Goal: Task Accomplishment & Management: Complete application form

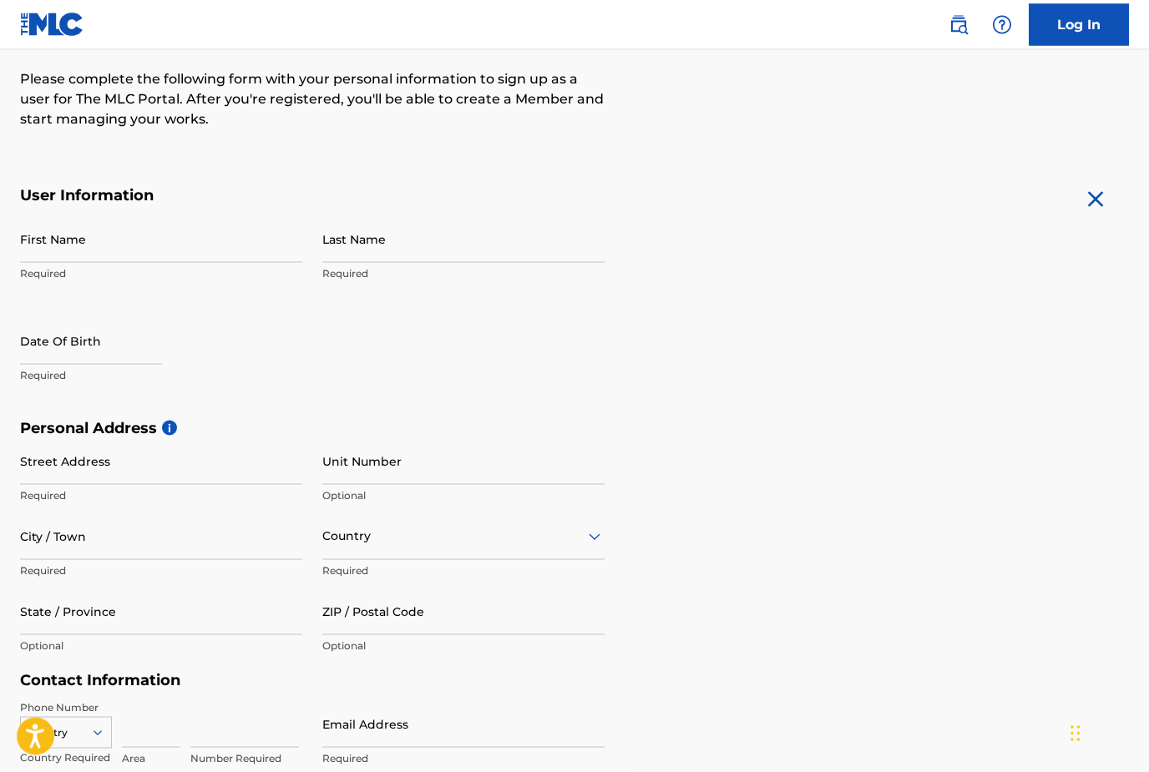
scroll to position [206, 0]
click at [73, 231] on input "First Name" at bounding box center [161, 239] width 282 height 48
type input "[PERSON_NAME]"
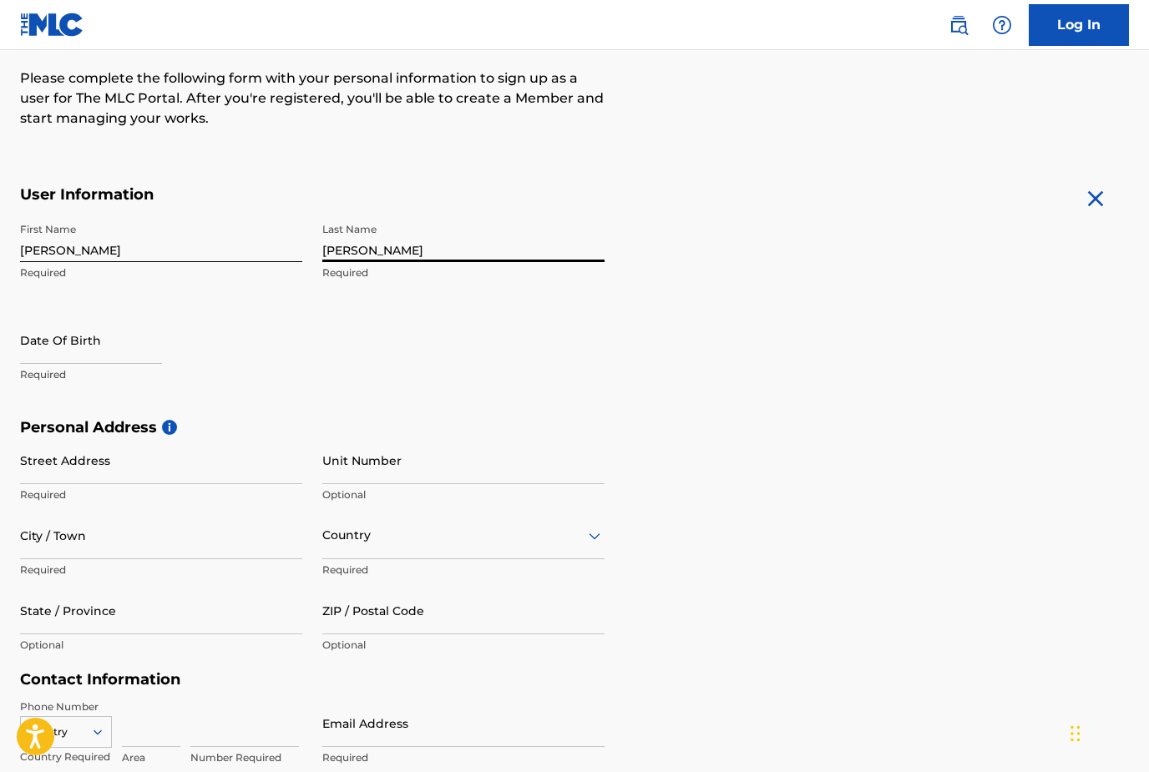
type input "[PERSON_NAME]"
click at [42, 361] on input "text" at bounding box center [91, 340] width 142 height 48
select select "7"
select select "2025"
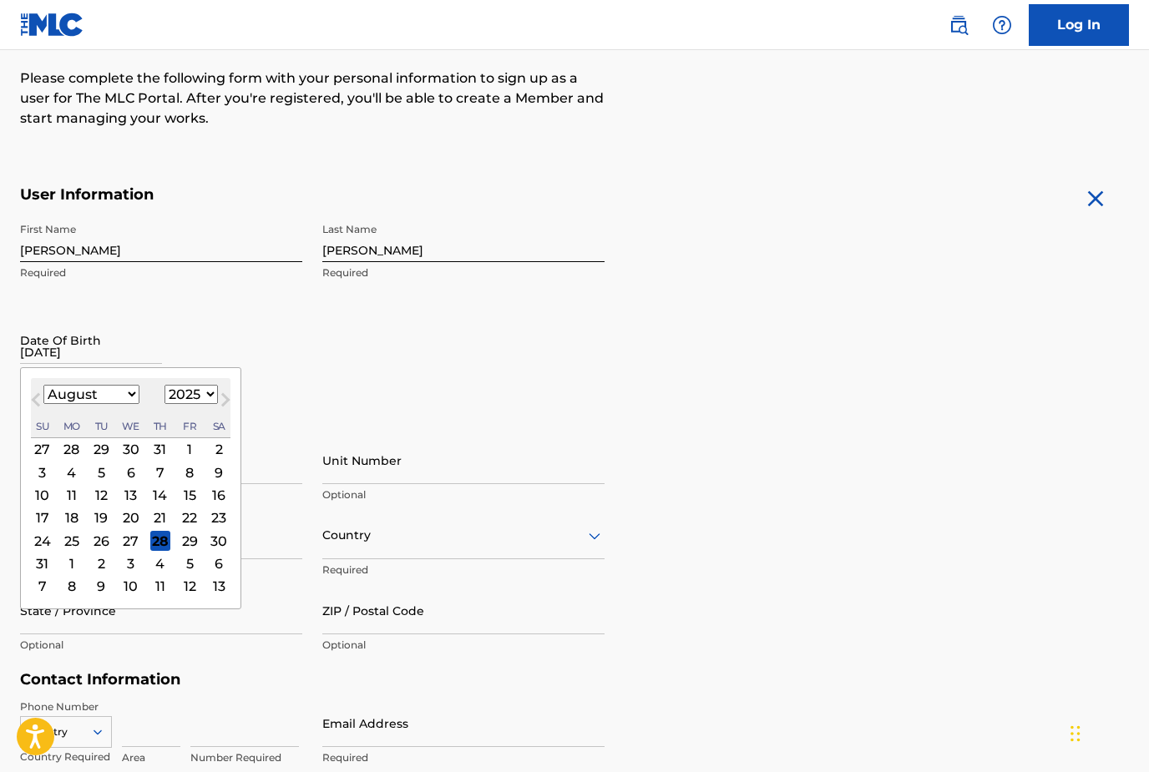
type input "11/02/1975"
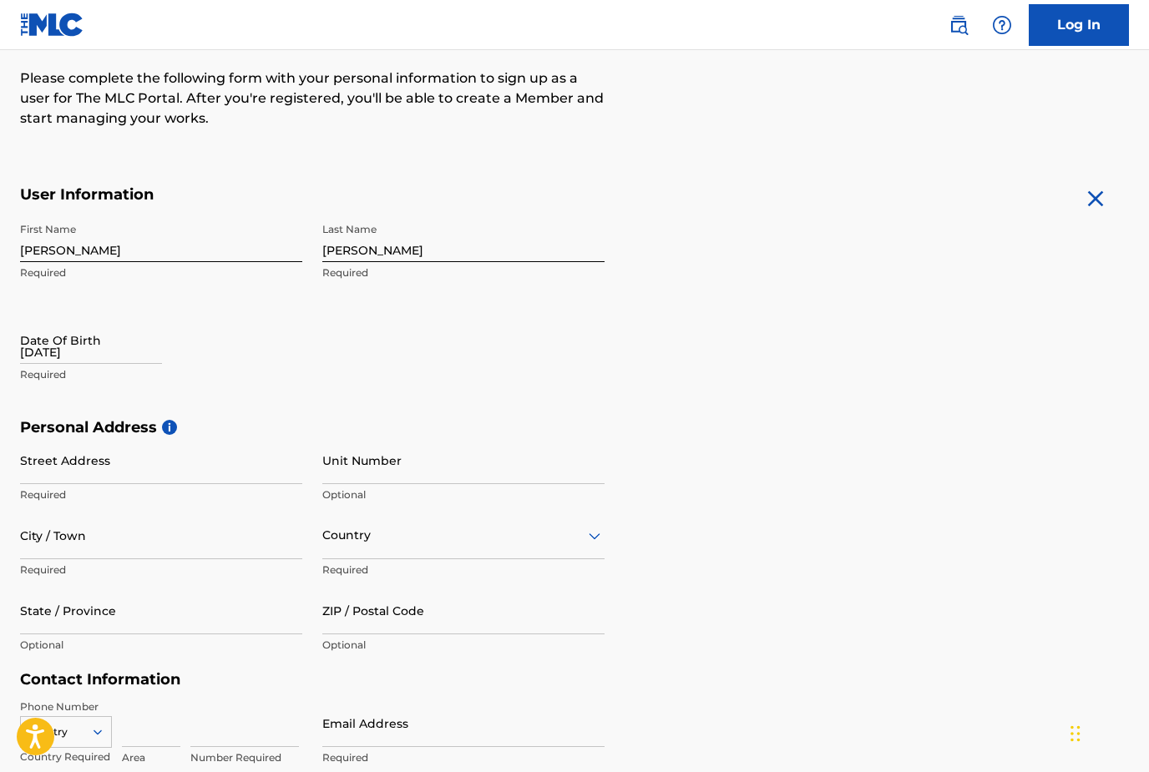
click at [30, 357] on input "11/02/1975" at bounding box center [91, 340] width 142 height 48
select select "7"
select select "2025"
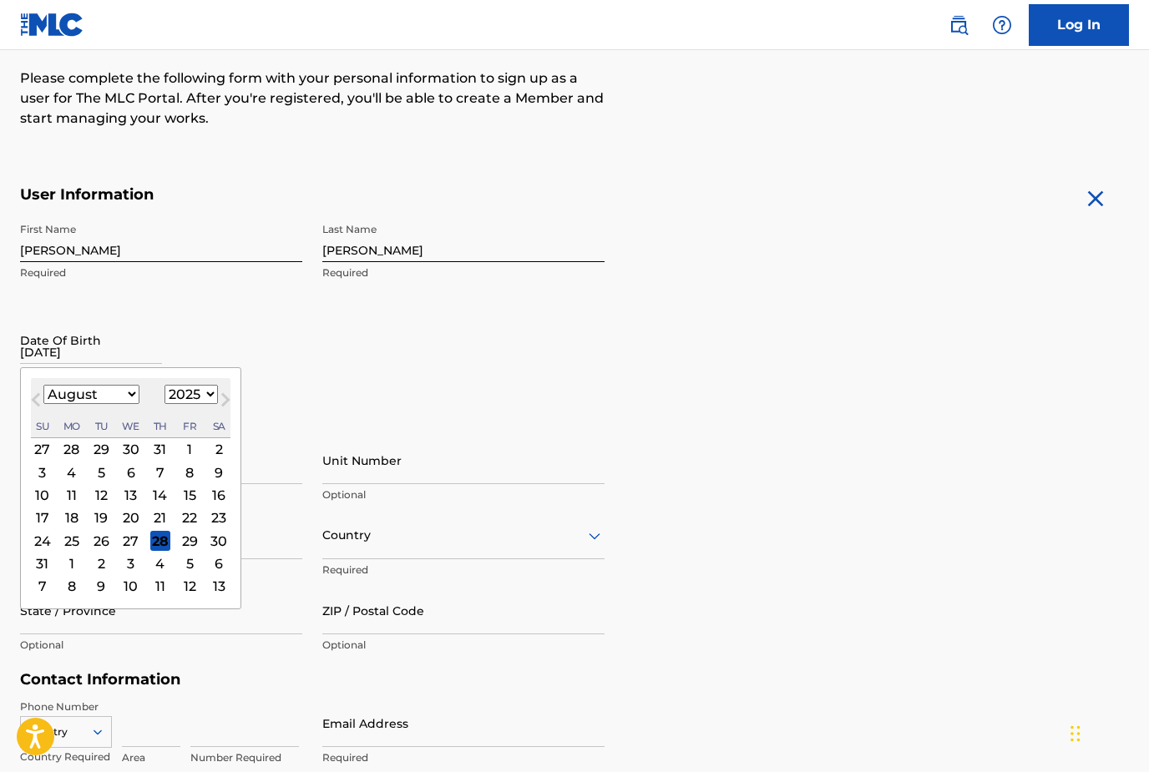
click at [200, 395] on select "1899 1900 1901 1902 1903 1904 1905 1906 1907 1908 1909 1910 1911 1912 1913 1914…" at bounding box center [190, 394] width 53 height 19
click at [135, 396] on select "January February March April May June July August September October November De…" at bounding box center [91, 394] width 96 height 19
select select "10"
click at [49, 476] on div "2" at bounding box center [43, 473] width 20 height 20
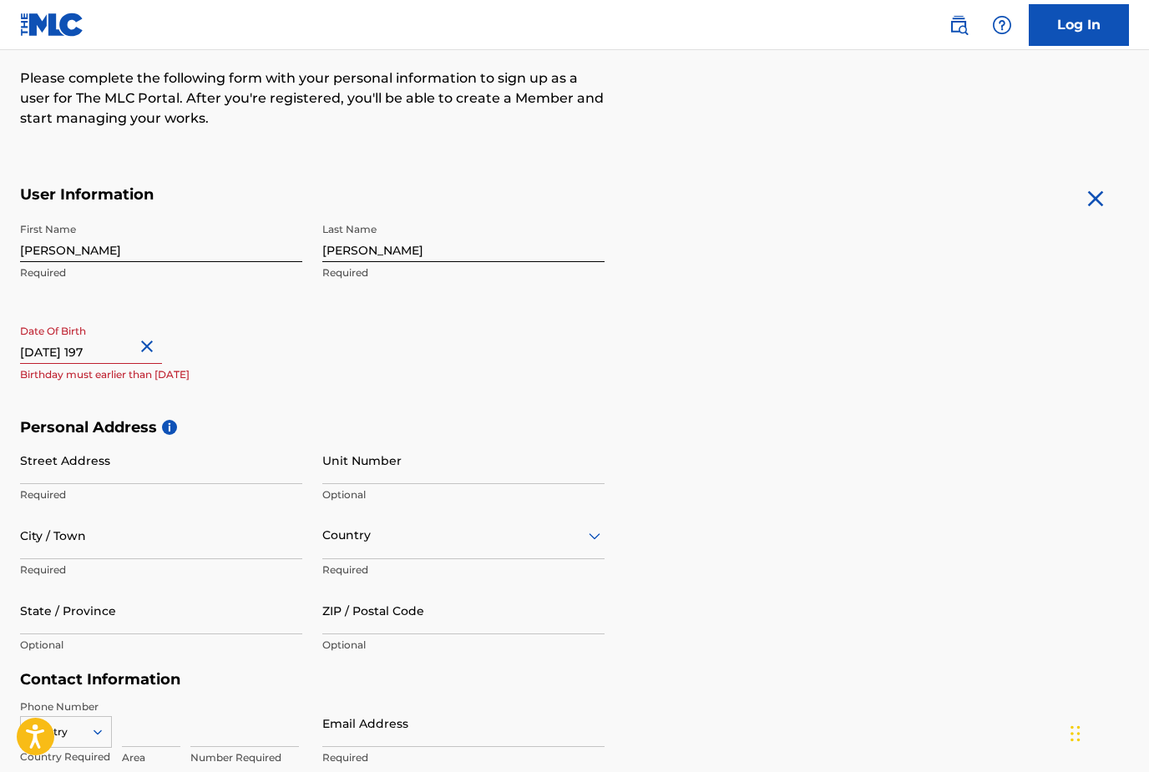
type input "November 2 1975"
select select "10"
select select "1975"
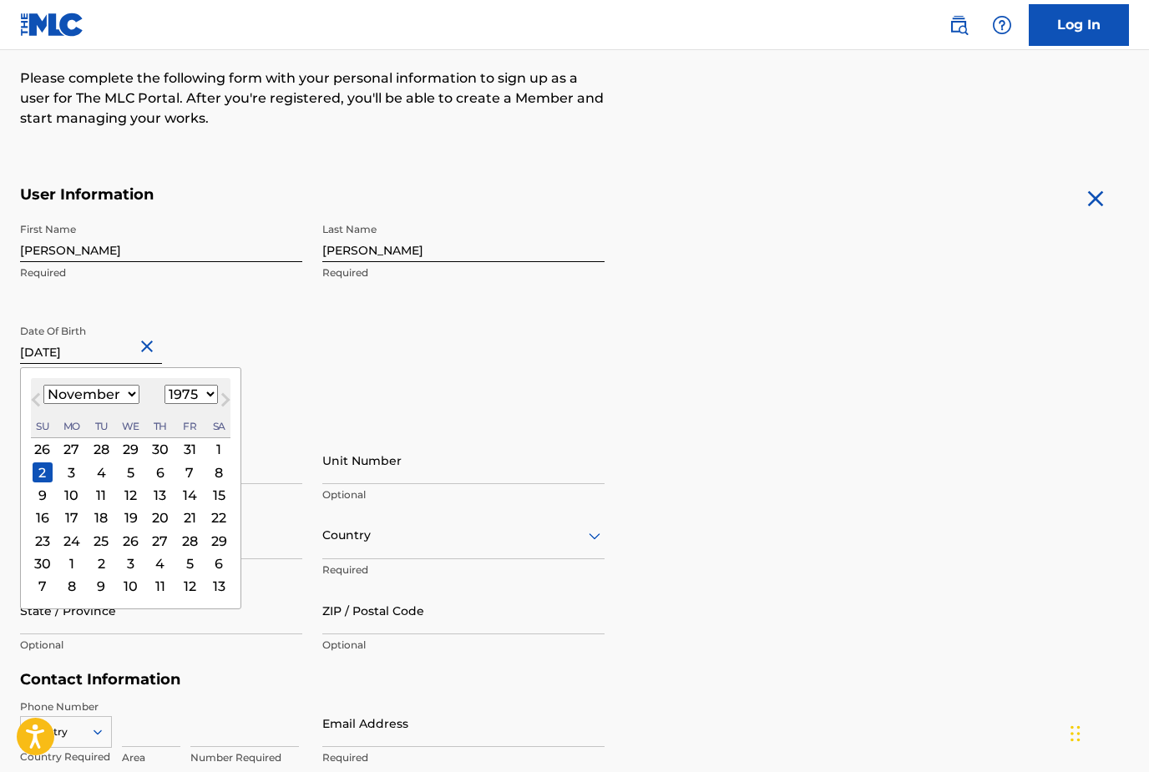
type input "November 2 1975"
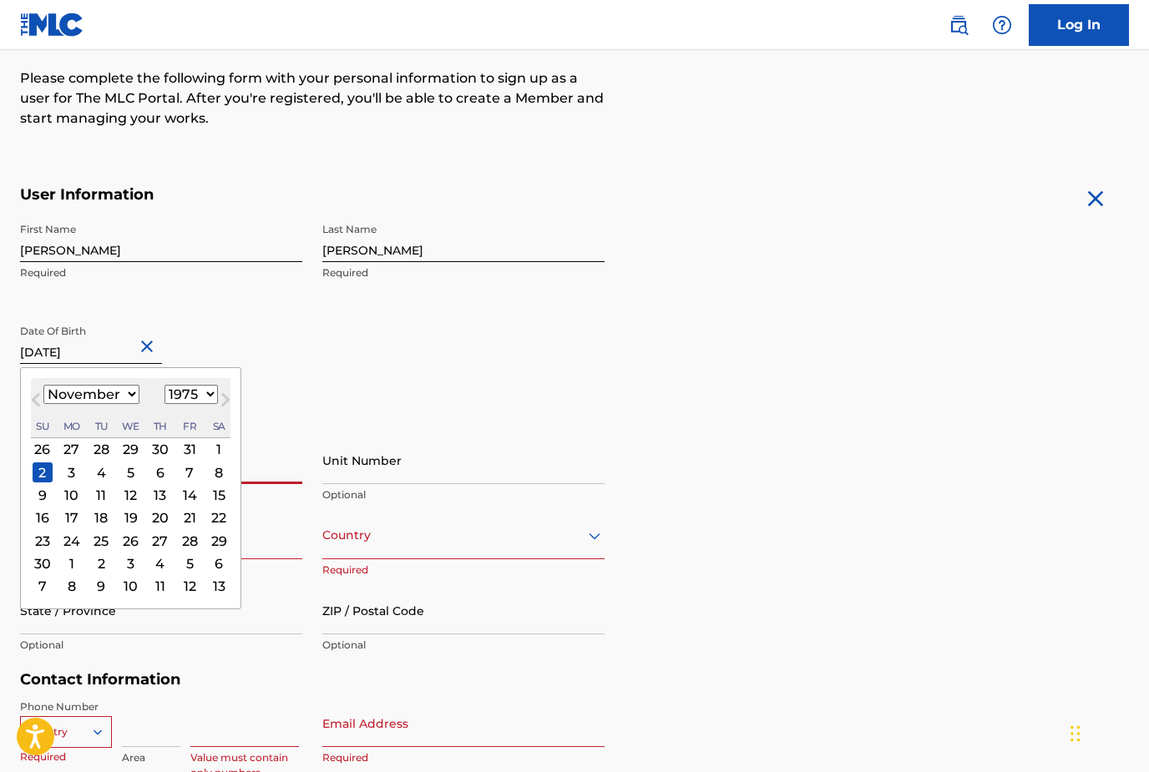
click at [36, 478] on div "2" at bounding box center [43, 473] width 20 height 20
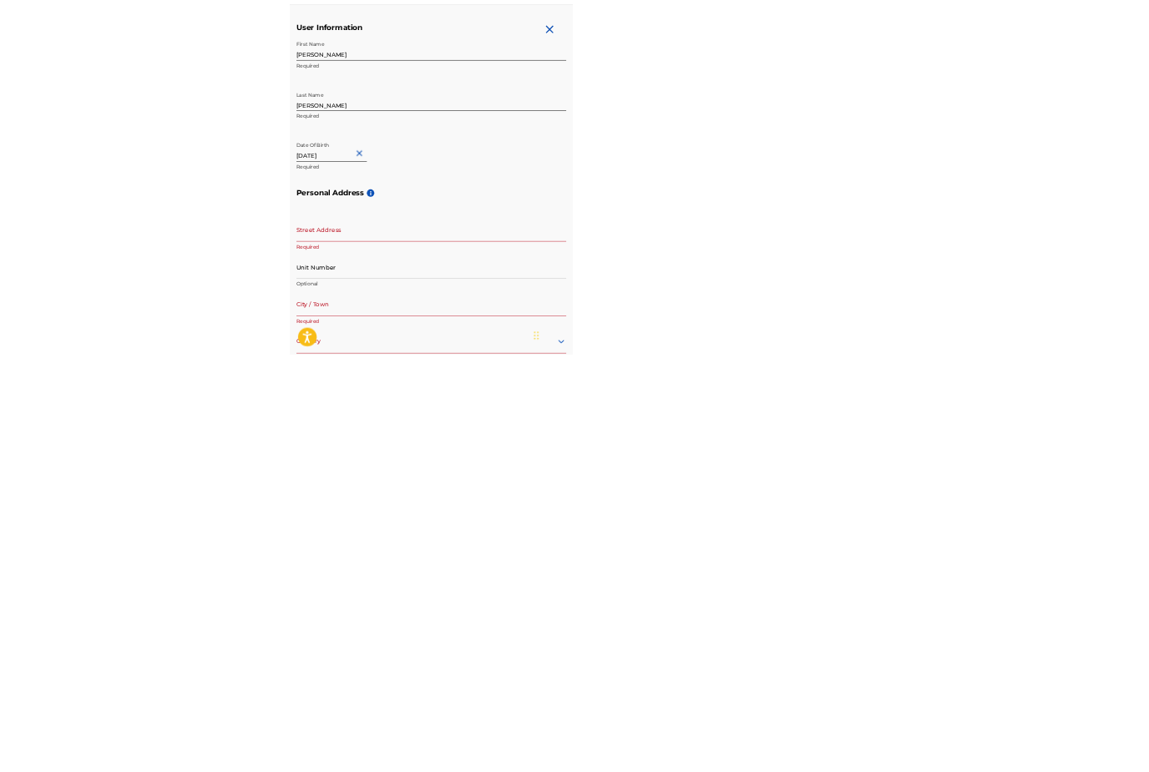
scroll to position [351, 0]
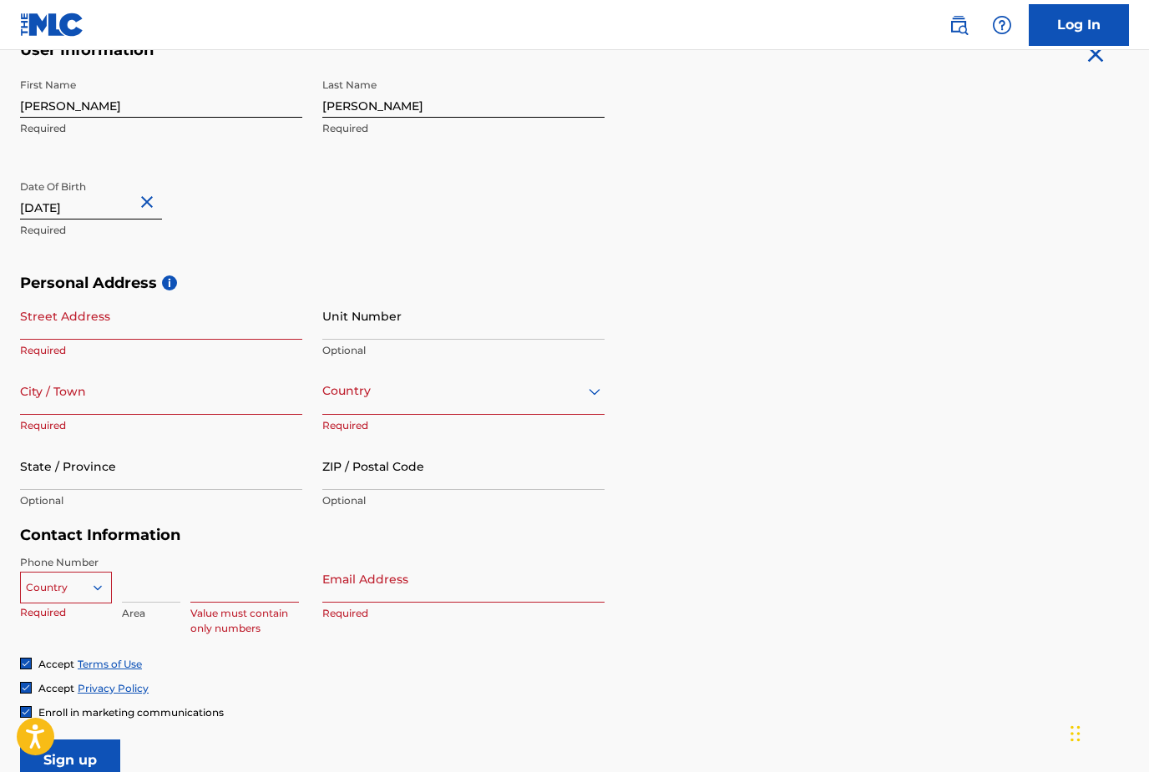
click at [30, 329] on input "Street Address" at bounding box center [161, 316] width 282 height 48
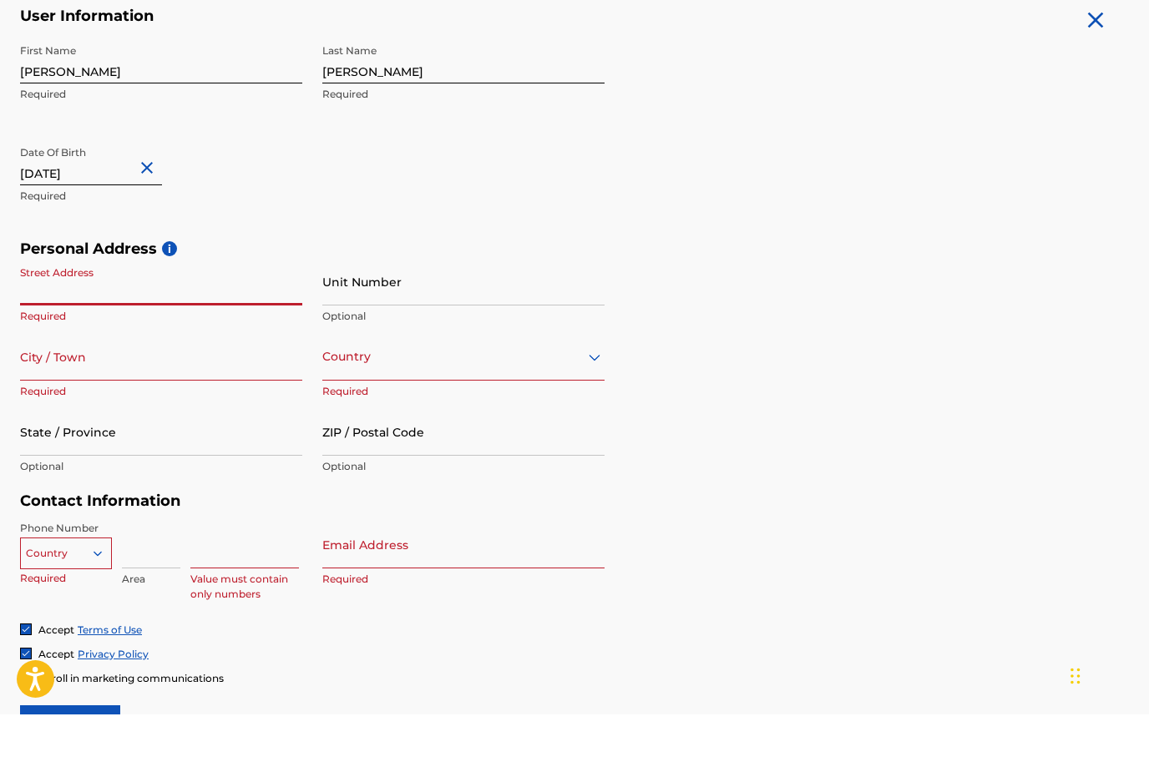
scroll to position [329, 0]
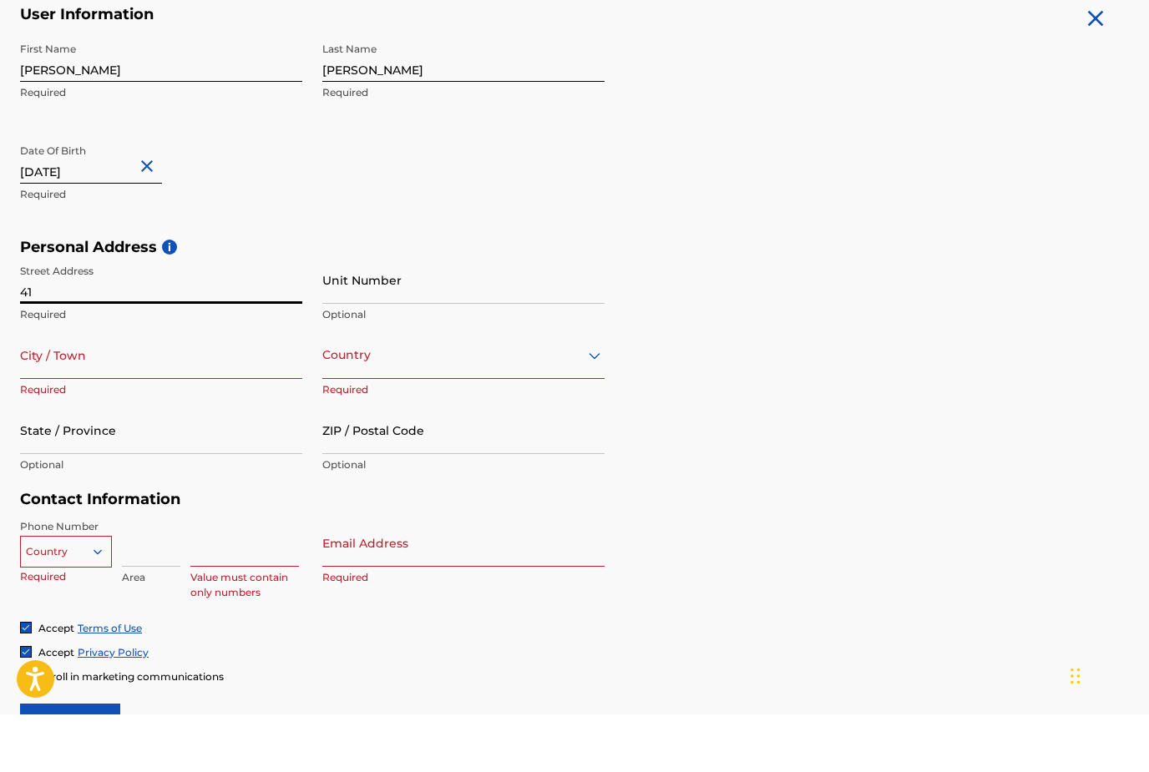
type input "4"
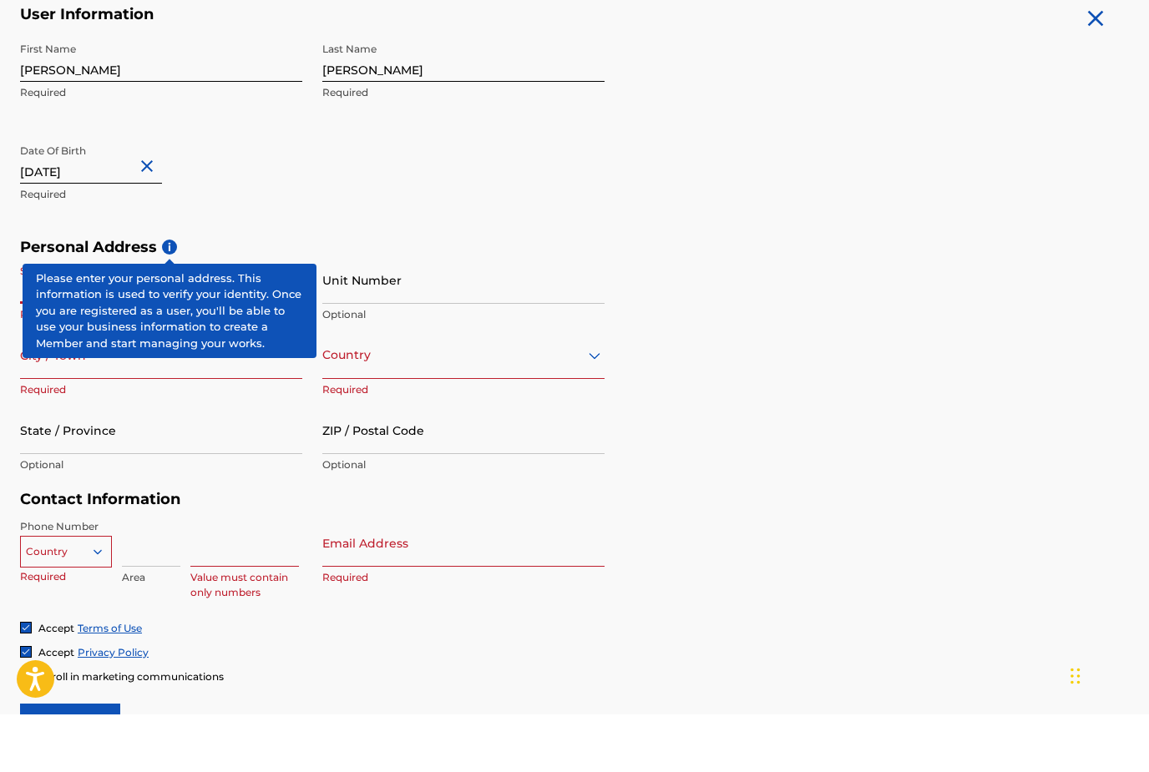
click at [174, 297] on span "i" at bounding box center [169, 304] width 15 height 15
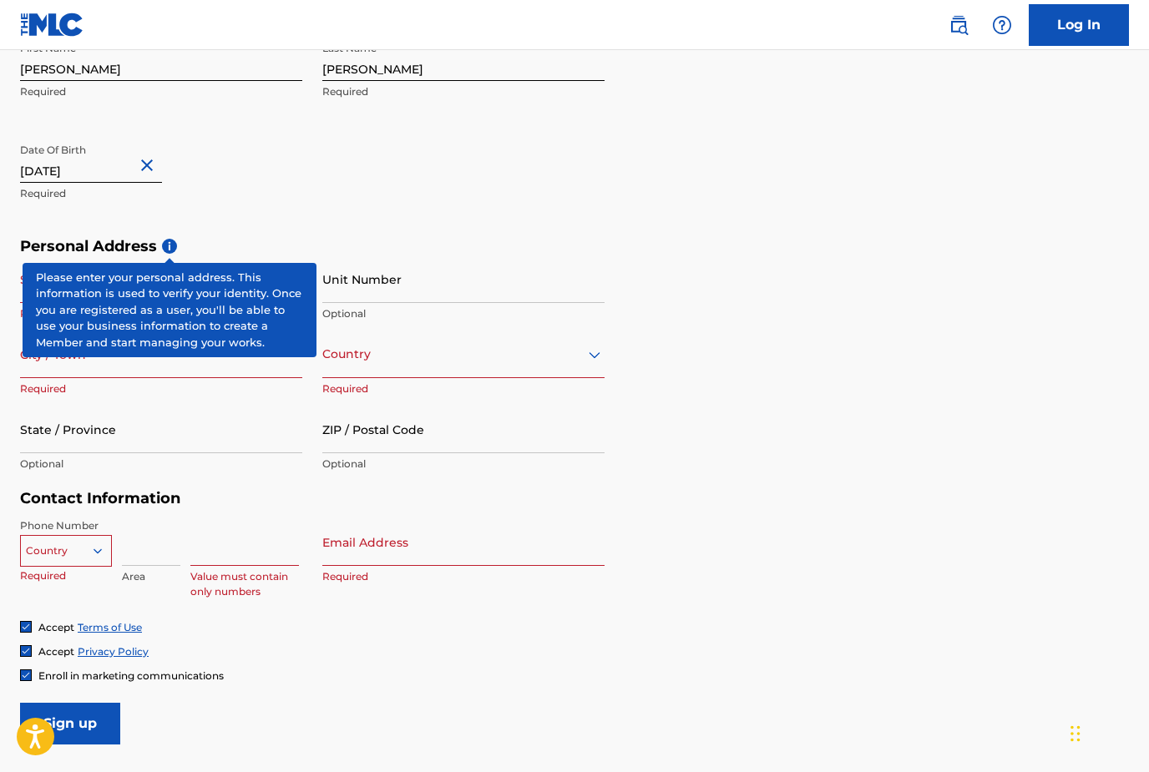
click at [360, 680] on div "Enroll in marketing communications" at bounding box center [574, 676] width 1109 height 14
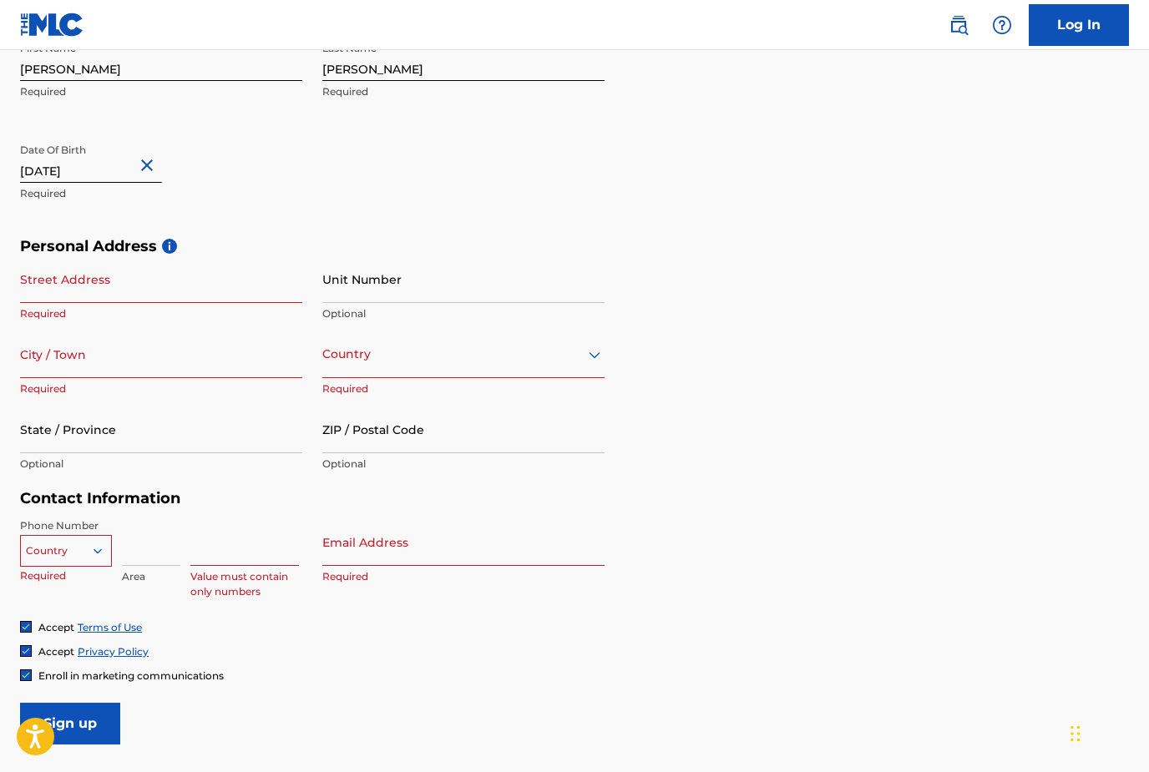
click at [48, 279] on input "Street Address" at bounding box center [161, 279] width 282 height 48
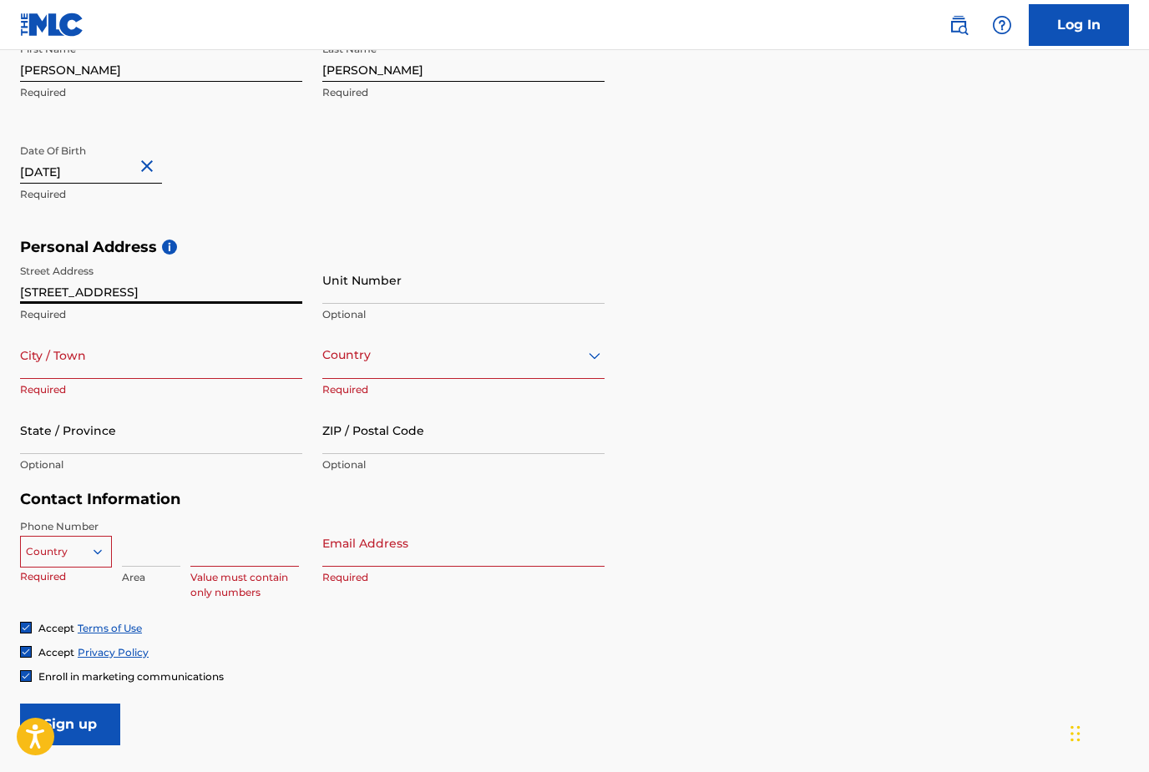
type input "411 Walnut St"
type input "13253"
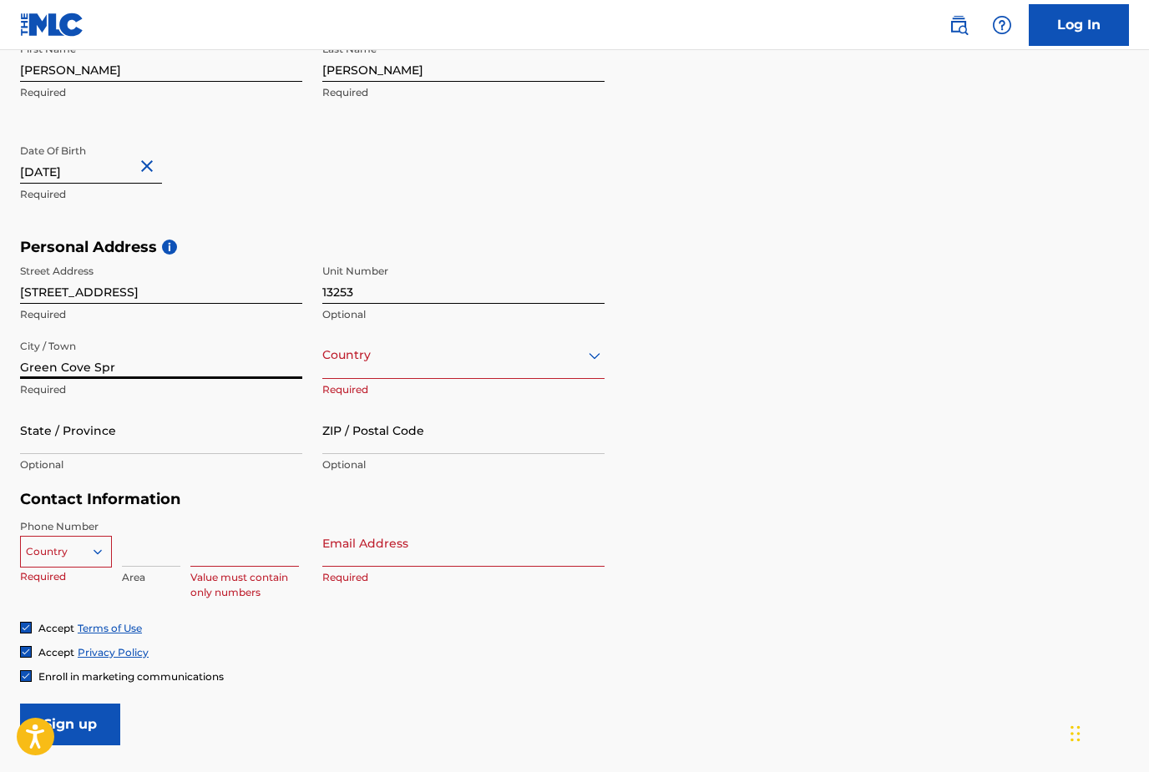
type input "Green Cove Spr"
click at [32, 295] on input "411 Walnut St" at bounding box center [161, 280] width 282 height 48
click at [32, 294] on input "411 Walnut St" at bounding box center [161, 280] width 282 height 48
click at [38, 282] on input "411 Walnut St" at bounding box center [161, 280] width 282 height 48
click at [30, 296] on input "411 Walnut St" at bounding box center [161, 280] width 282 height 48
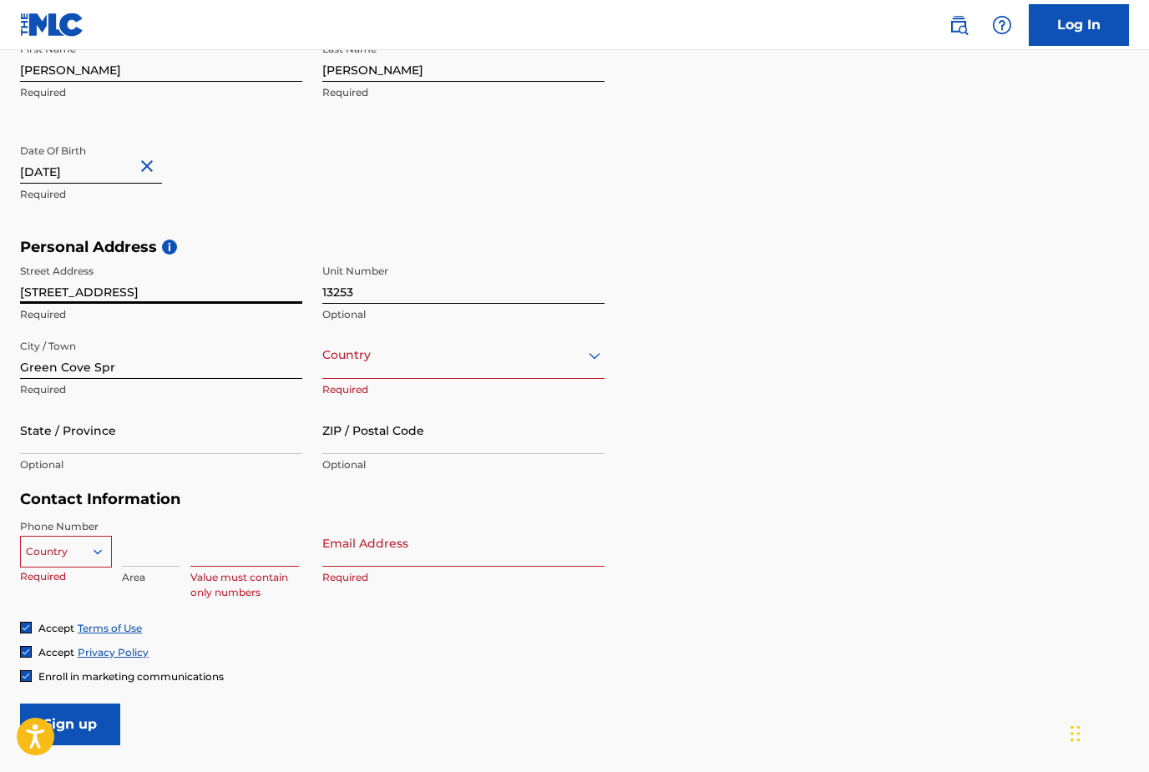
click at [29, 296] on input "411 Walnut St" at bounding box center [161, 280] width 282 height 48
type input "120 [PERSON_NAME] Ct"
click at [353, 295] on input "13253" at bounding box center [463, 280] width 282 height 48
type input "1"
type input "202"
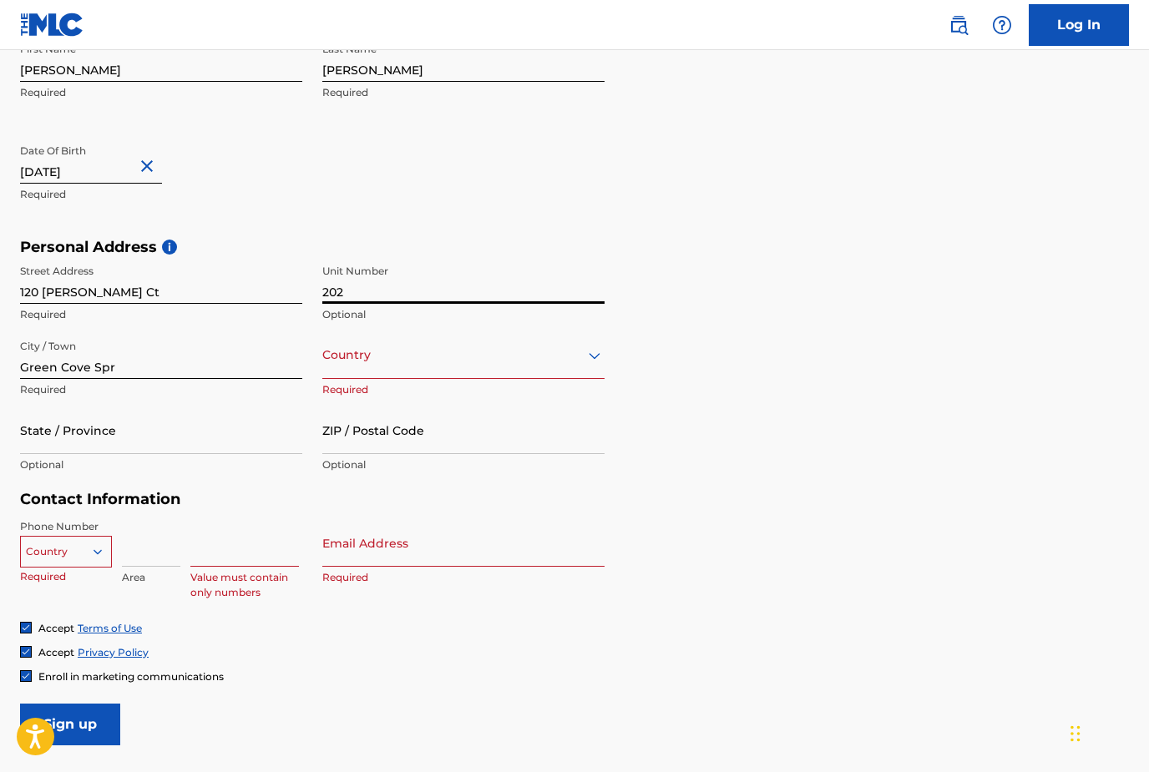
click at [66, 367] on input "Green Cove Spr" at bounding box center [161, 355] width 282 height 48
click at [182, 377] on input "Ponte Vedra Beacg" at bounding box center [161, 355] width 282 height 48
type input "[GEOGRAPHIC_DATA]"
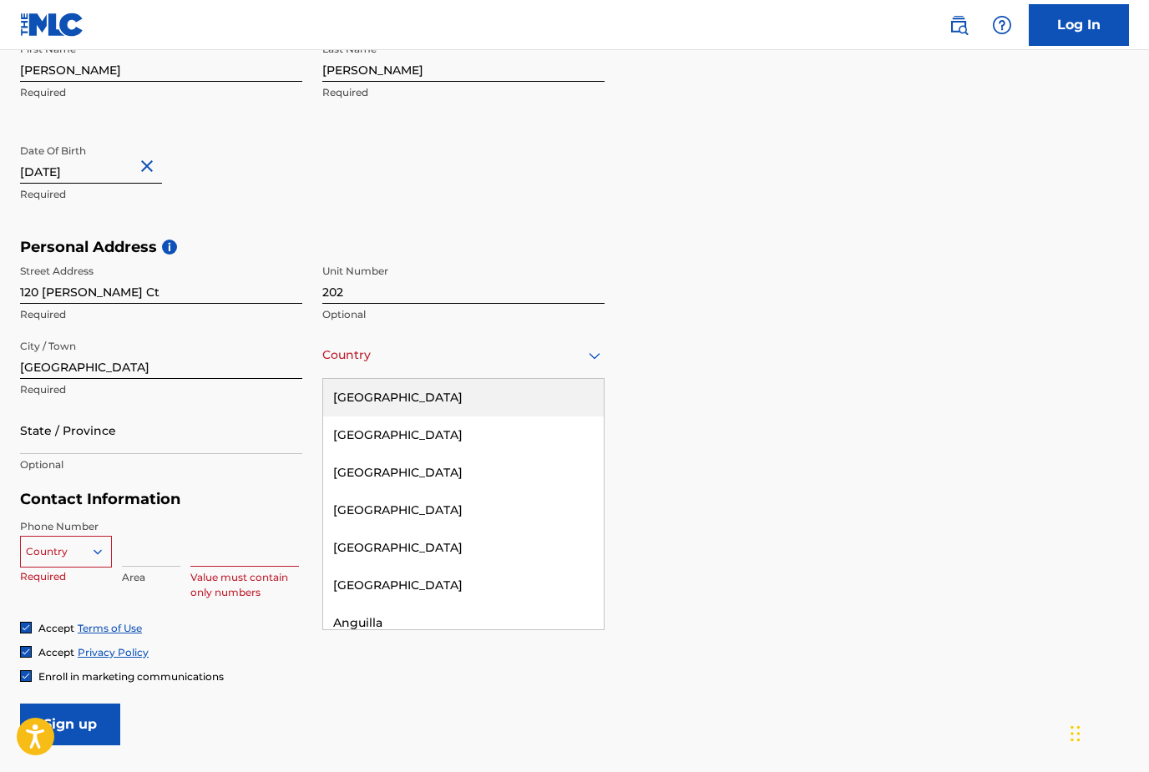
click at [371, 400] on div "[GEOGRAPHIC_DATA]" at bounding box center [463, 398] width 281 height 38
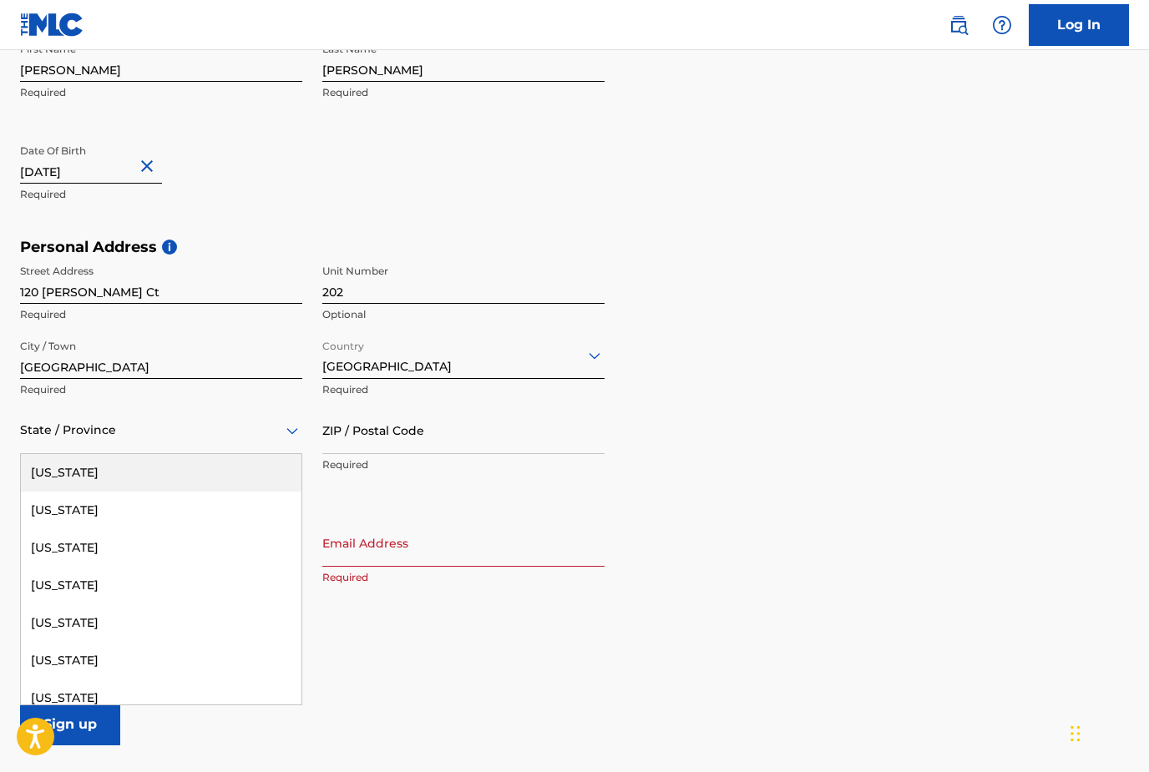
type input "f"
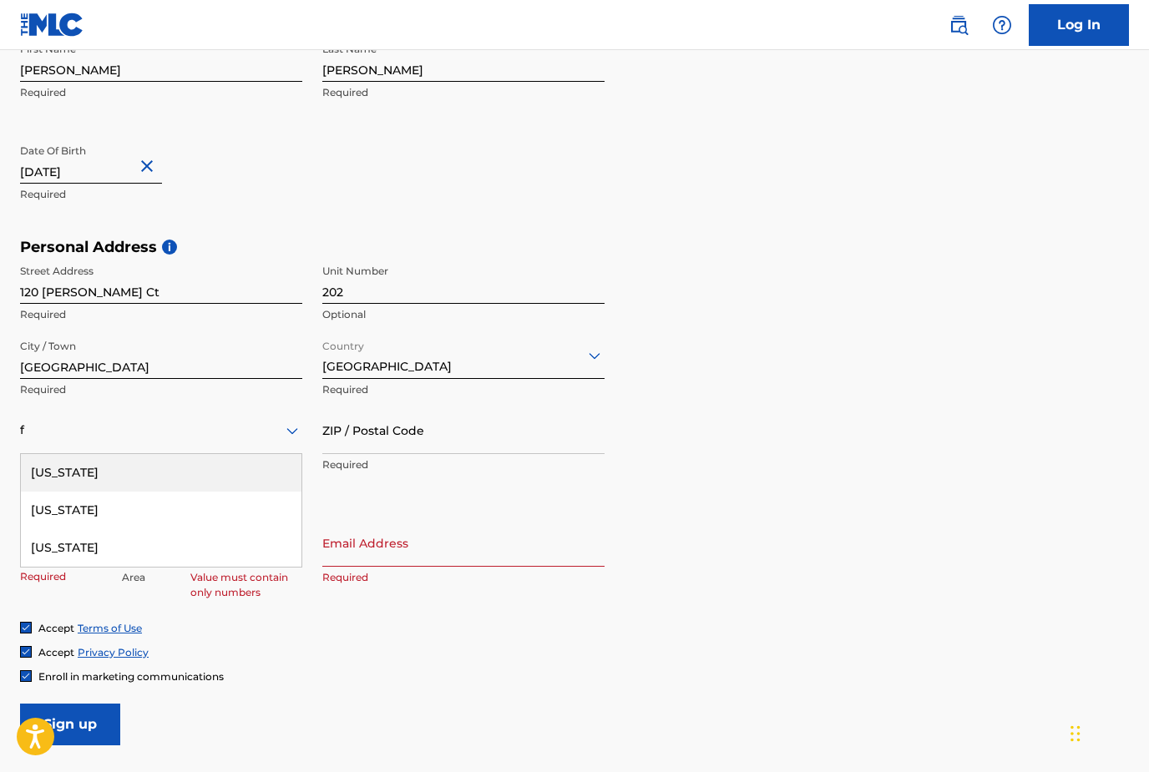
click at [61, 545] on div "[US_STATE]" at bounding box center [161, 548] width 281 height 38
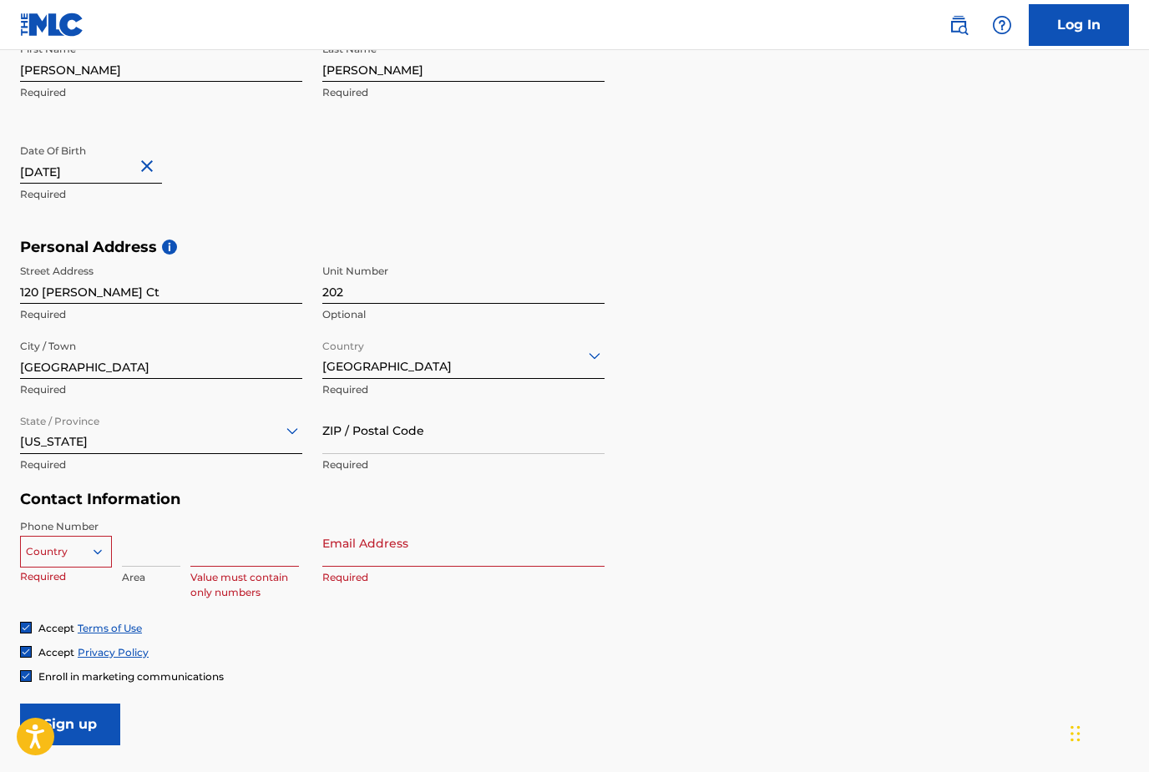
click at [376, 421] on input "ZIP / Postal Code" at bounding box center [463, 431] width 282 height 48
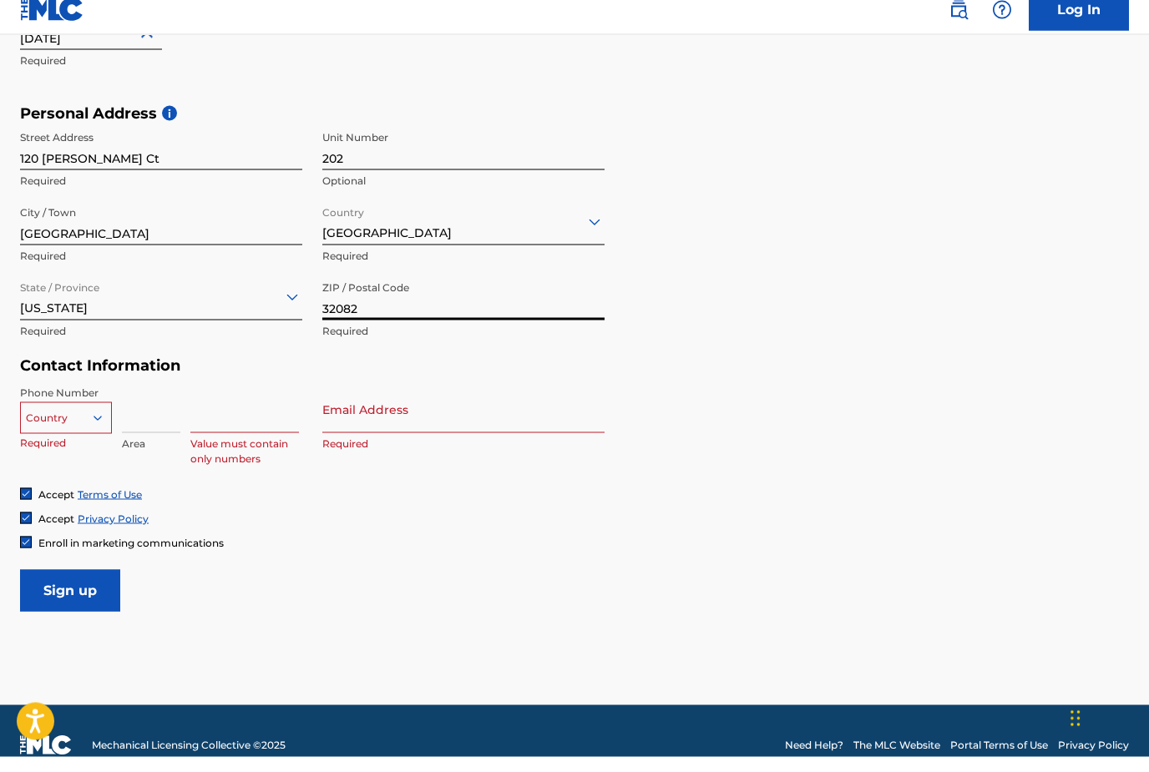
scroll to position [509, 0]
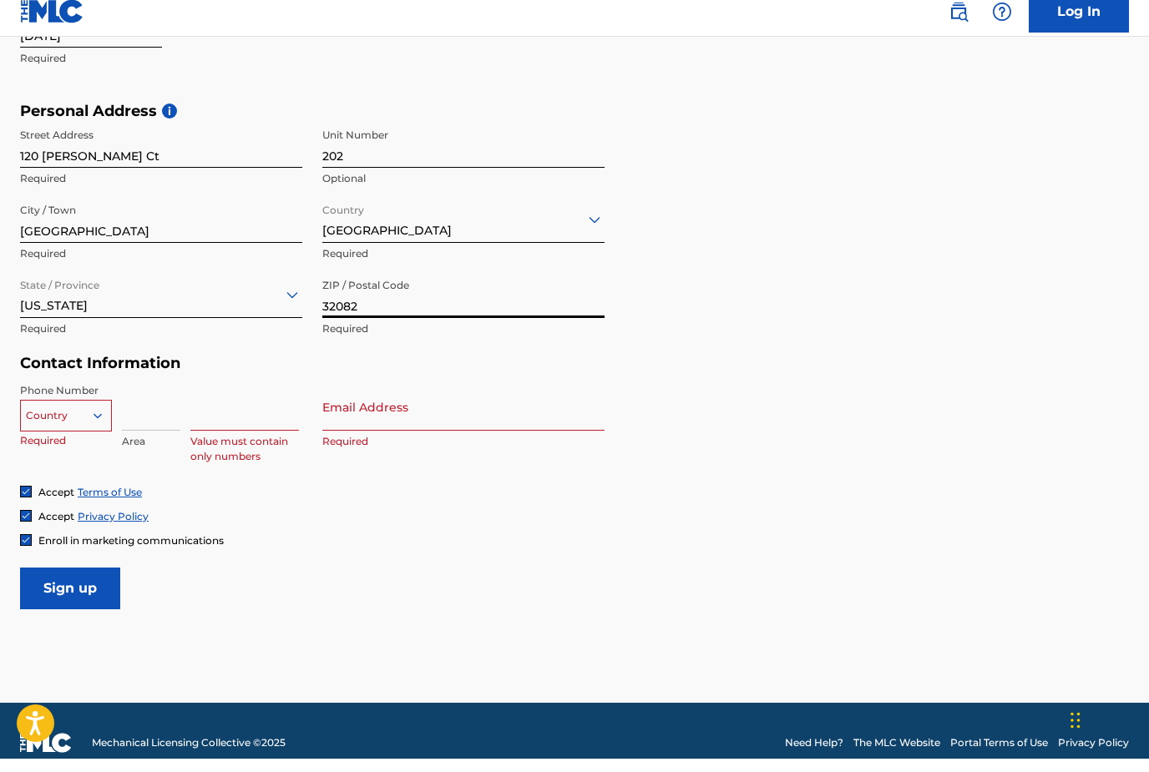
type input "32082"
click at [139, 409] on input at bounding box center [151, 421] width 58 height 48
type input "813"
type input "7937677"
click at [382, 424] on input "Email Address" at bounding box center [463, 421] width 282 height 48
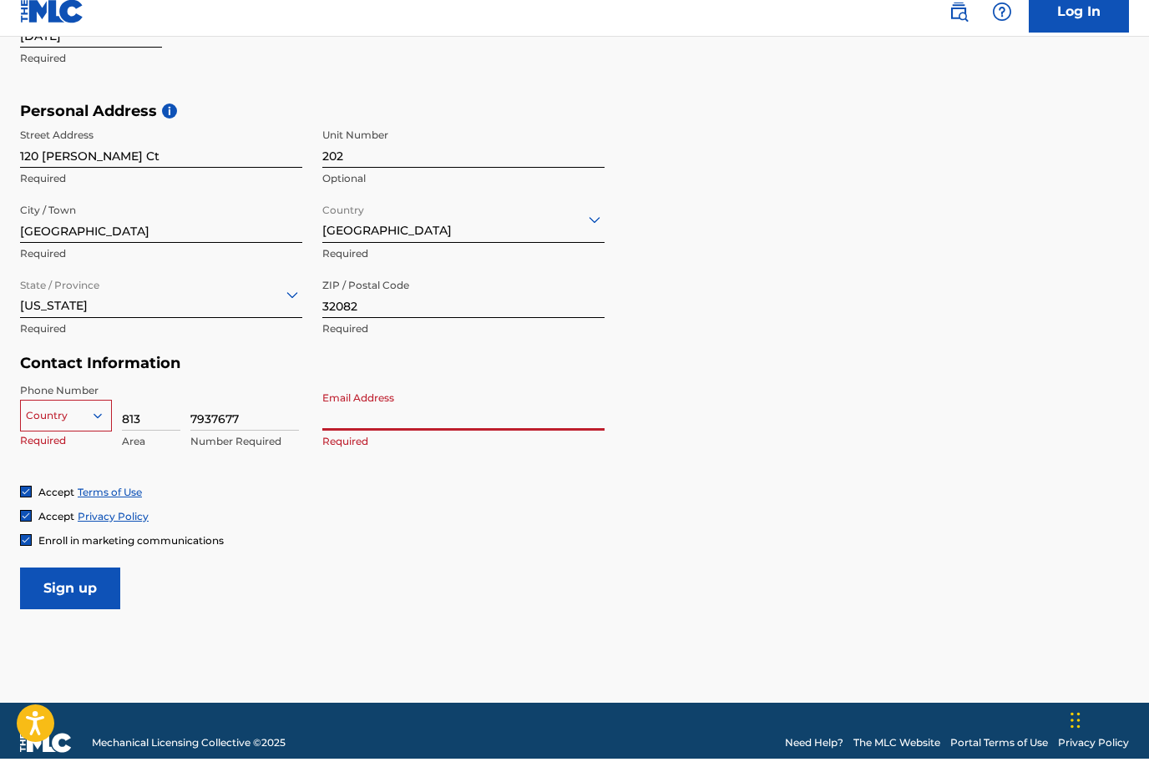
type input "w"
type input "[EMAIL_ADDRESS][DOMAIN_NAME]"
click at [82, 590] on input "Sign up" at bounding box center [70, 602] width 100 height 42
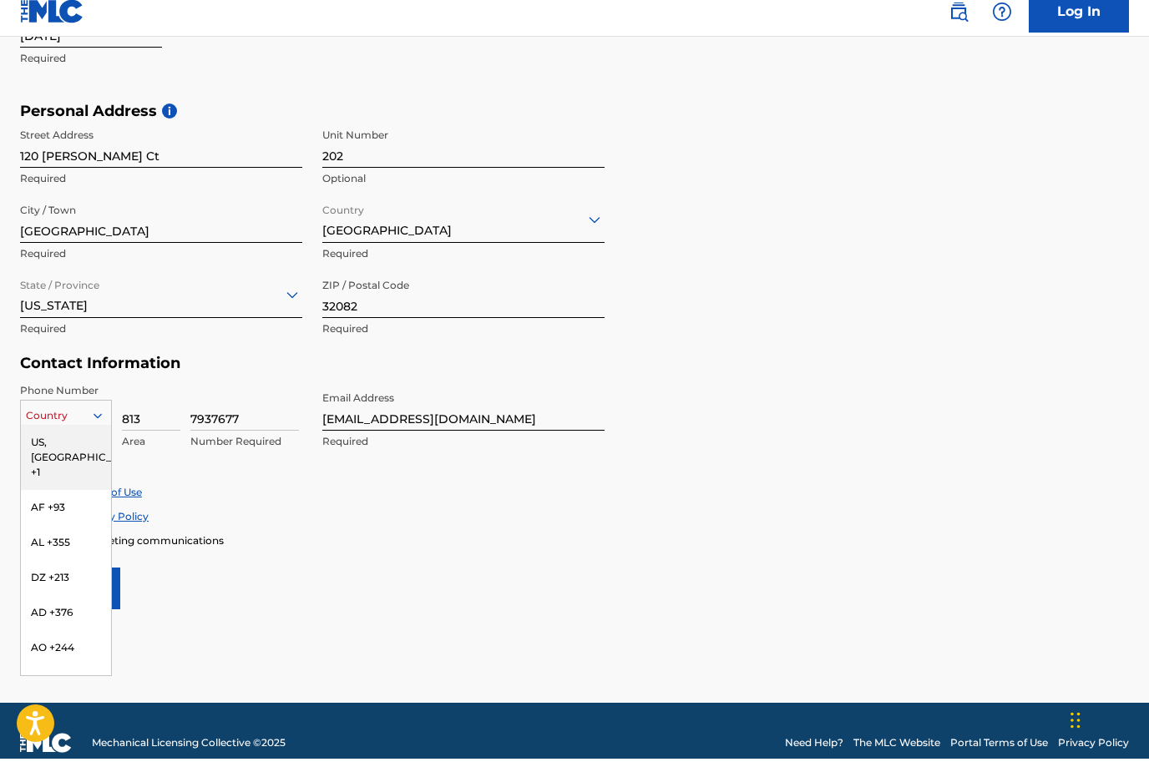
click at [34, 438] on div "US, [GEOGRAPHIC_DATA] +1" at bounding box center [66, 470] width 90 height 65
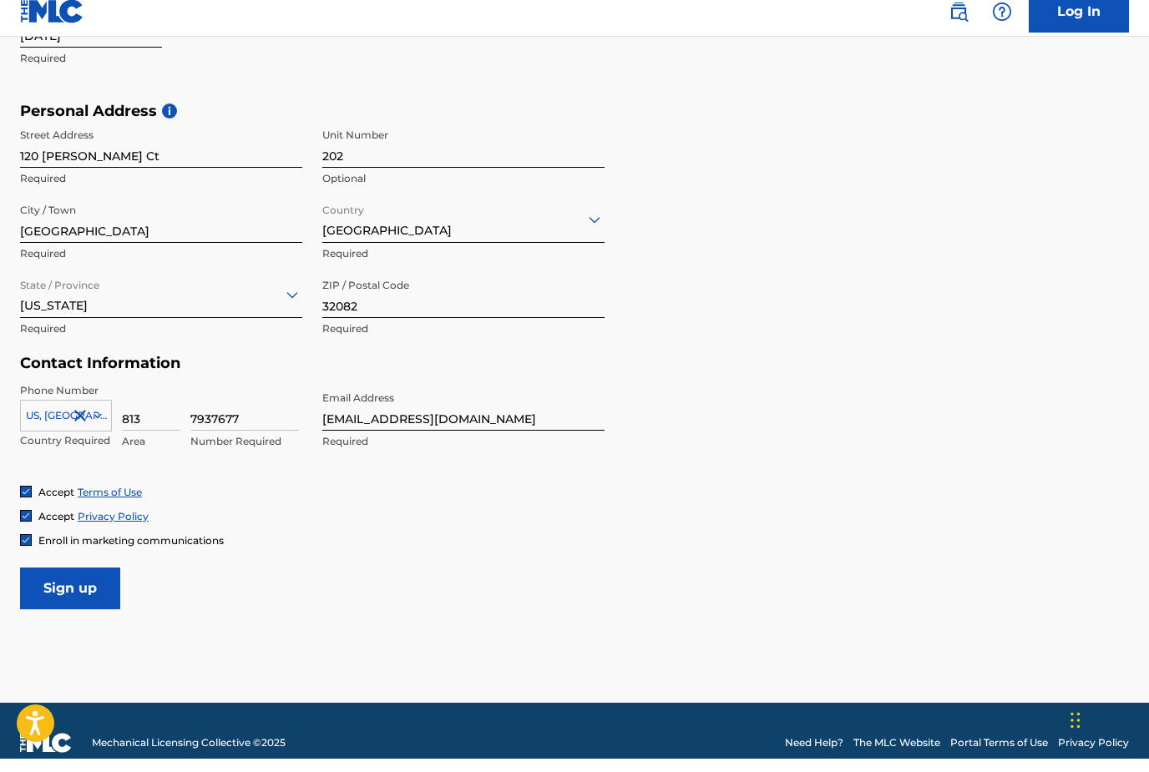
click at [56, 581] on input "Sign up" at bounding box center [70, 602] width 100 height 42
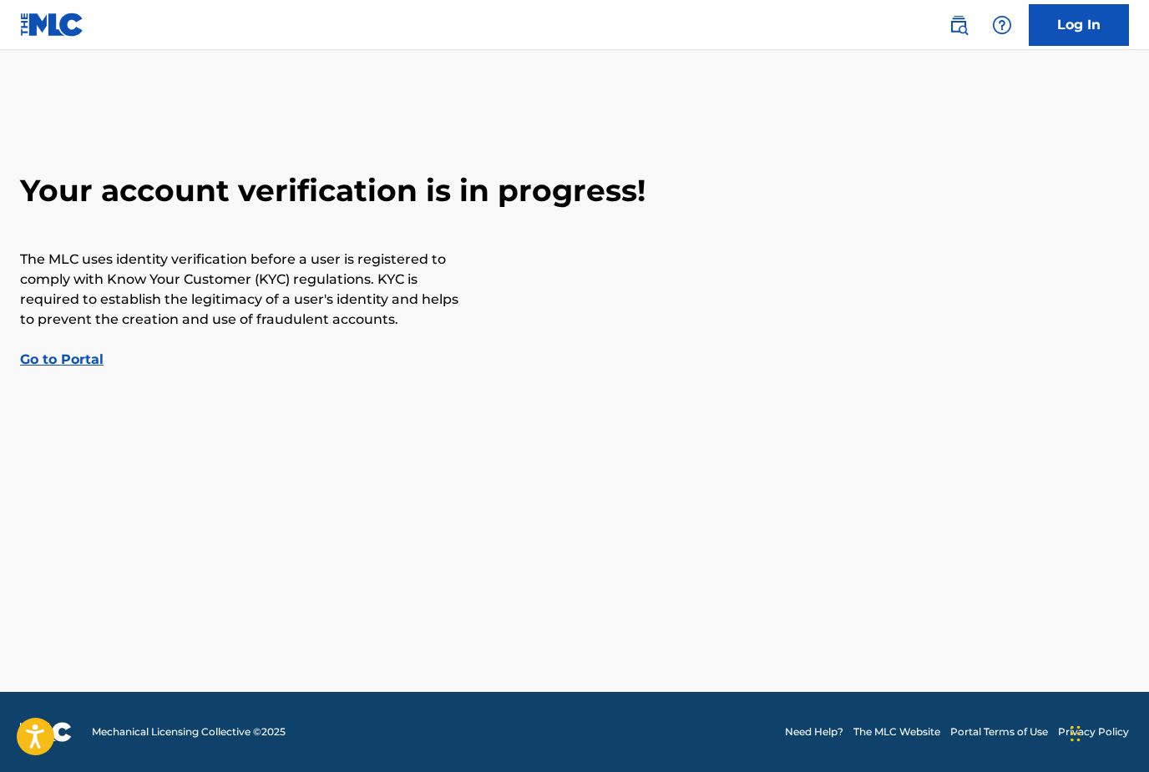
click at [71, 366] on link "Go to Portal" at bounding box center [61, 360] width 83 height 16
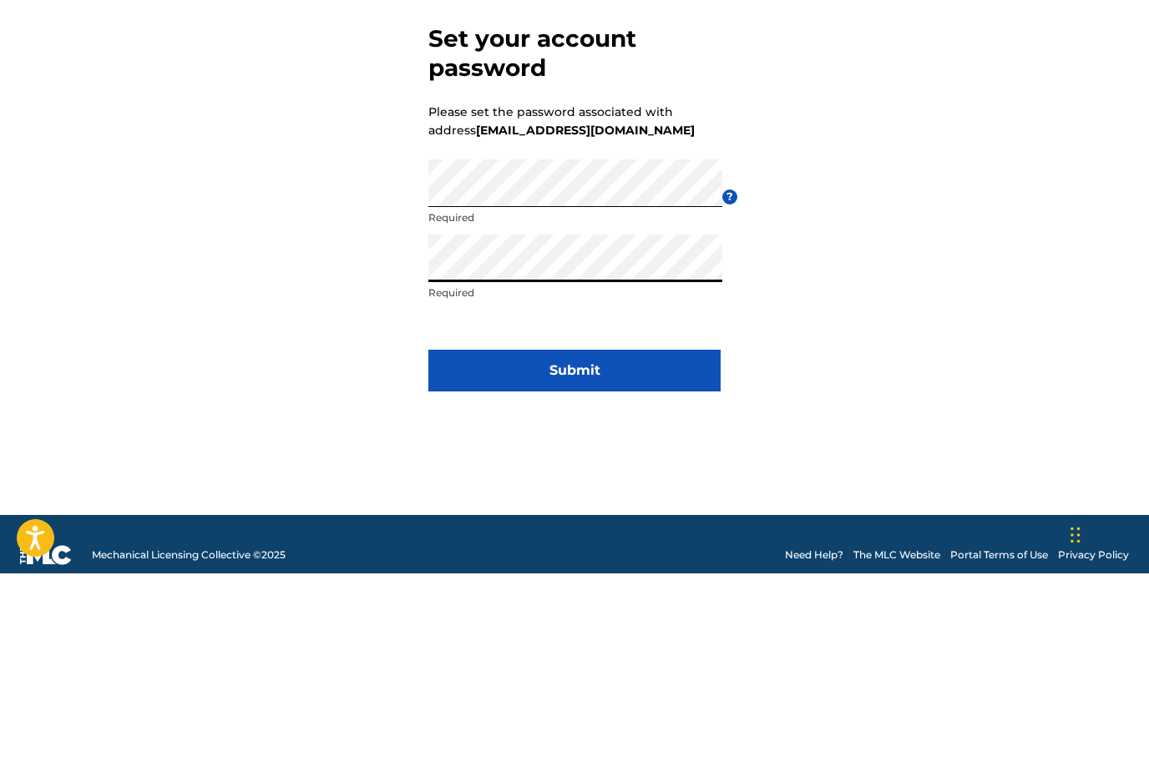
click at [665, 549] on button "Submit" at bounding box center [574, 570] width 292 height 42
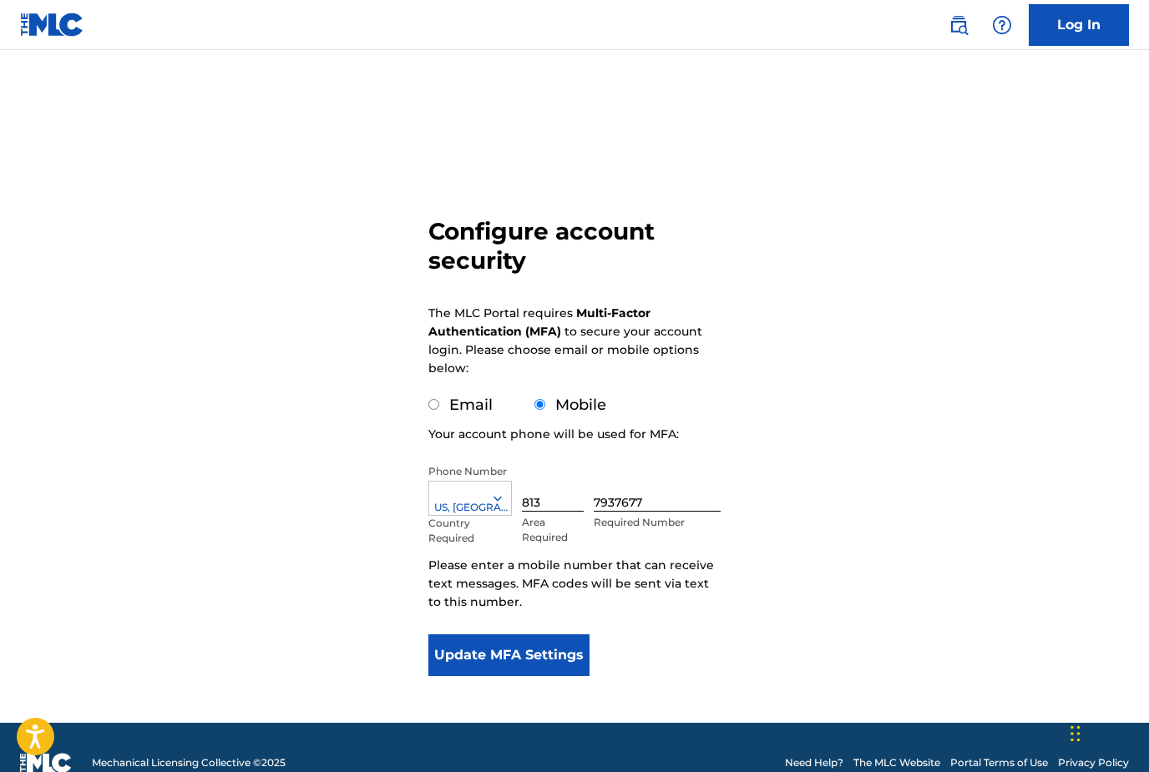
click at [536, 658] on button "Update MFA Settings" at bounding box center [508, 656] width 161 height 42
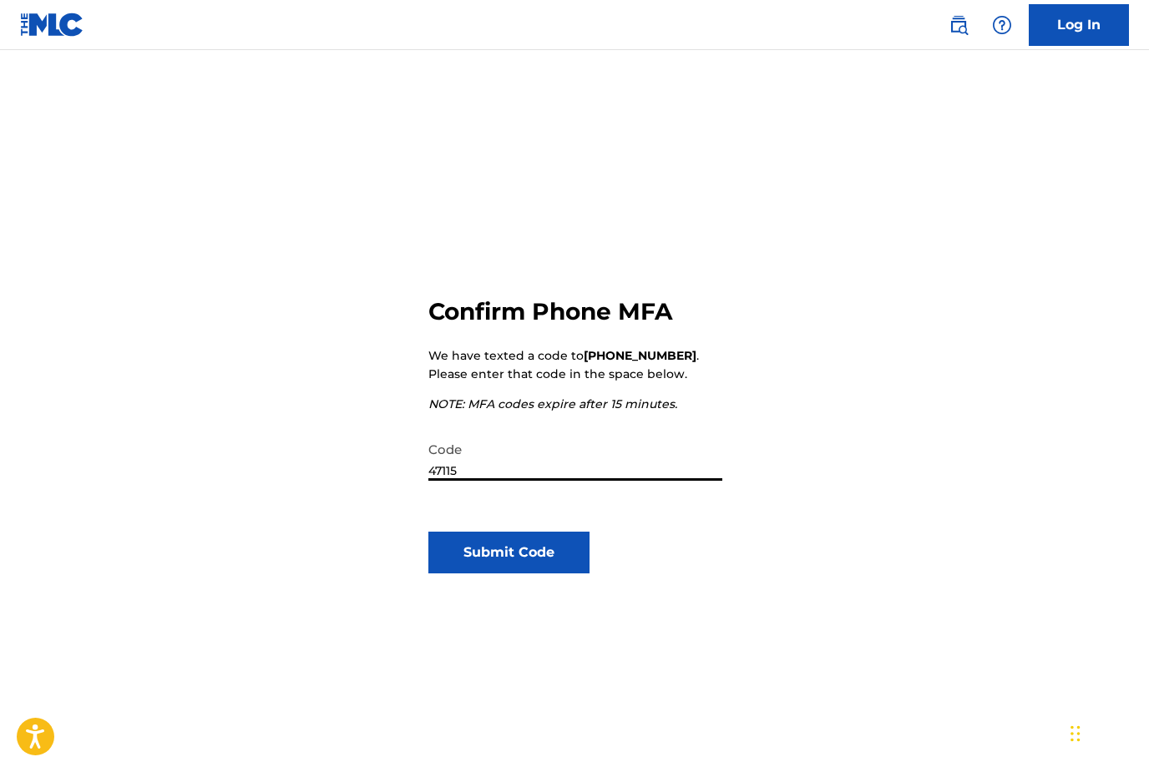
type input "471157"
click at [460, 538] on button "Submit Code" at bounding box center [508, 553] width 161 height 42
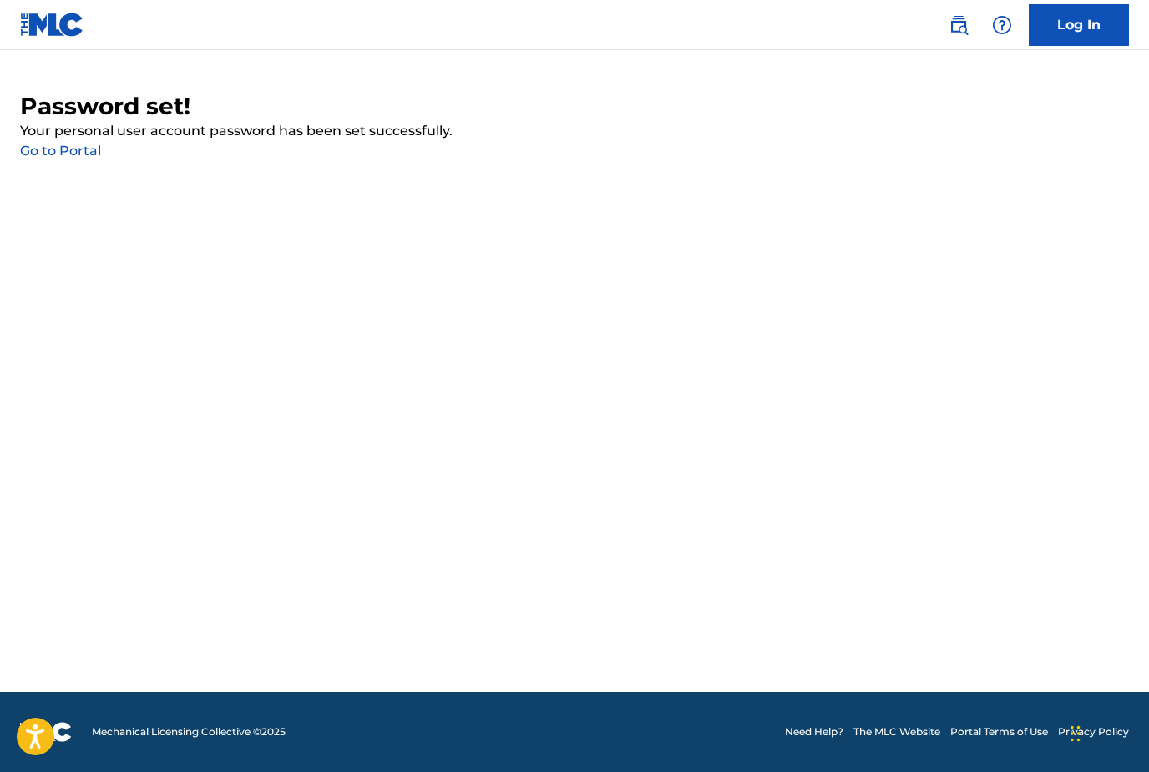
click at [66, 155] on link "Go to Portal" at bounding box center [60, 151] width 81 height 16
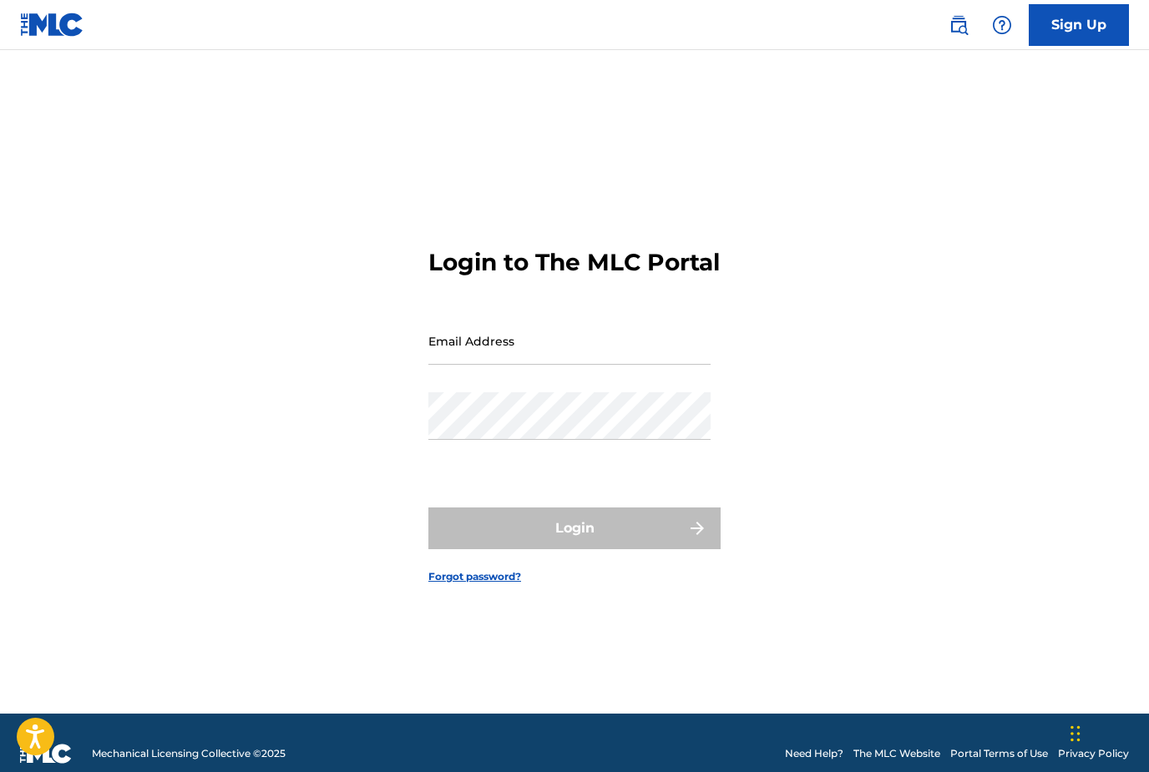
click at [477, 365] on input "Email Address" at bounding box center [569, 341] width 282 height 48
type input "[EMAIL_ADDRESS][DOMAIN_NAME]"
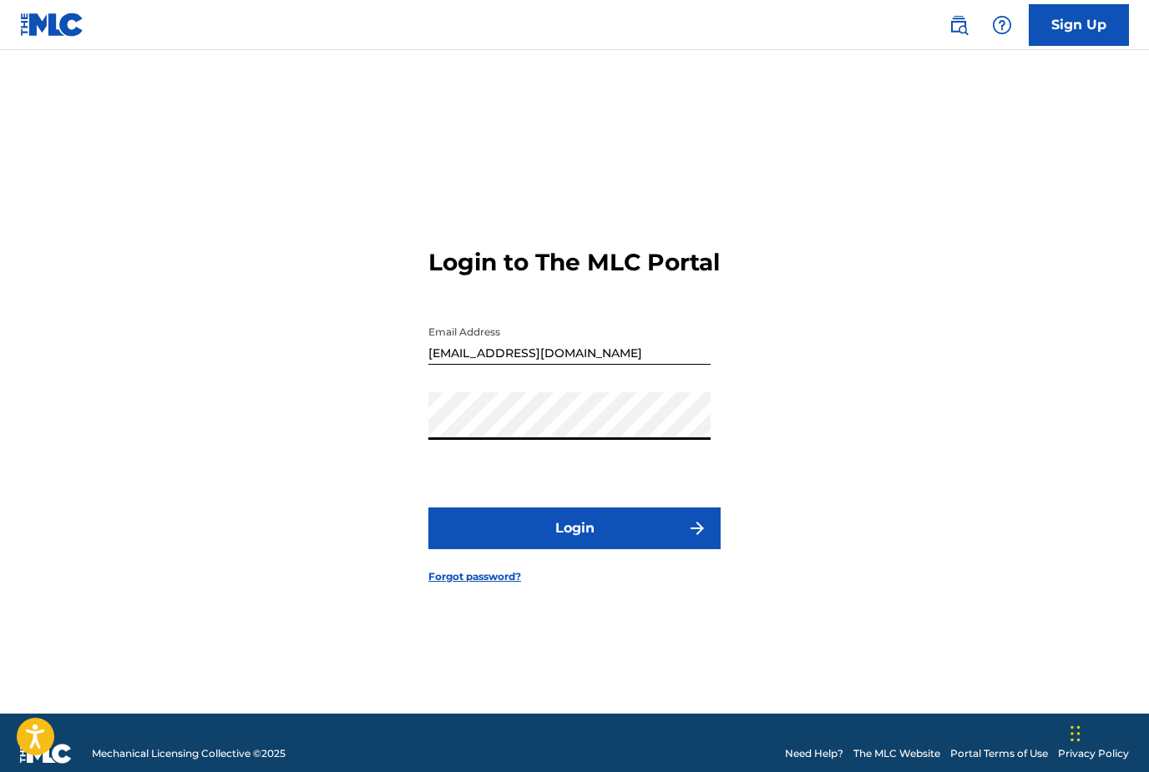
click at [668, 549] on button "Login" at bounding box center [574, 529] width 292 height 42
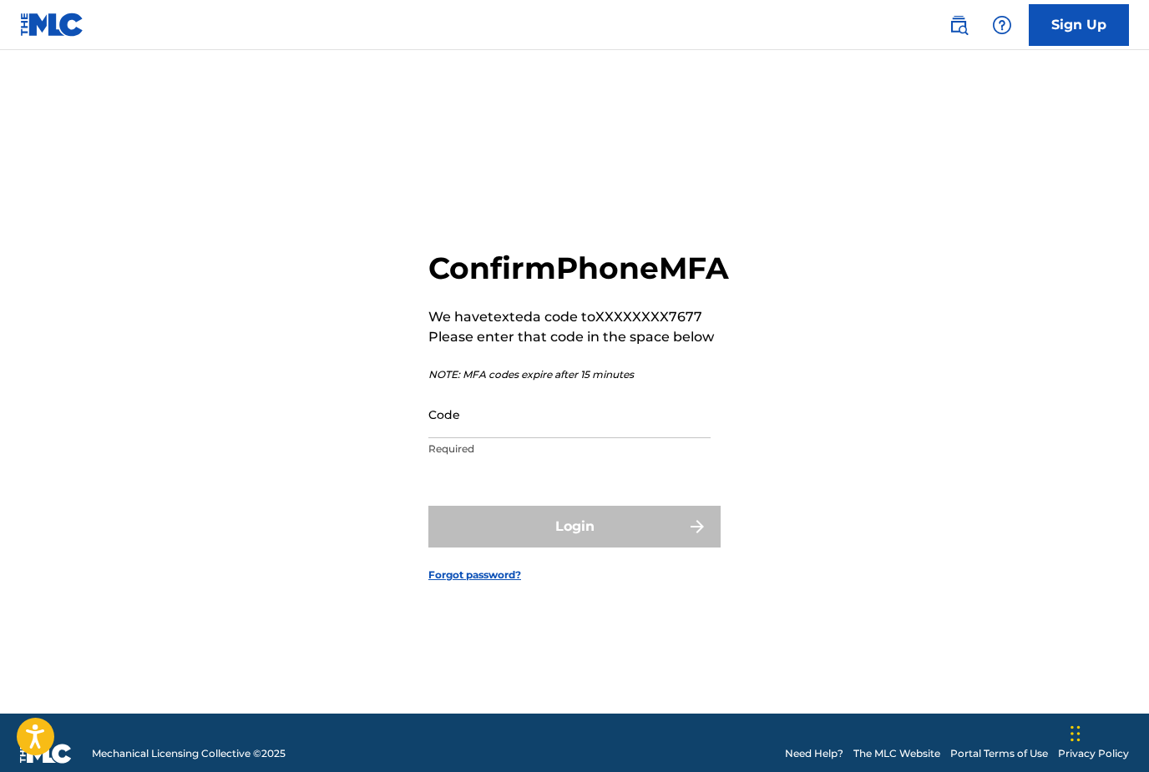
click at [472, 438] on input "Code" at bounding box center [569, 415] width 282 height 48
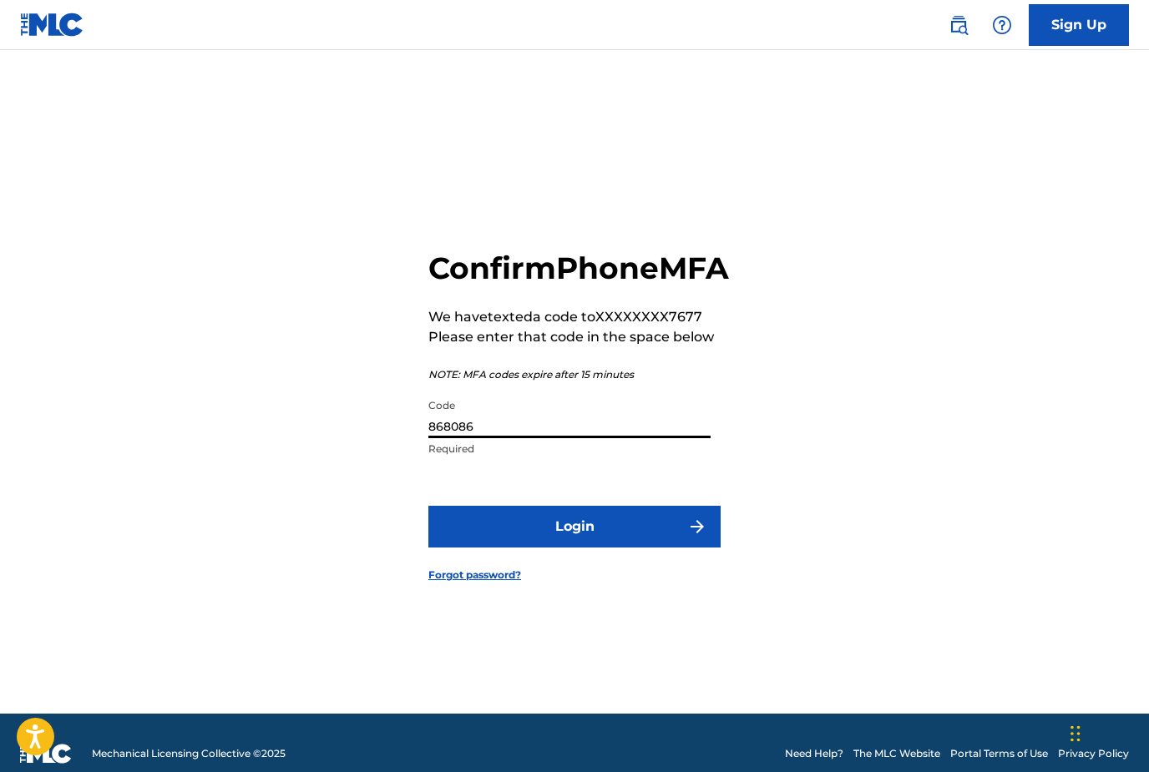
type input "868086"
click at [512, 548] on button "Login" at bounding box center [574, 527] width 292 height 42
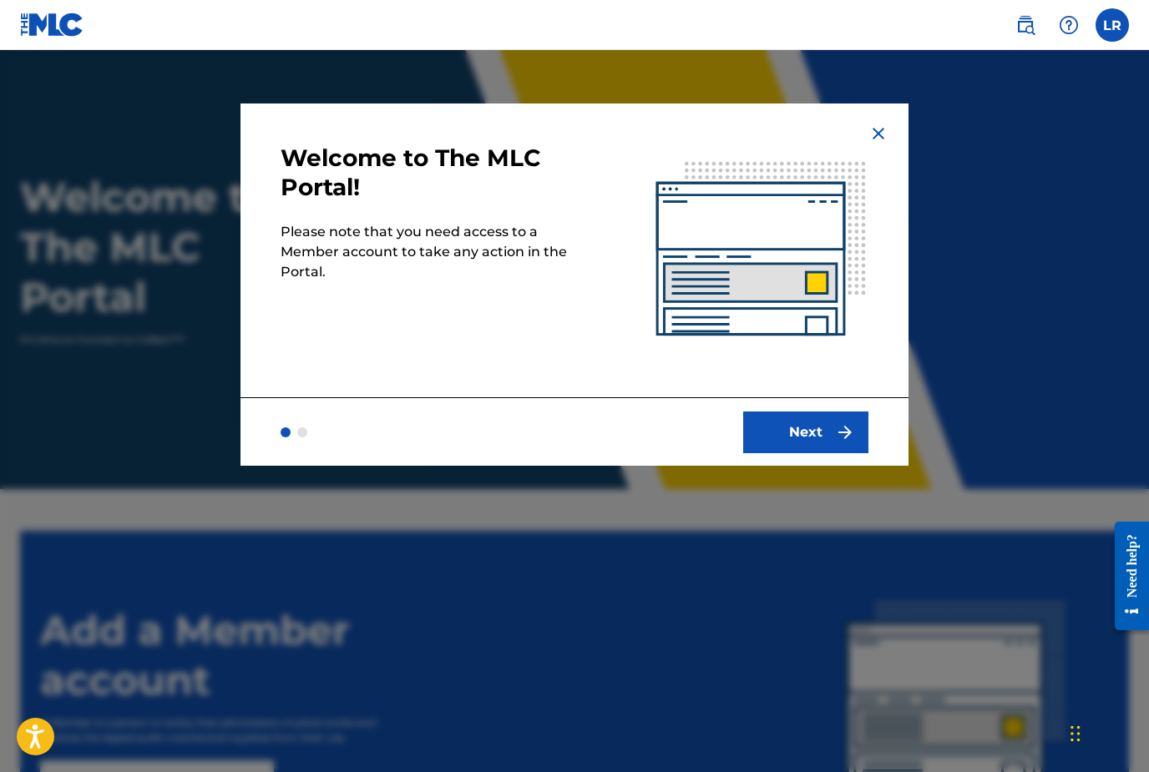
click at [821, 437] on button "Next" at bounding box center [805, 433] width 125 height 42
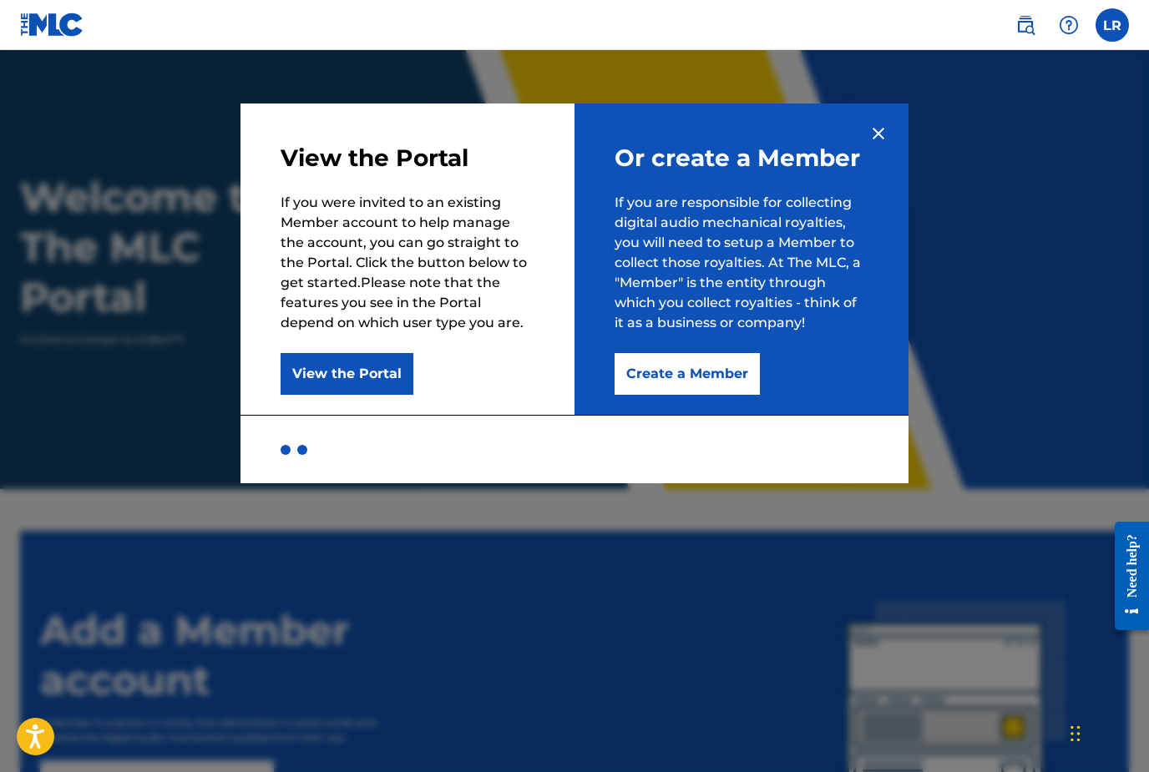
click at [704, 382] on button "Create a Member" at bounding box center [687, 374] width 145 height 42
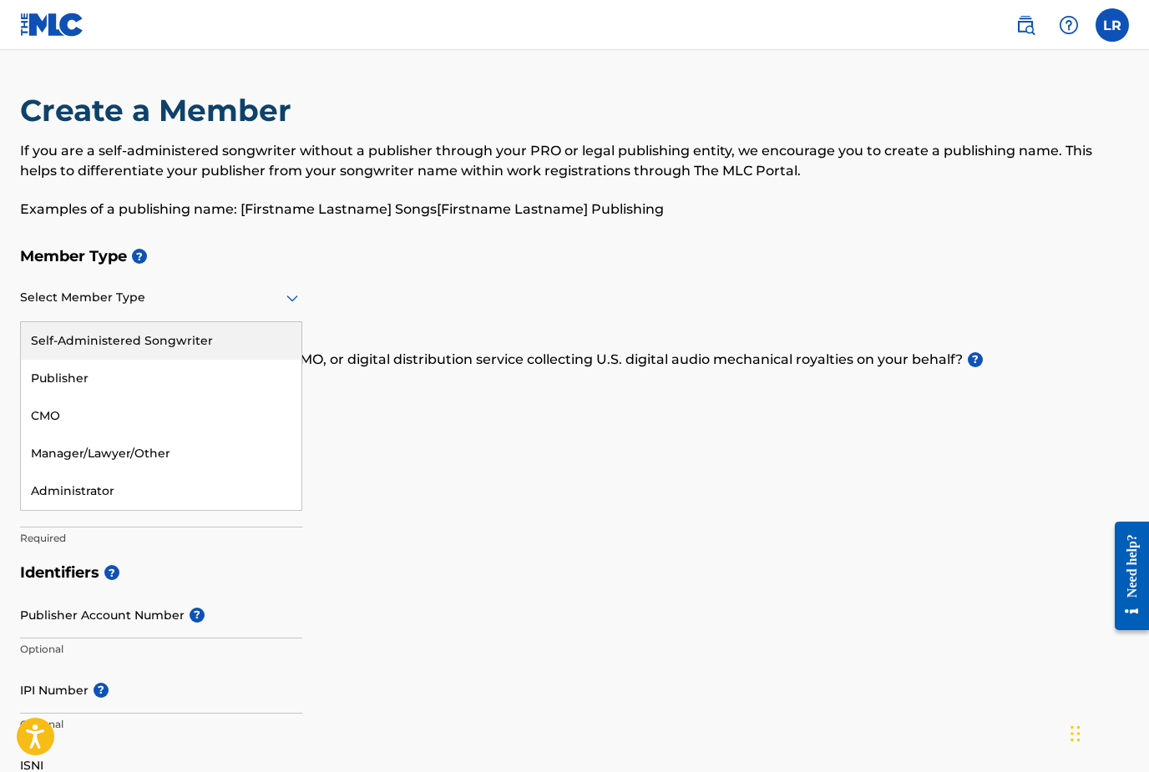
click at [42, 376] on div "Publisher" at bounding box center [161, 379] width 281 height 38
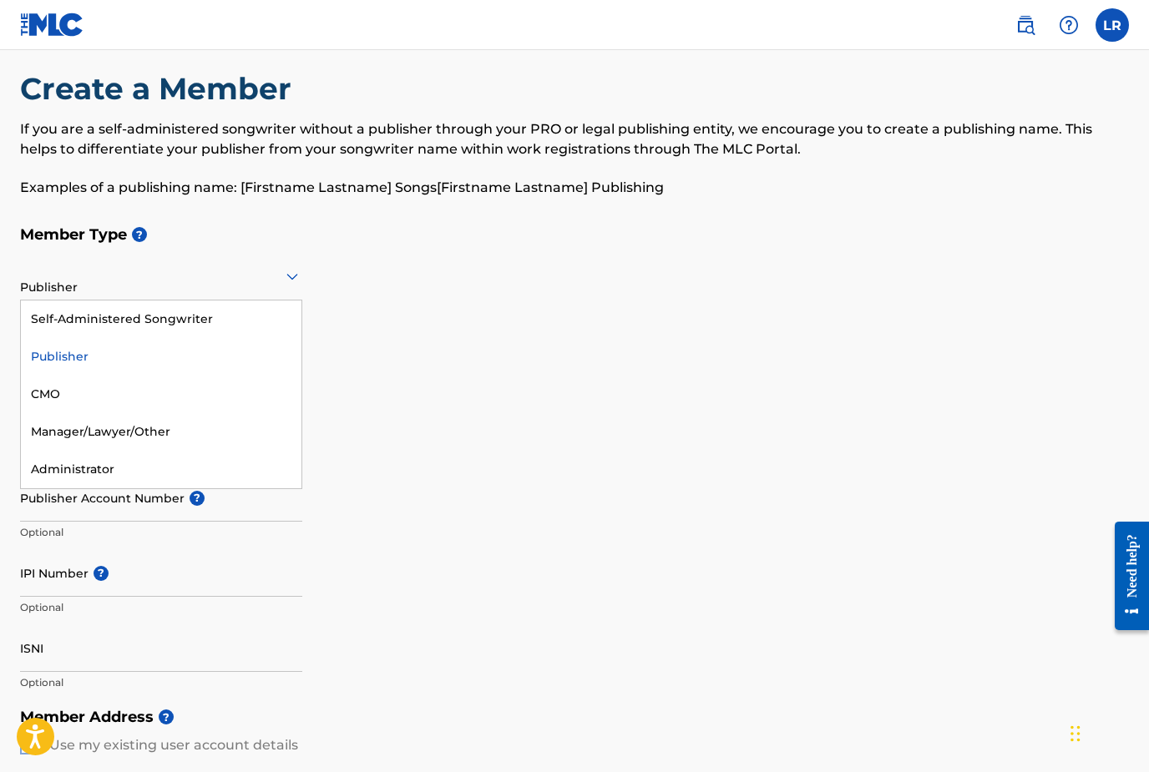
scroll to position [16, 0]
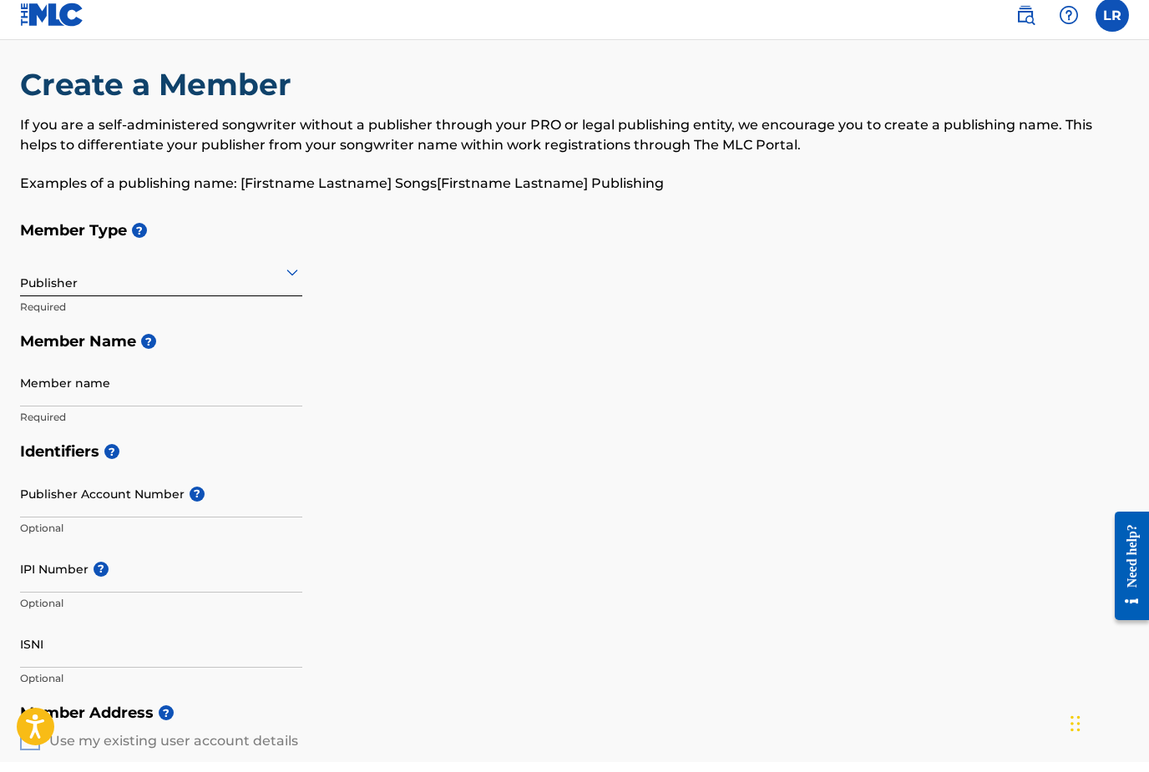
click at [474, 453] on h5 "Identifiers ?" at bounding box center [574, 462] width 1109 height 36
click at [156, 388] on input "Member name" at bounding box center [161, 383] width 282 height 48
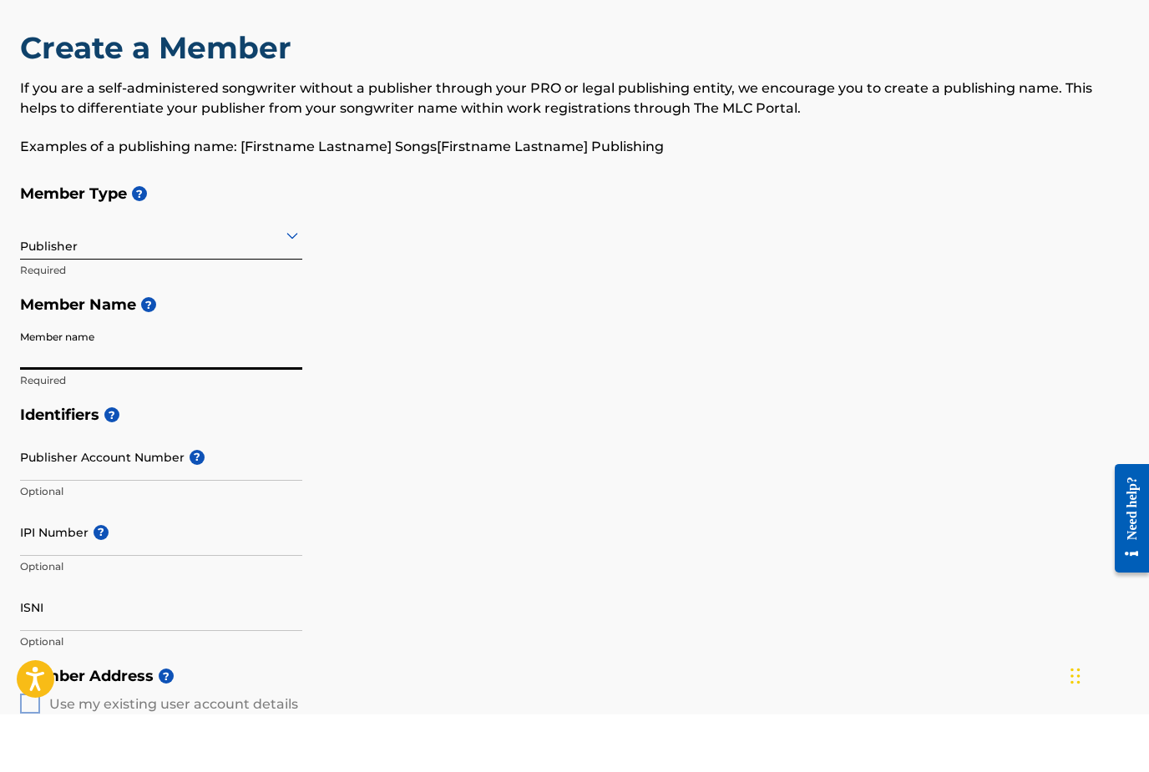
scroll to position [8, 0]
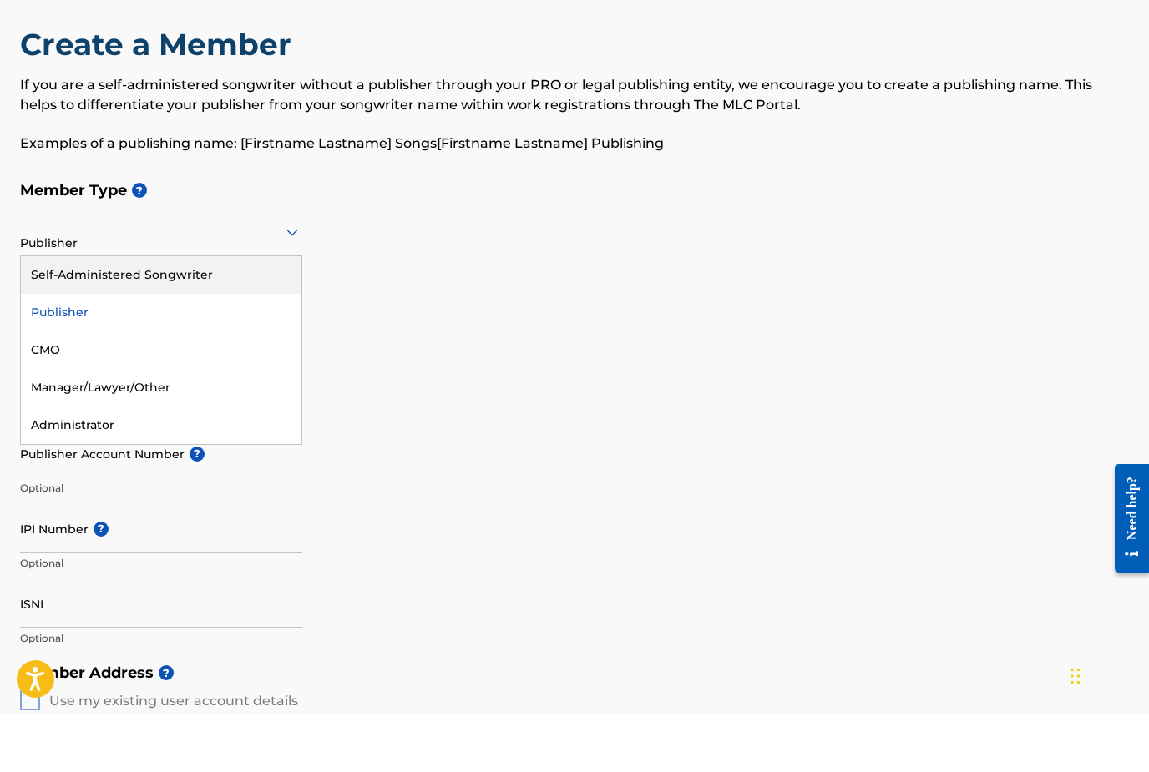
click at [126, 314] on div "Self-Administered Songwriter" at bounding box center [161, 333] width 281 height 38
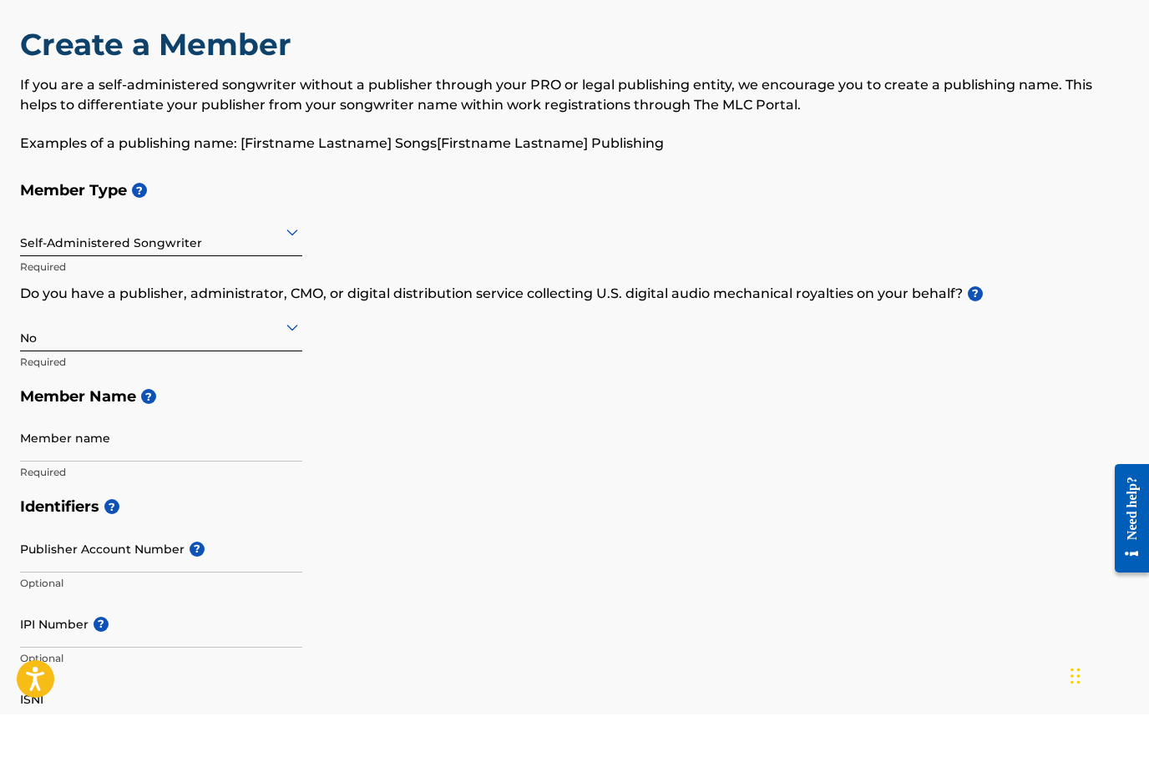
scroll to position [67, 0]
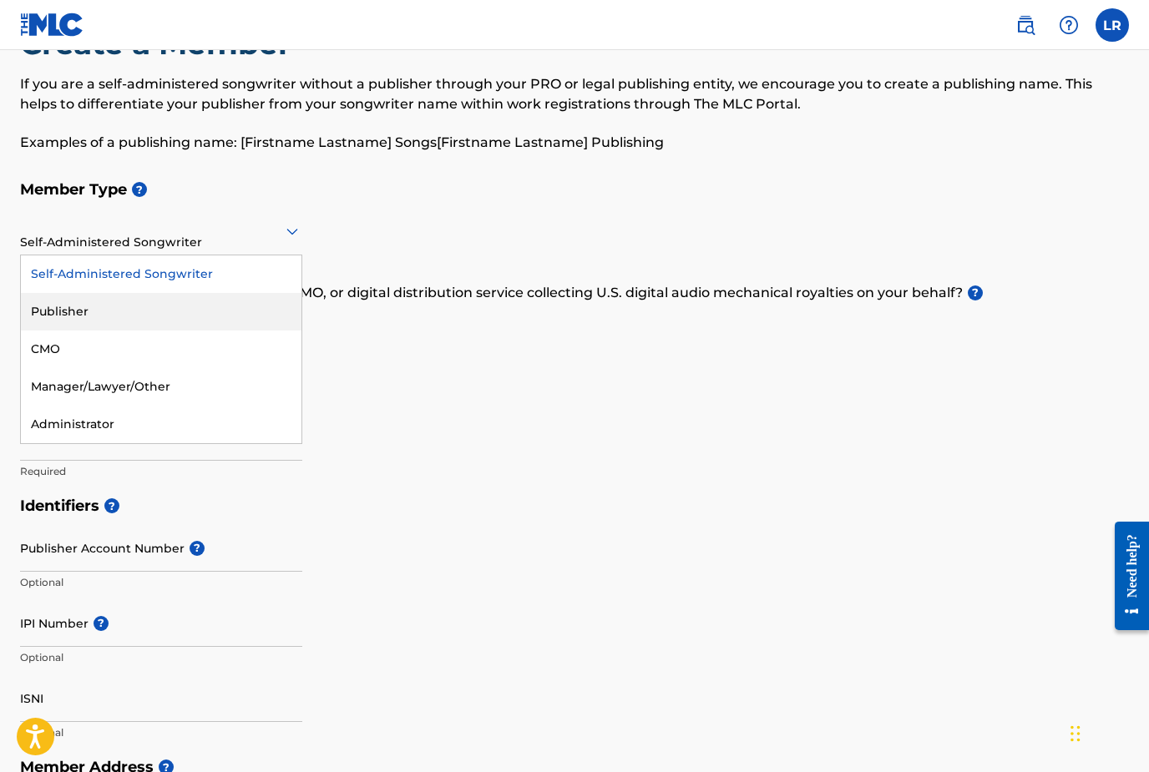
click at [38, 305] on div "Publisher" at bounding box center [161, 312] width 281 height 38
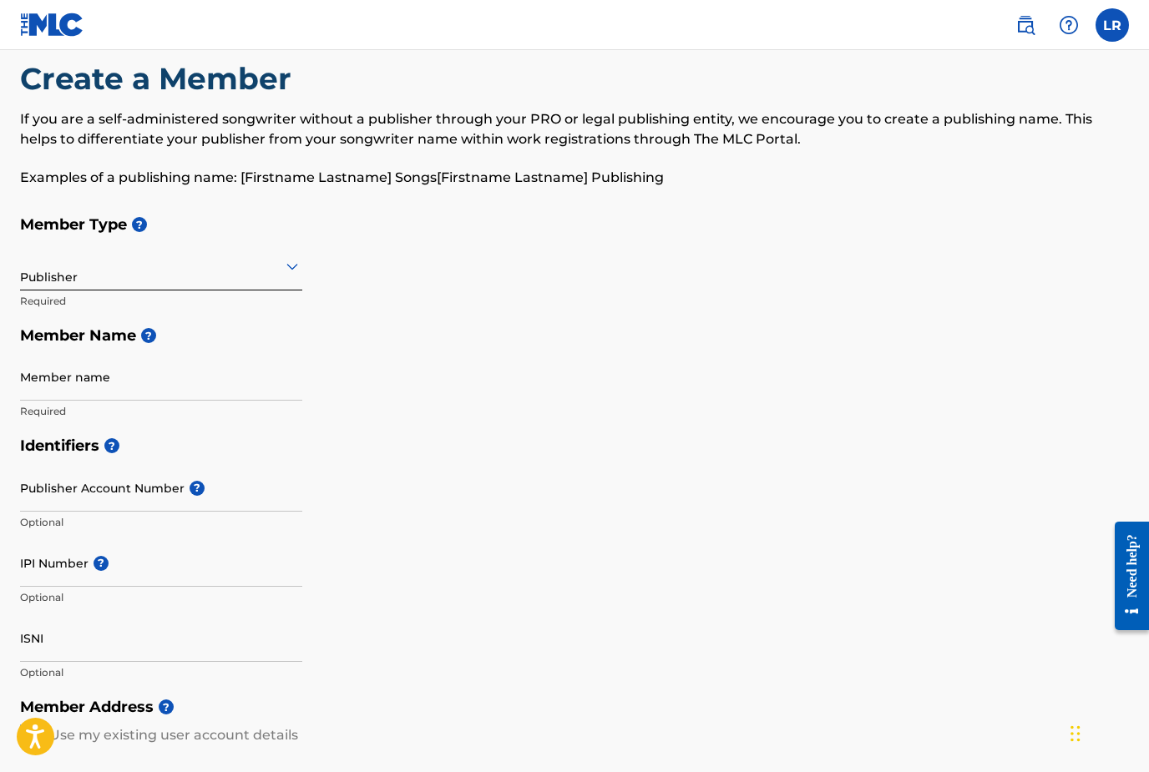
scroll to position [22, 0]
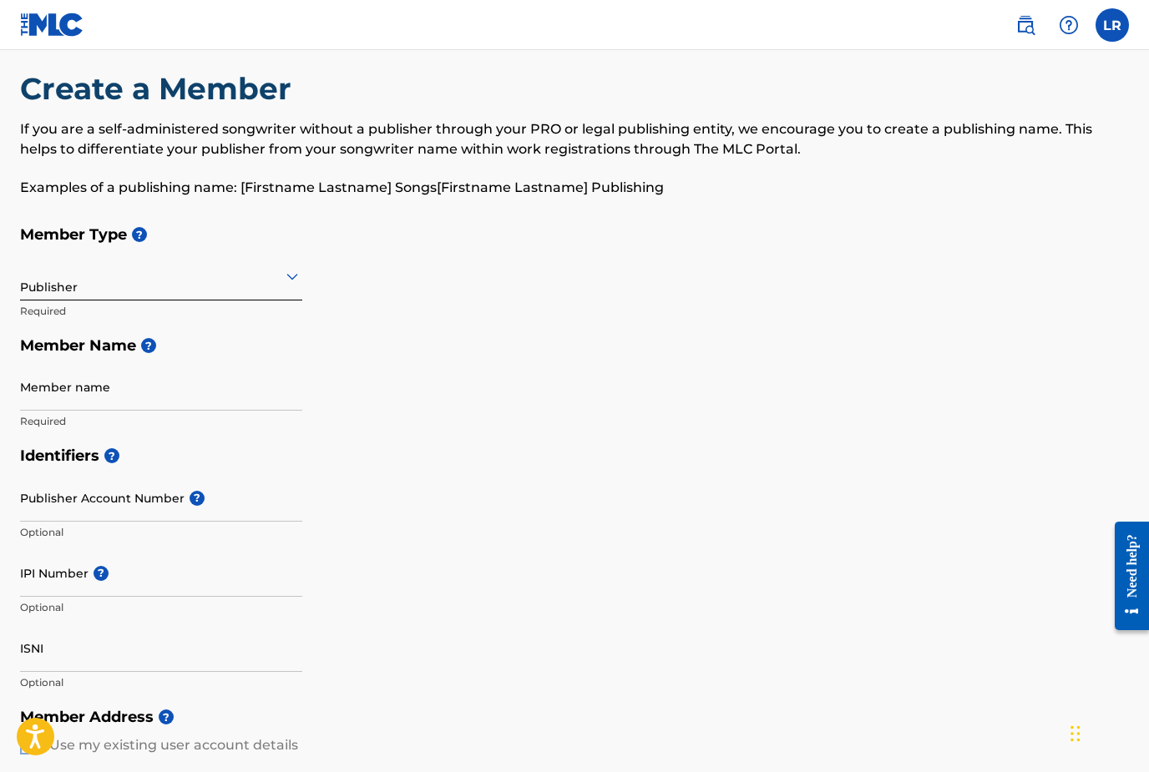
click at [491, 468] on h5 "Identifiers ?" at bounding box center [574, 456] width 1109 height 36
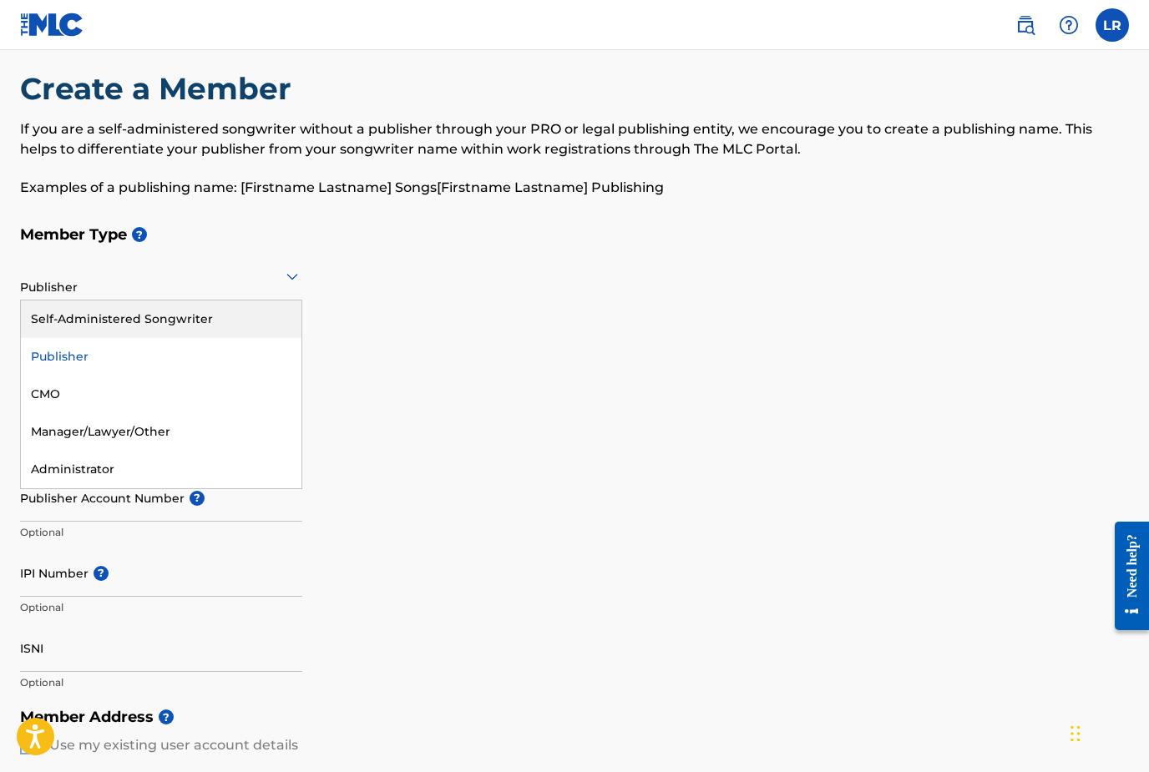
click at [51, 318] on div "Self-Administered Songwriter" at bounding box center [161, 320] width 281 height 38
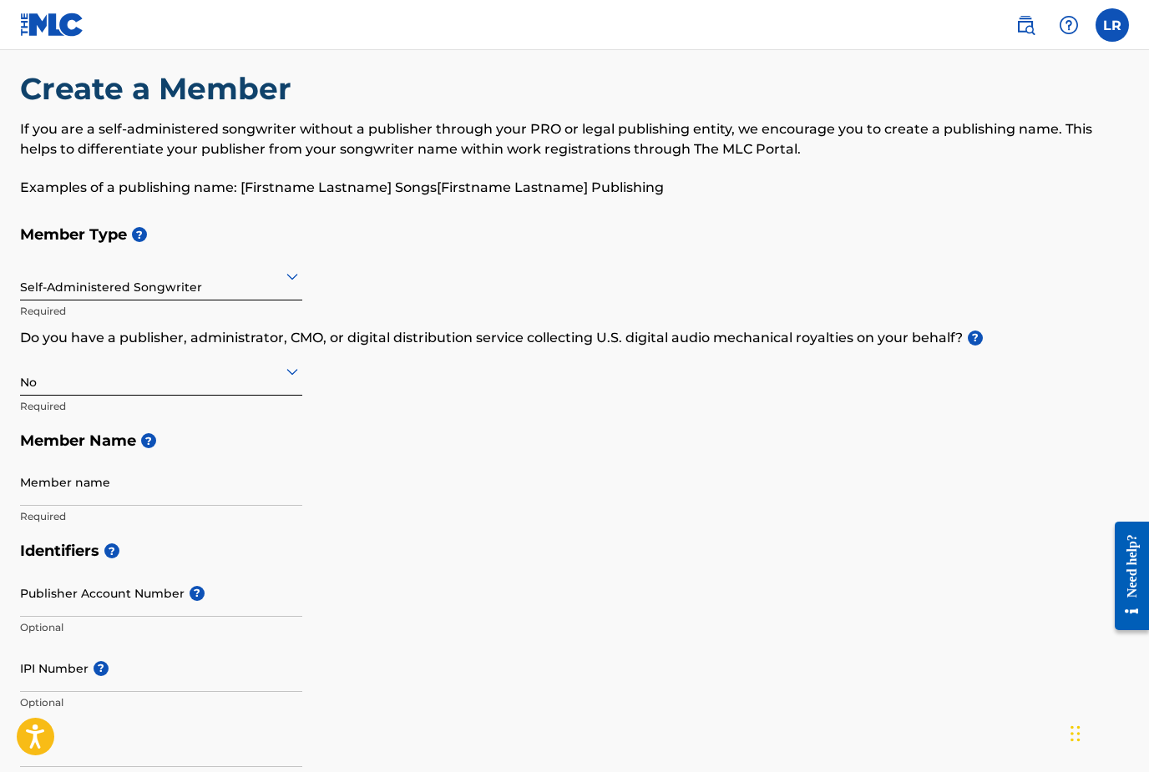
click at [536, 543] on h5 "Identifiers ?" at bounding box center [574, 552] width 1109 height 36
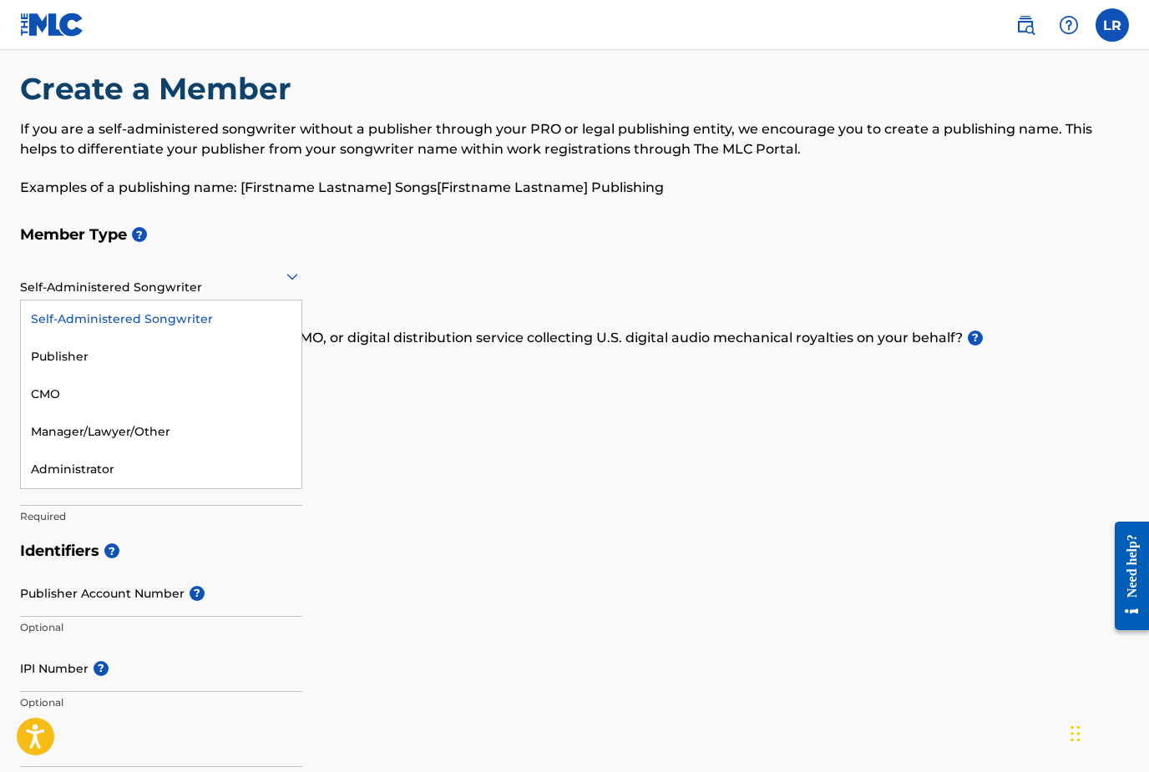
click at [48, 352] on div "Publisher" at bounding box center [161, 357] width 281 height 38
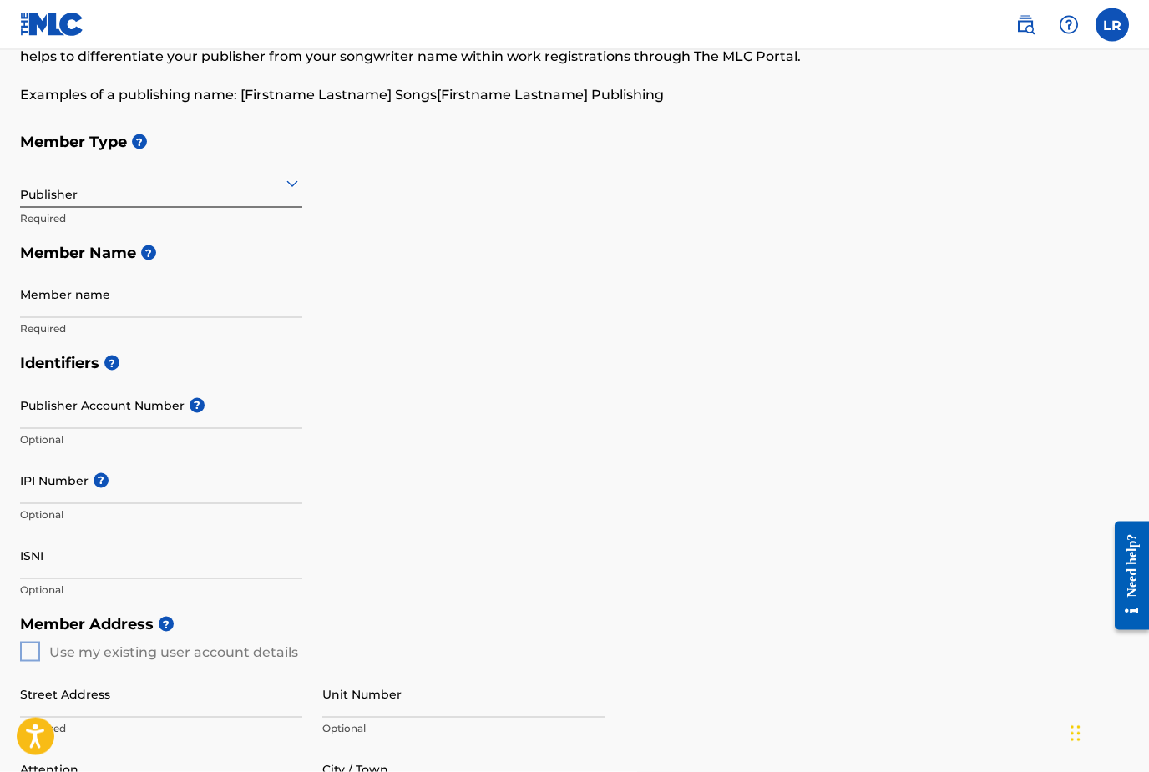
scroll to position [144, 0]
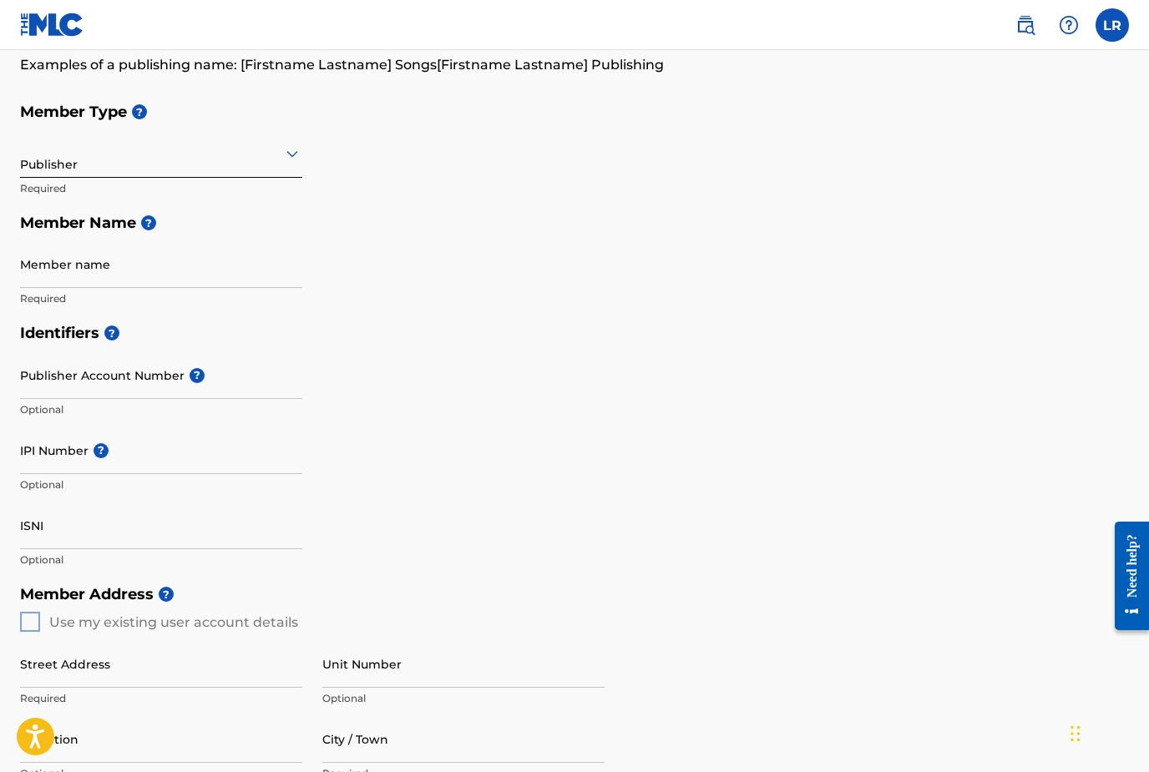
click at [100, 271] on input "Member name" at bounding box center [161, 264] width 282 height 48
click at [148, 227] on span "?" at bounding box center [148, 222] width 15 height 15
click at [357, 380] on div "Identifiers ? Publisher Account Number ? Optional IPI Number ? Optional ISNI Op…" at bounding box center [574, 446] width 1109 height 261
click at [96, 273] on input "Member name" at bounding box center [161, 264] width 282 height 48
type input "Wunderlan Music LLC"
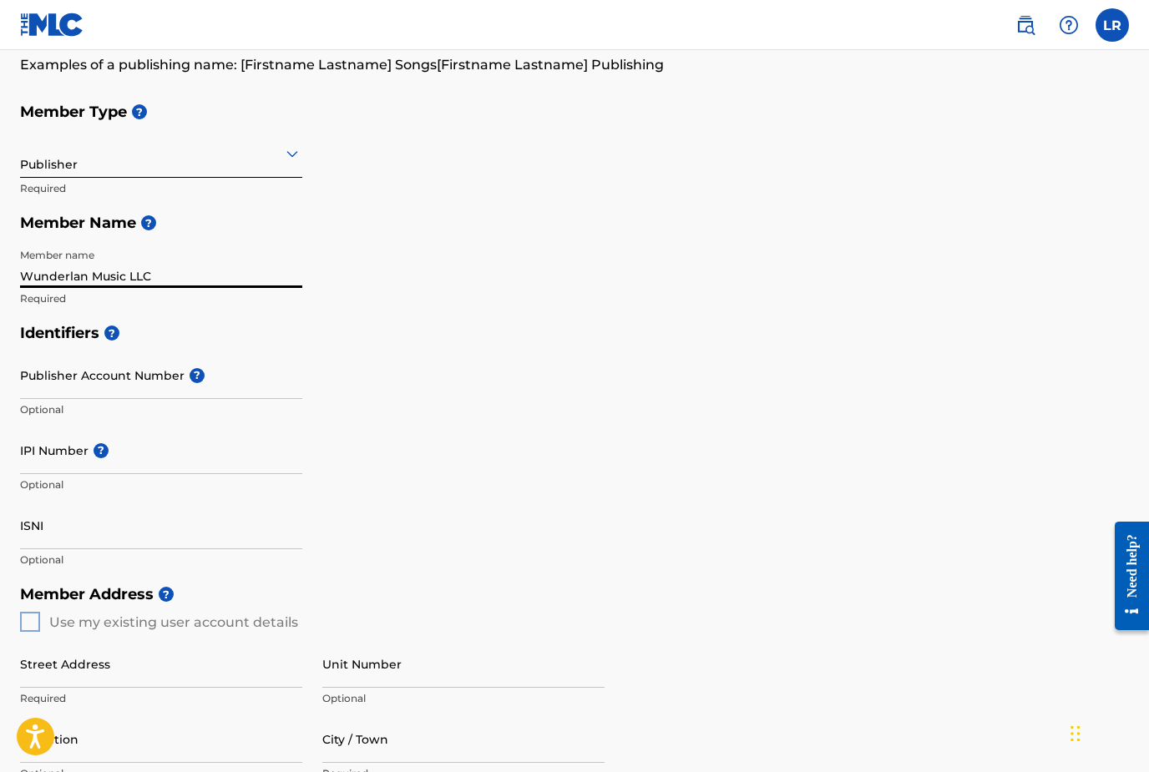
click at [403, 394] on div "Identifiers ? Publisher Account Number ? Optional IPI Number ? Optional ISNI Op…" at bounding box center [574, 446] width 1109 height 261
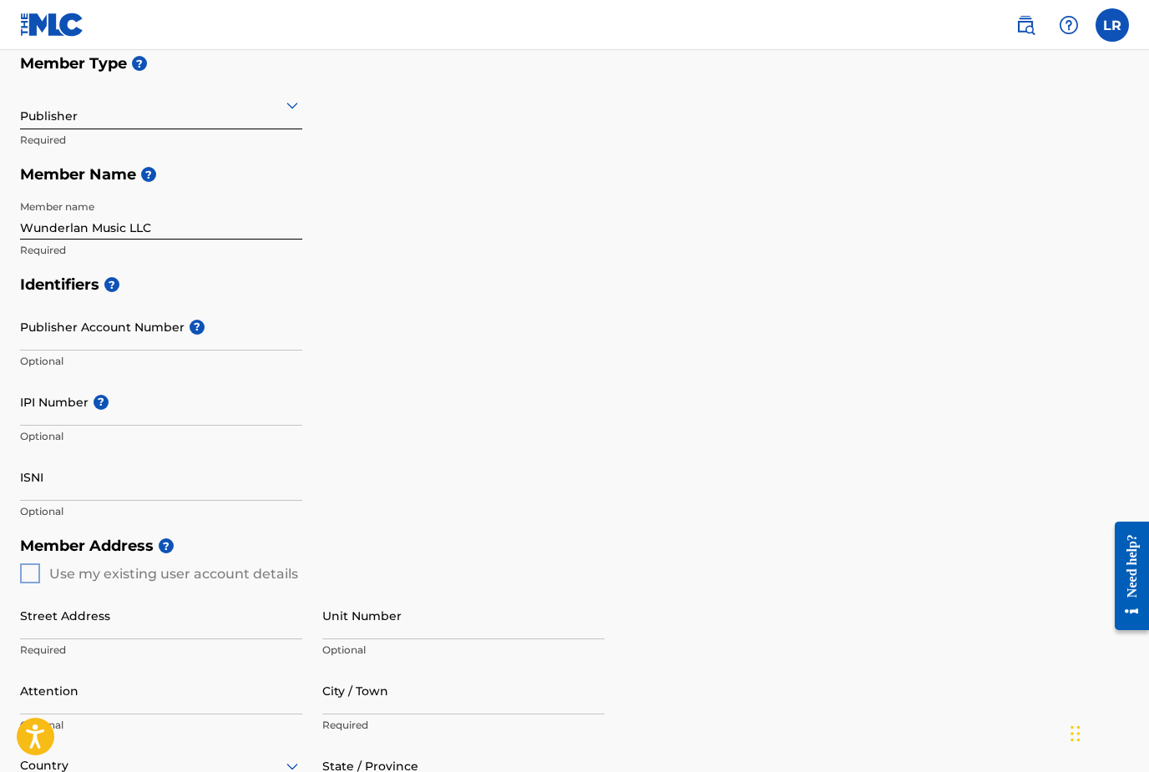
scroll to position [198, 0]
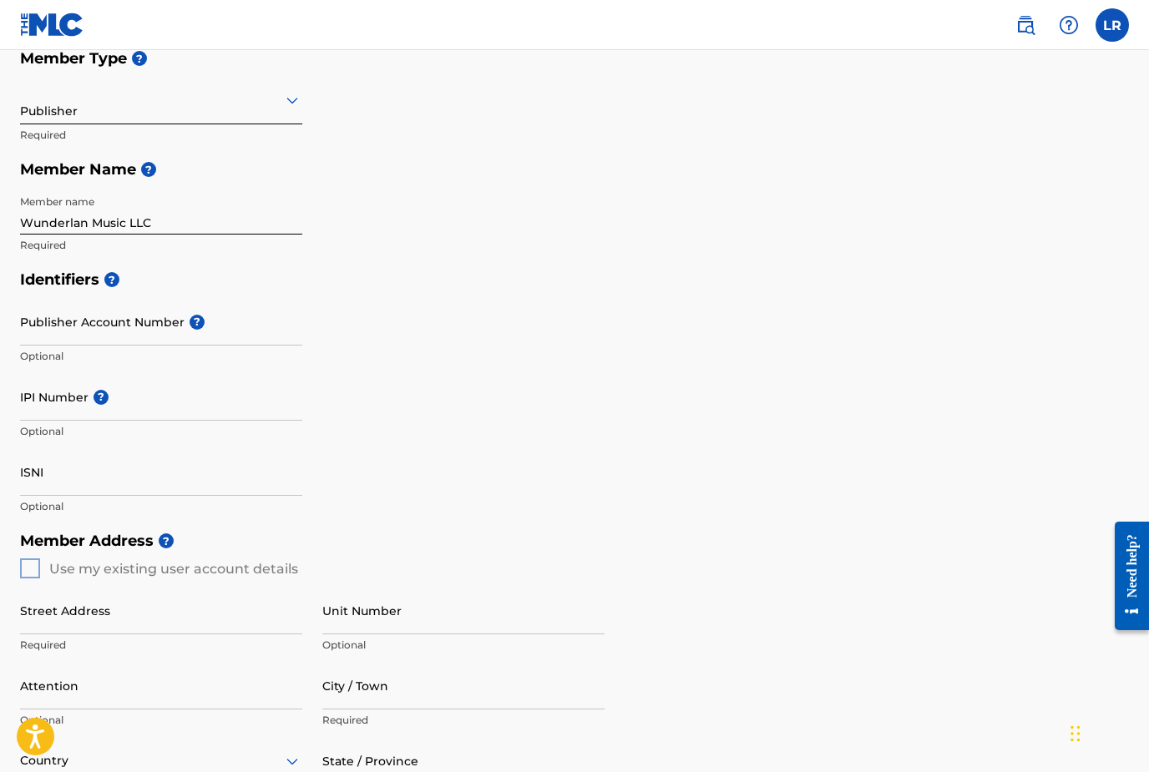
click at [54, 326] on input "Publisher Account Number ?" at bounding box center [161, 322] width 282 height 48
paste input "1309405766"
click at [592, 399] on div "Identifiers ? Publisher Account Number ? 1309405766 Optional IPI Number ? Optio…" at bounding box center [574, 392] width 1109 height 261
click at [145, 335] on input "1309405766" at bounding box center [161, 322] width 282 height 48
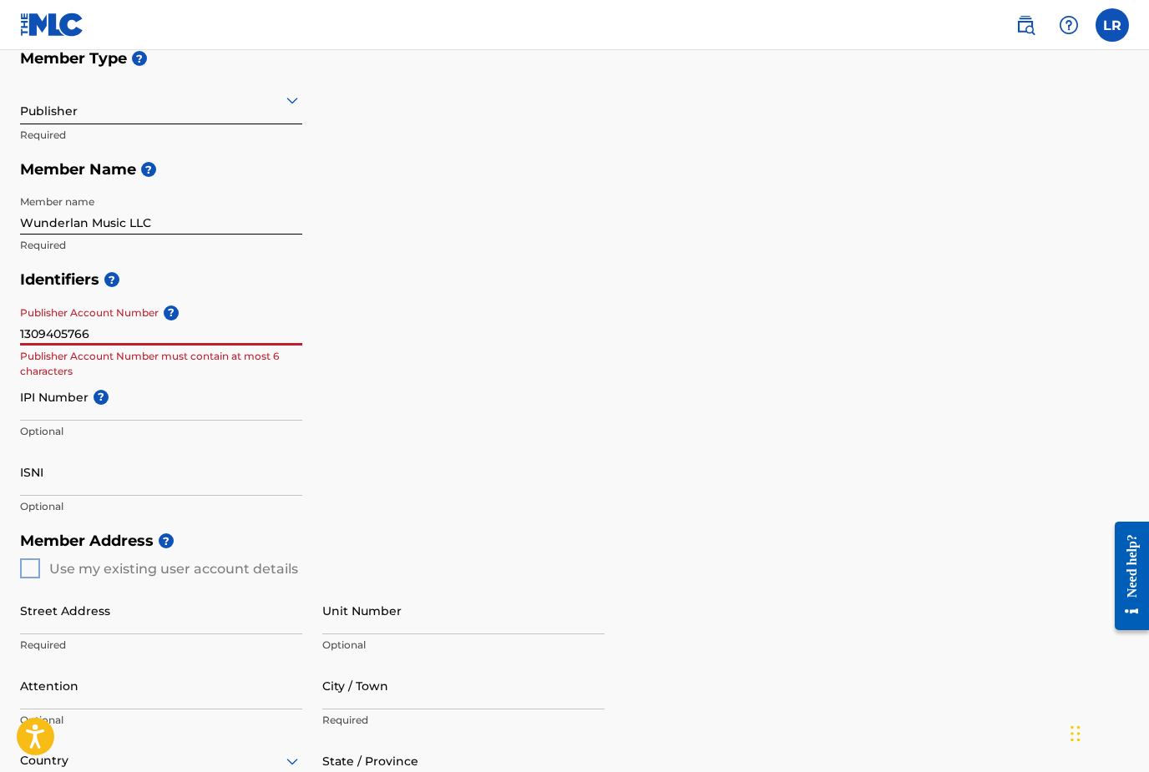
click at [146, 331] on input "1309405766" at bounding box center [161, 322] width 282 height 48
type input "1"
click at [48, 412] on input "IPI Number ?" at bounding box center [161, 397] width 282 height 48
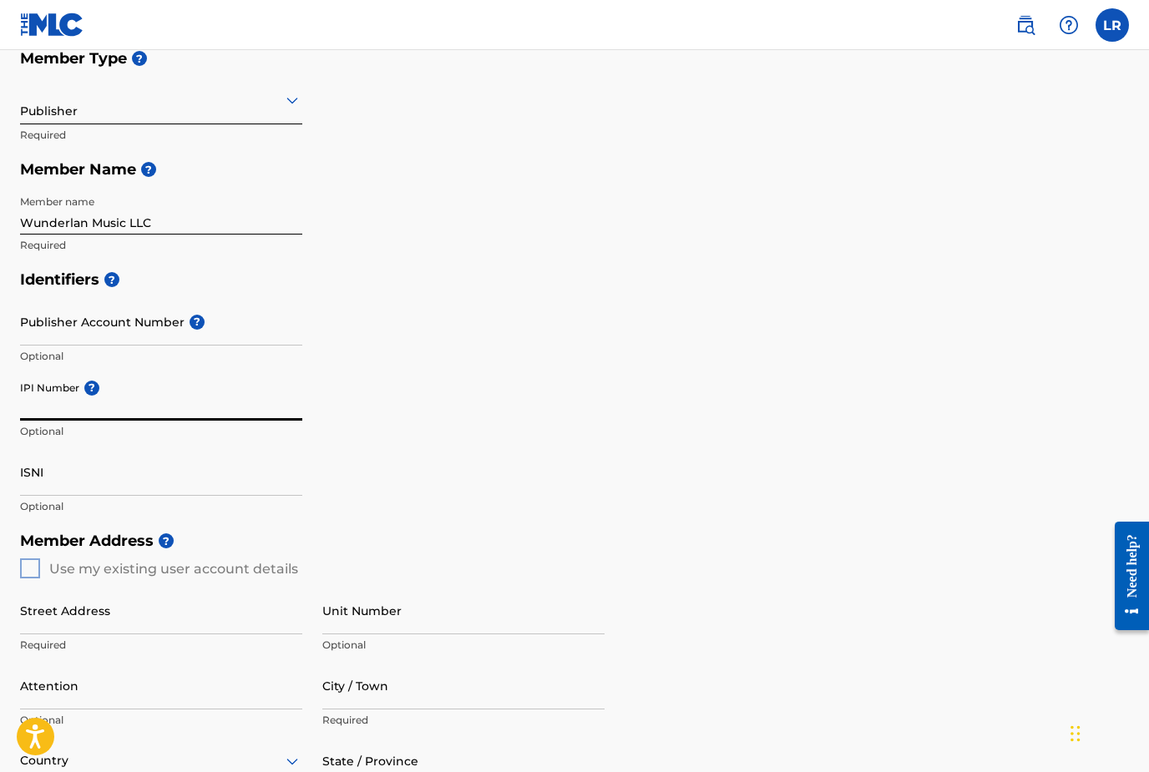
paste input "1309405766"
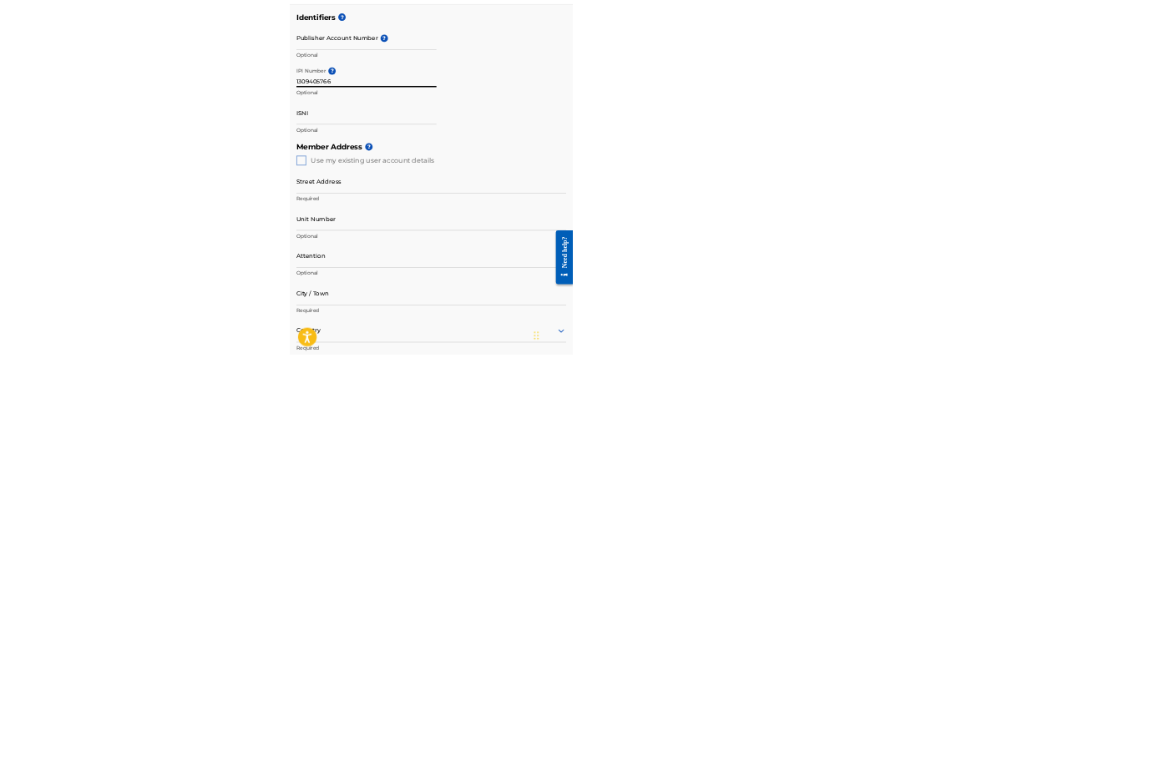
scroll to position [520, 0]
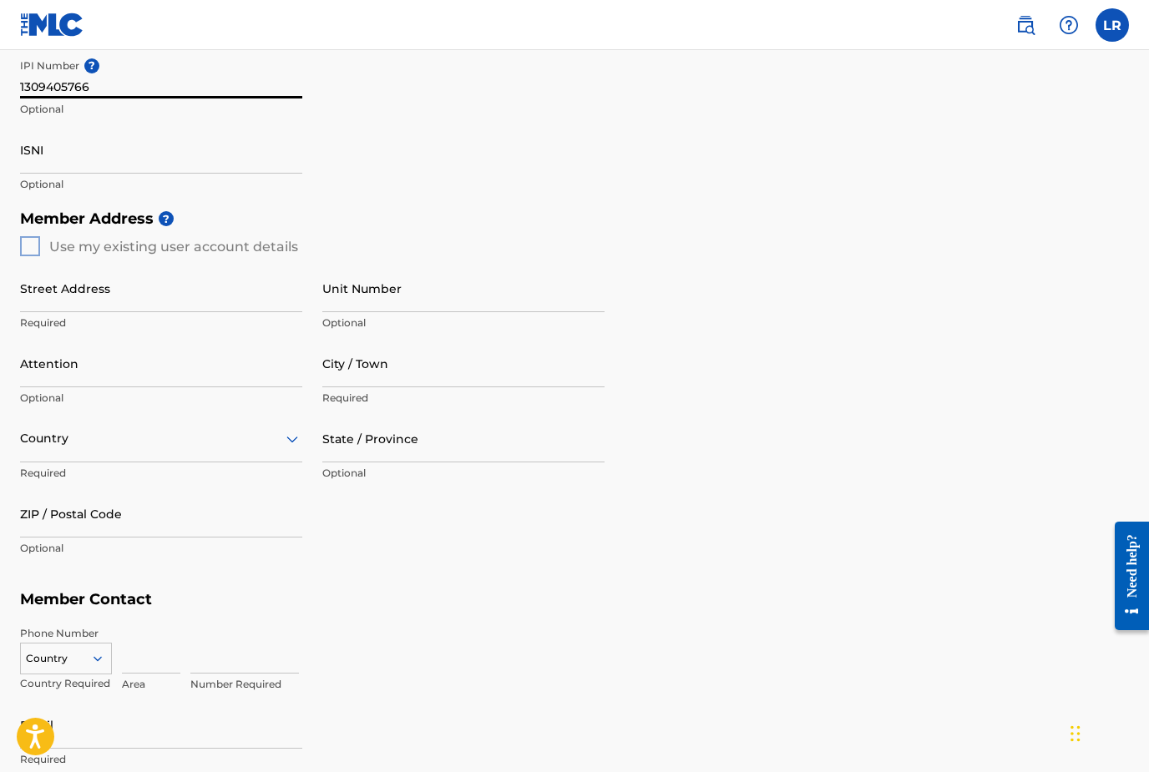
type input "1309405766"
click at [92, 295] on input "Street Address" at bounding box center [161, 289] width 282 height 48
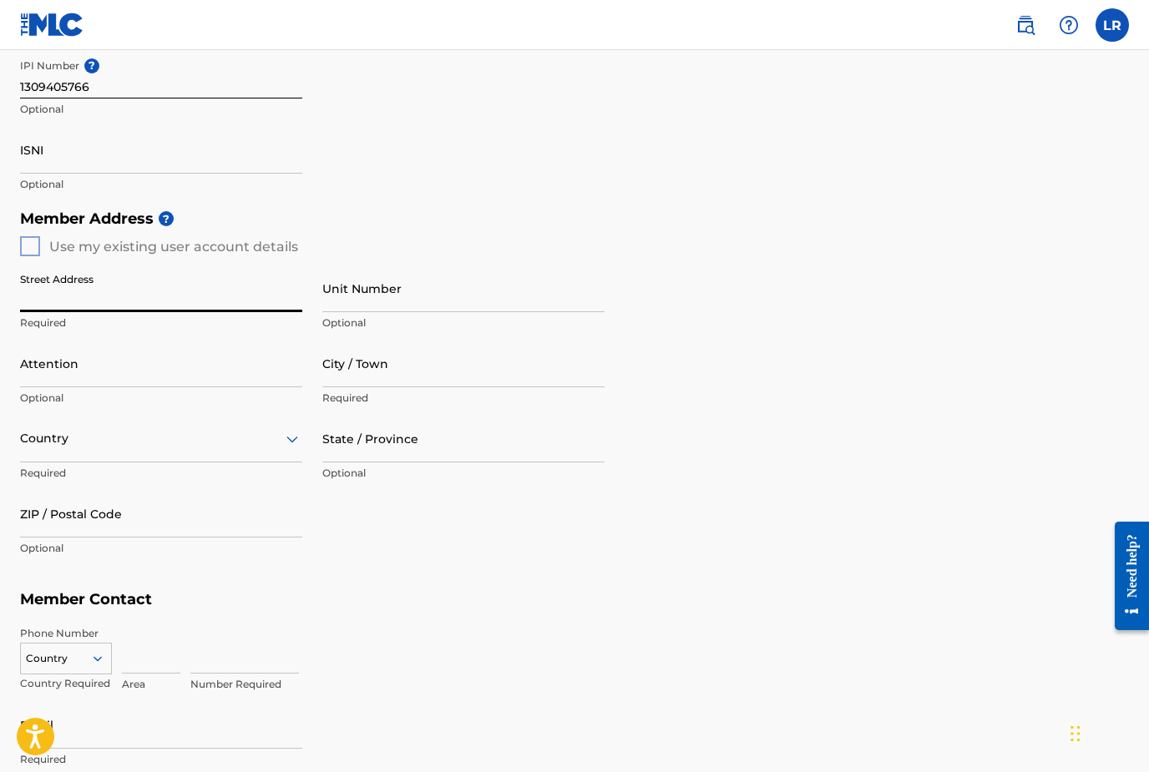
paste input "[STREET_ADDRESS]"
type input "[STREET_ADDRESS]"
click at [392, 290] on input "Unit Number" at bounding box center [463, 289] width 282 height 48
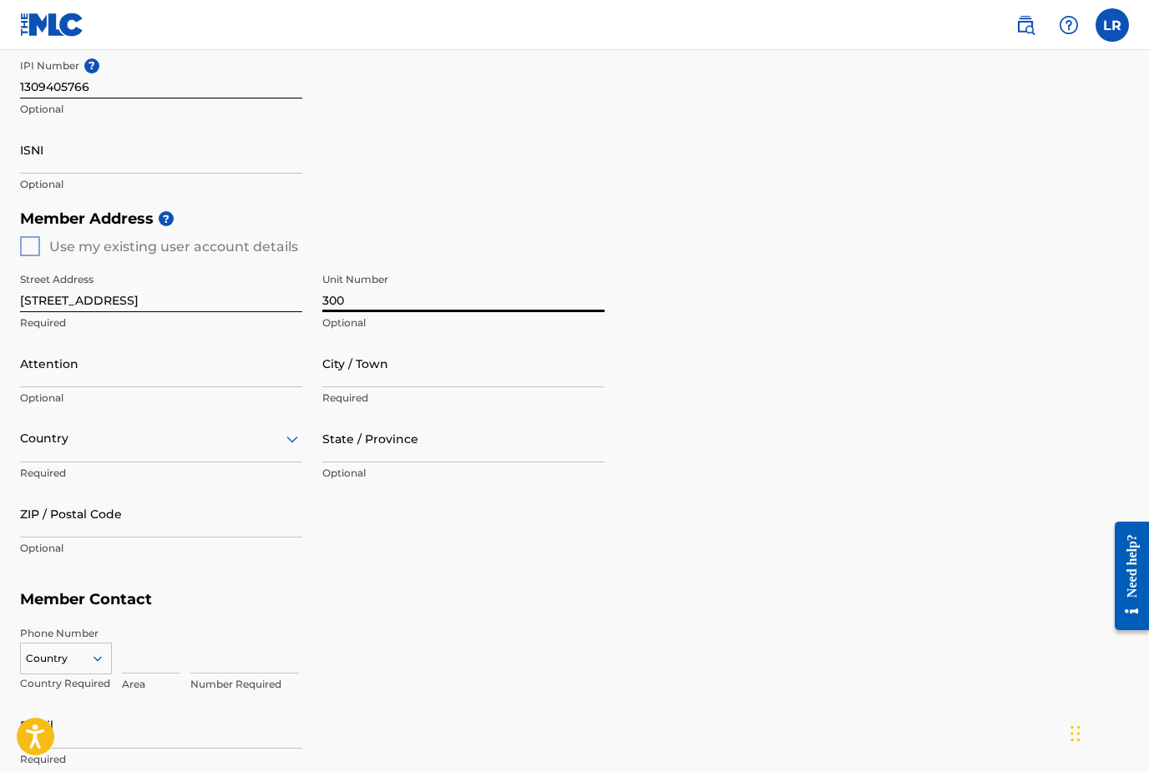
type input "300"
click at [373, 365] on input "City / Town" at bounding box center [463, 364] width 282 height 48
click at [166, 517] on input "ZIP / Postal Code" at bounding box center [161, 514] width 282 height 48
type input "33702"
click at [602, 570] on div "Street Address [STREET_ADDRESS] Optional Attention Optional City / Town Require…" at bounding box center [312, 414] width 584 height 317
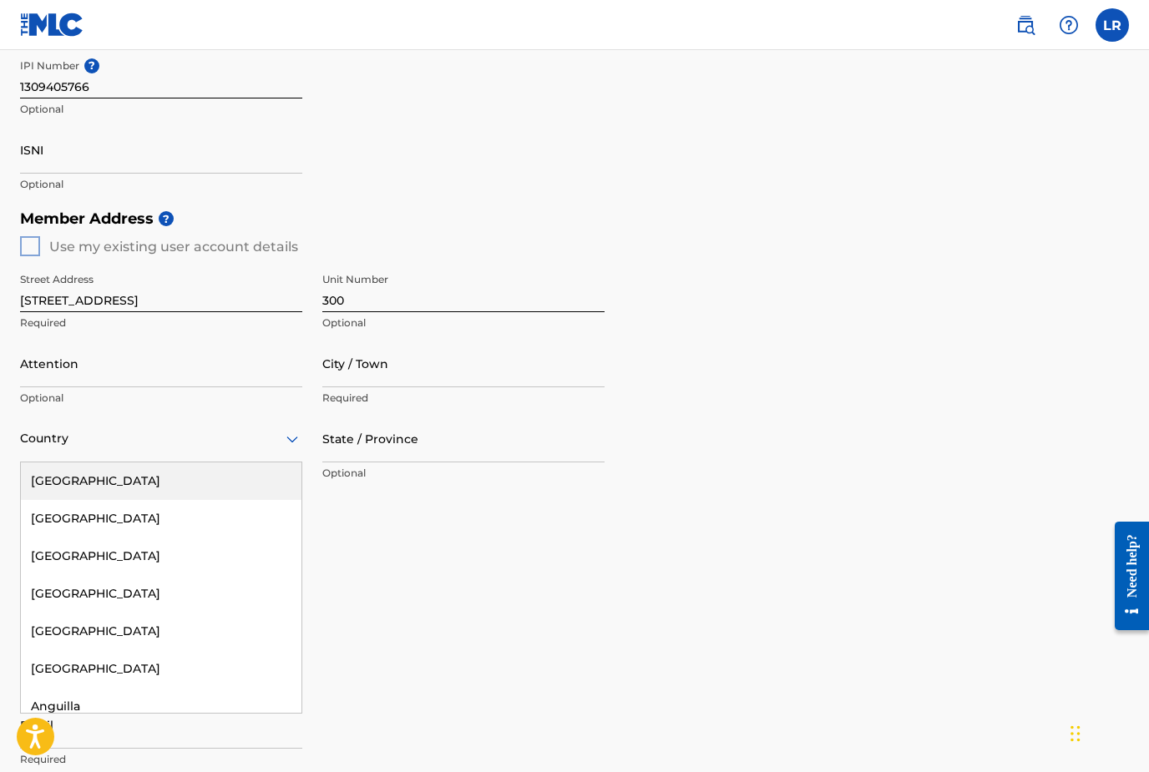
click at [82, 487] on div "[GEOGRAPHIC_DATA]" at bounding box center [161, 482] width 281 height 38
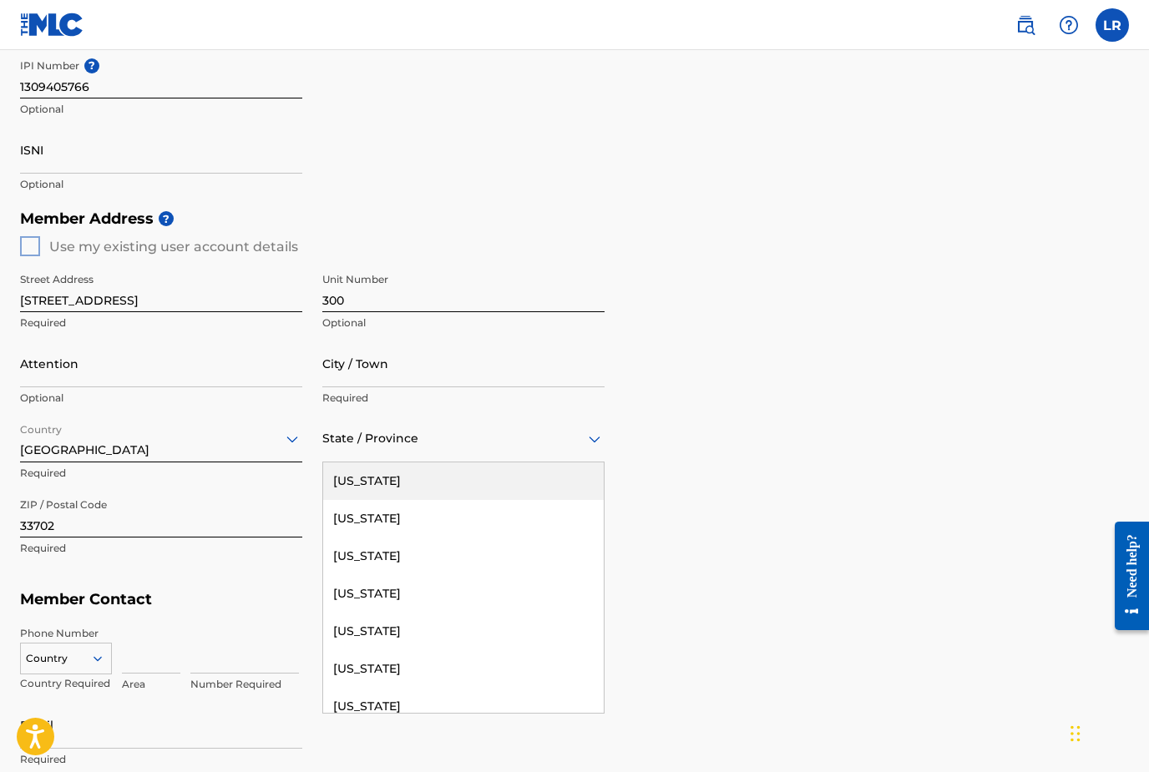
type input "f"
click at [366, 554] on div "[US_STATE]" at bounding box center [463, 557] width 281 height 38
click at [363, 367] on input "City / Town" at bounding box center [463, 364] width 282 height 48
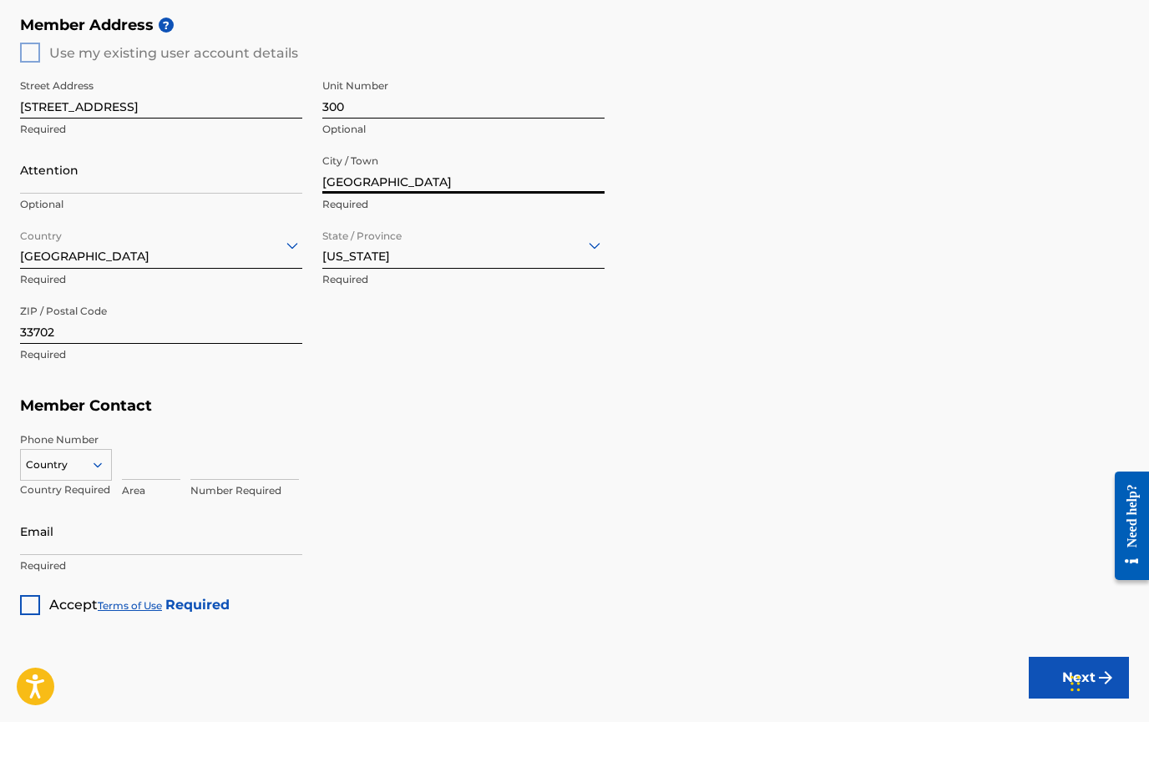
scroll to position [678, 0]
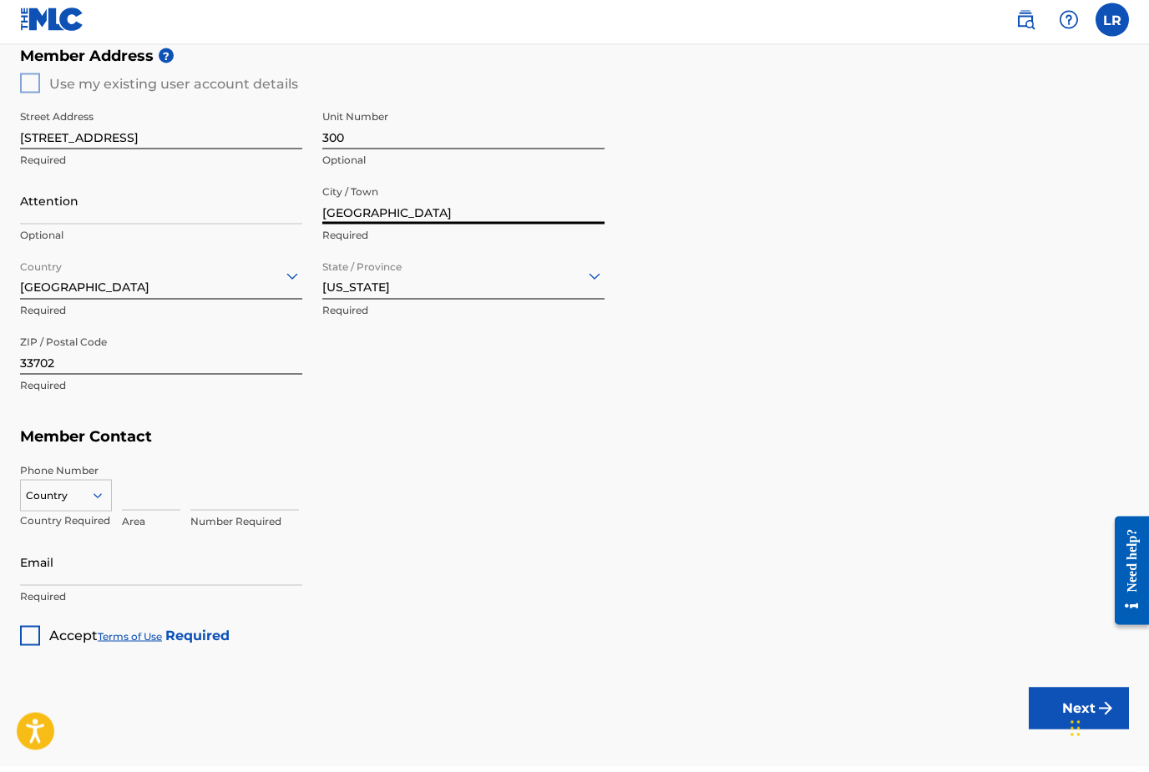
type input "[GEOGRAPHIC_DATA]"
click at [53, 219] on input "Attention" at bounding box center [161, 206] width 282 height 48
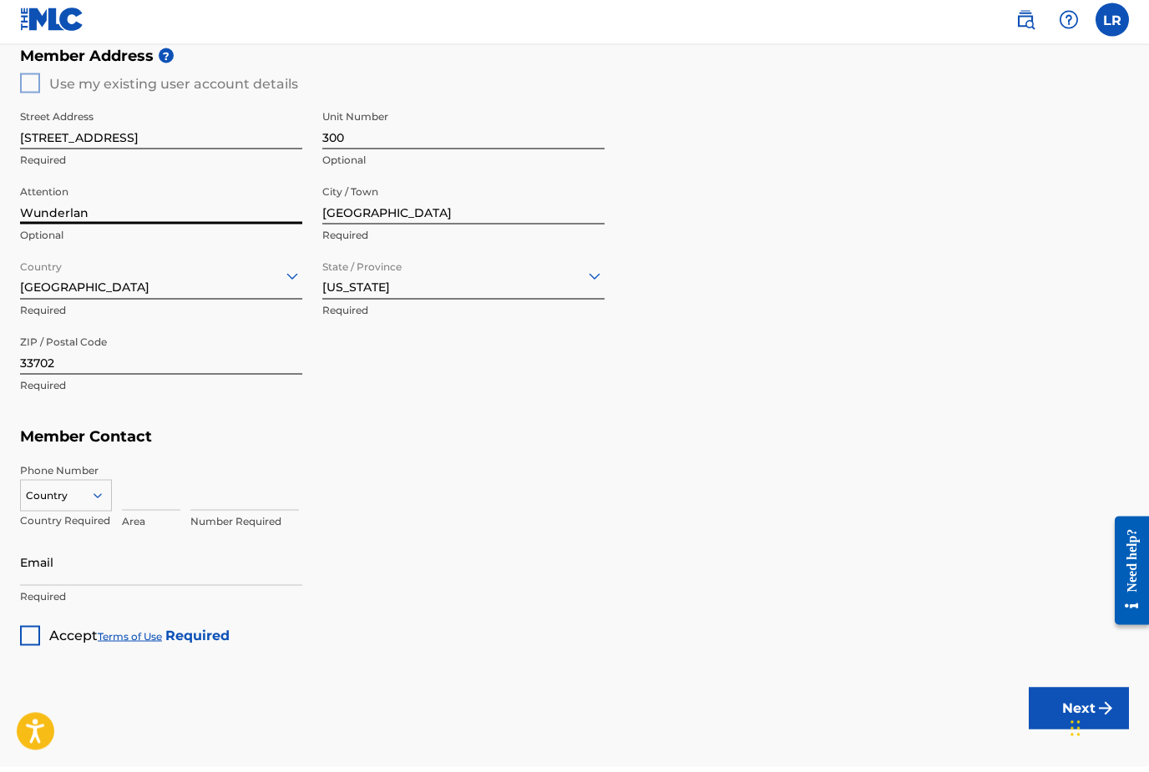
type input "Wunderlan"
click at [457, 530] on div "Number Required" at bounding box center [659, 505] width 938 height 75
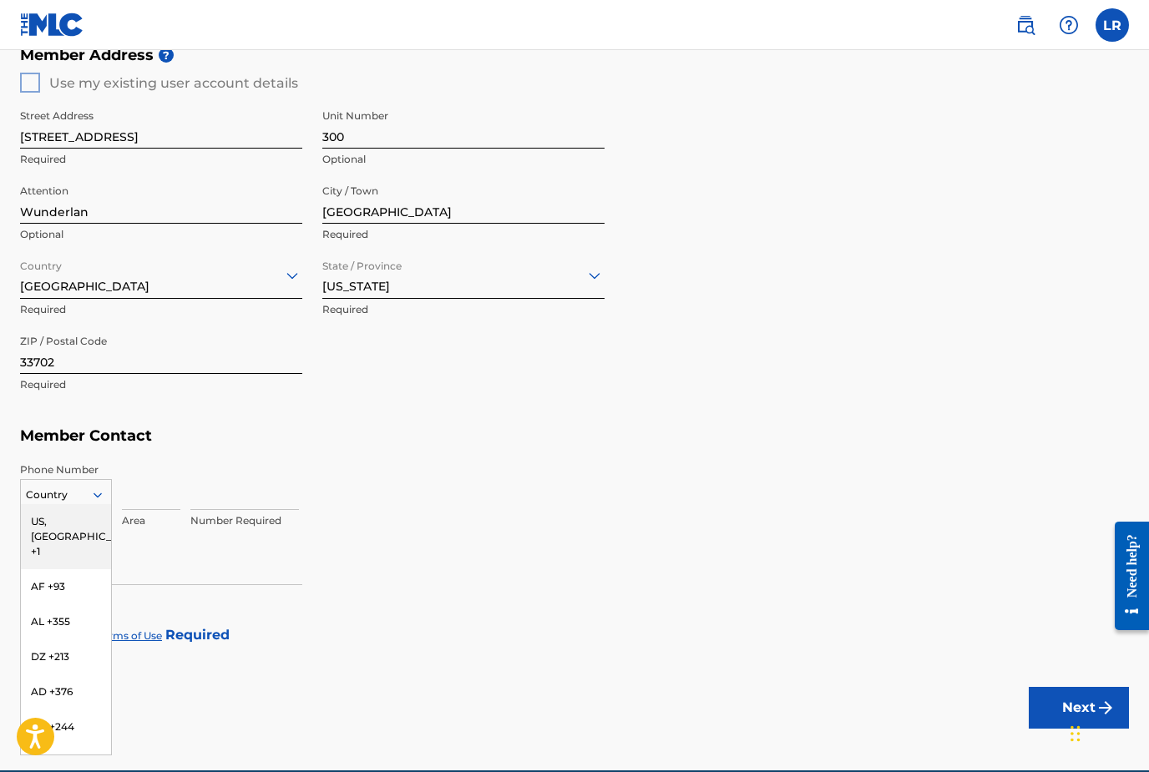
scroll to position [683, 0]
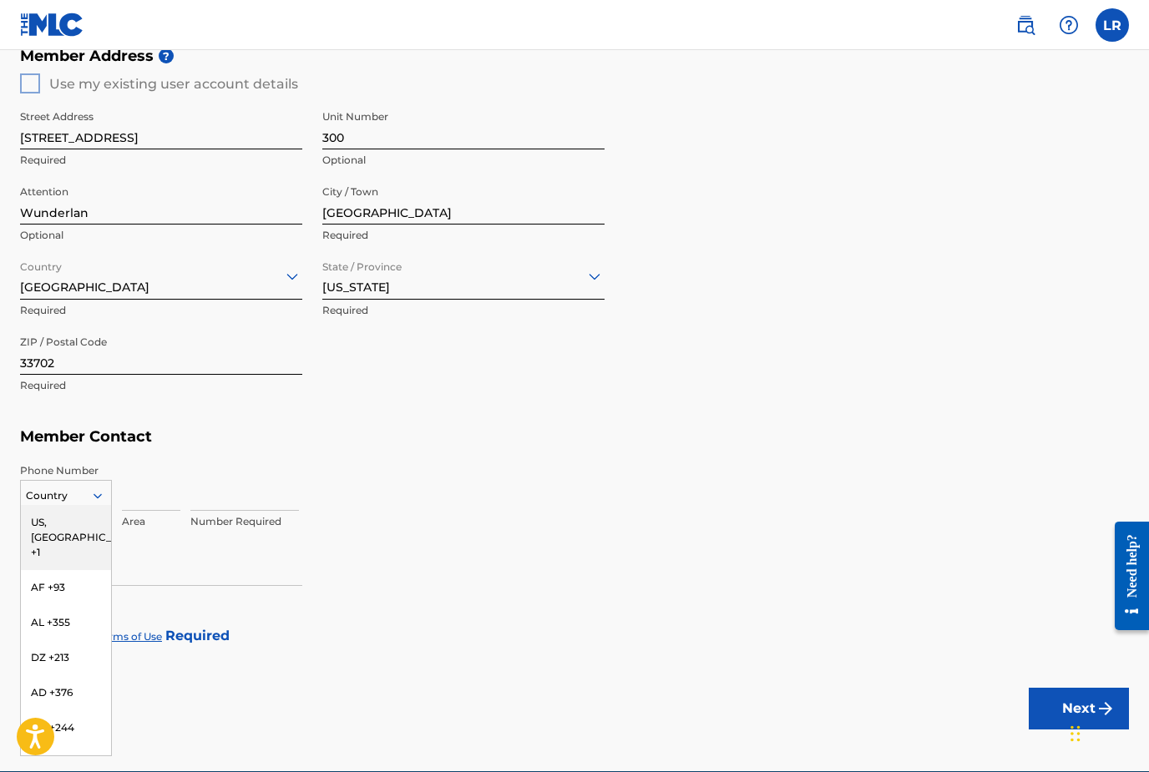
click at [47, 526] on div "US, [GEOGRAPHIC_DATA] +1" at bounding box center [66, 537] width 90 height 65
click at [128, 491] on input at bounding box center [151, 487] width 58 height 48
type input "813"
click at [230, 498] on input at bounding box center [244, 487] width 109 height 48
type input "7937677"
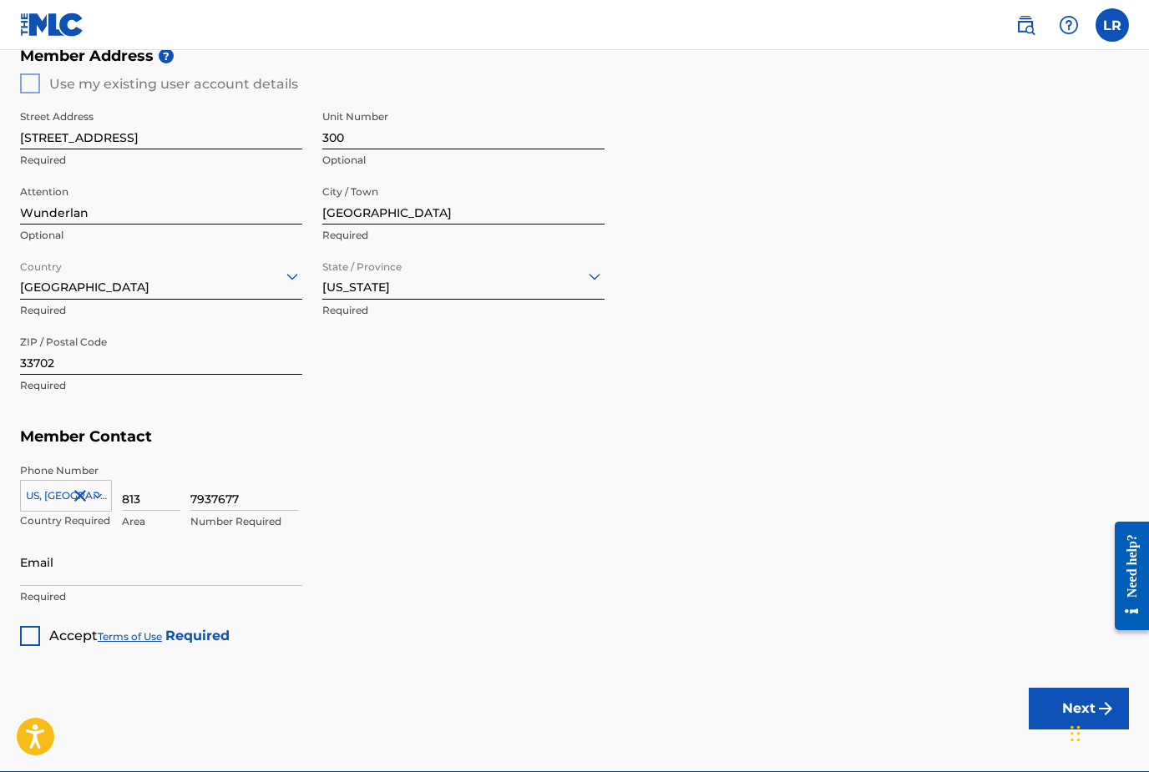
click at [37, 569] on input "Email" at bounding box center [161, 563] width 282 height 48
type input "w"
type input "[EMAIL_ADDRESS][DOMAIN_NAME]"
click at [38, 640] on div at bounding box center [30, 636] width 20 height 20
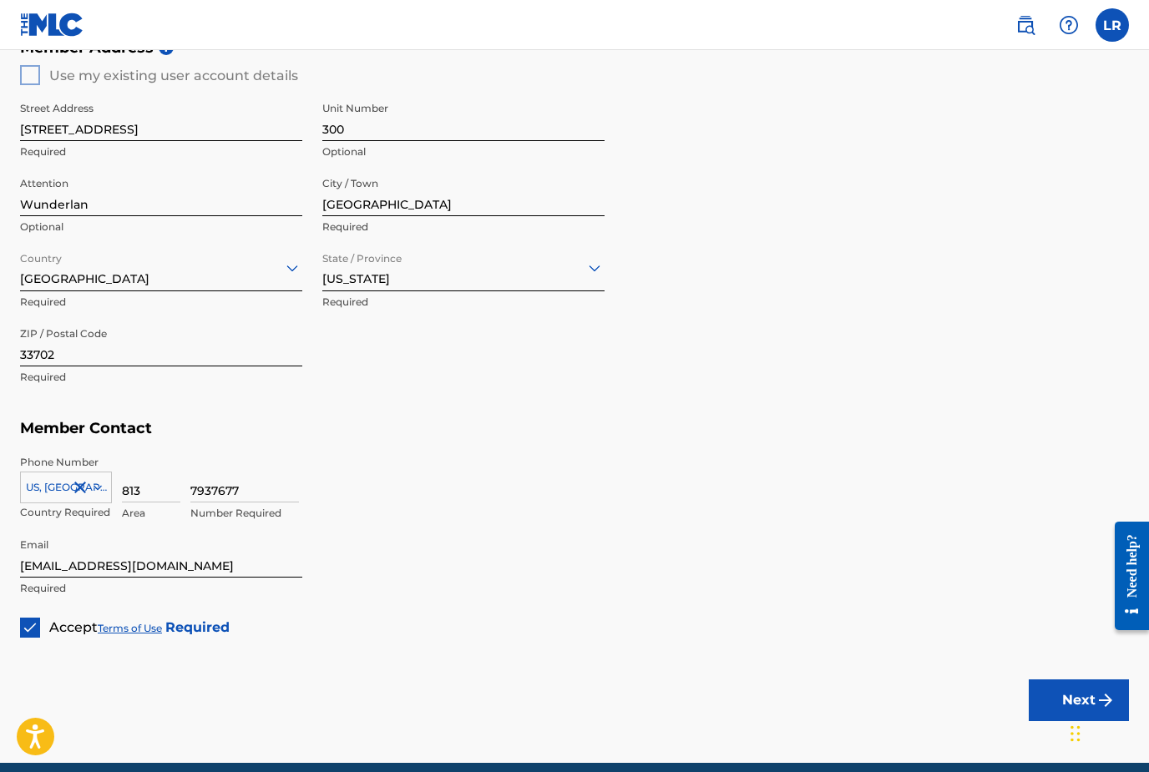
scroll to position [706, 0]
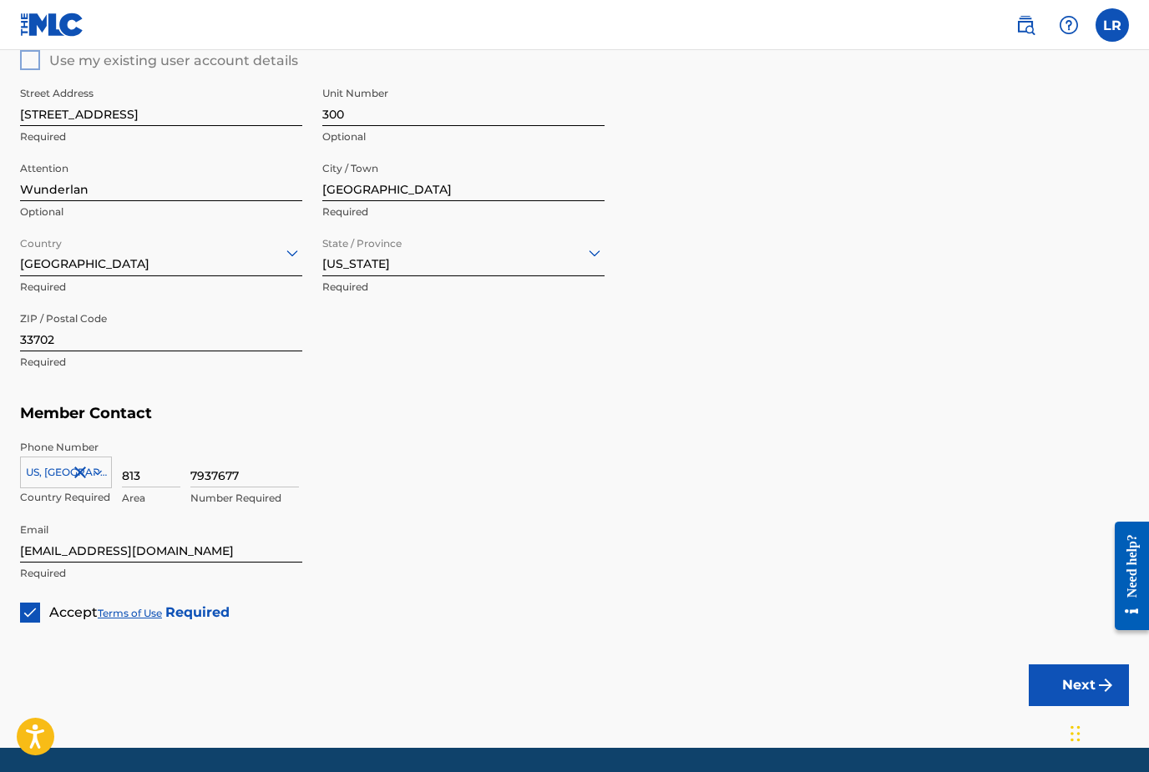
click at [1085, 691] on button "Next" at bounding box center [1079, 686] width 100 height 42
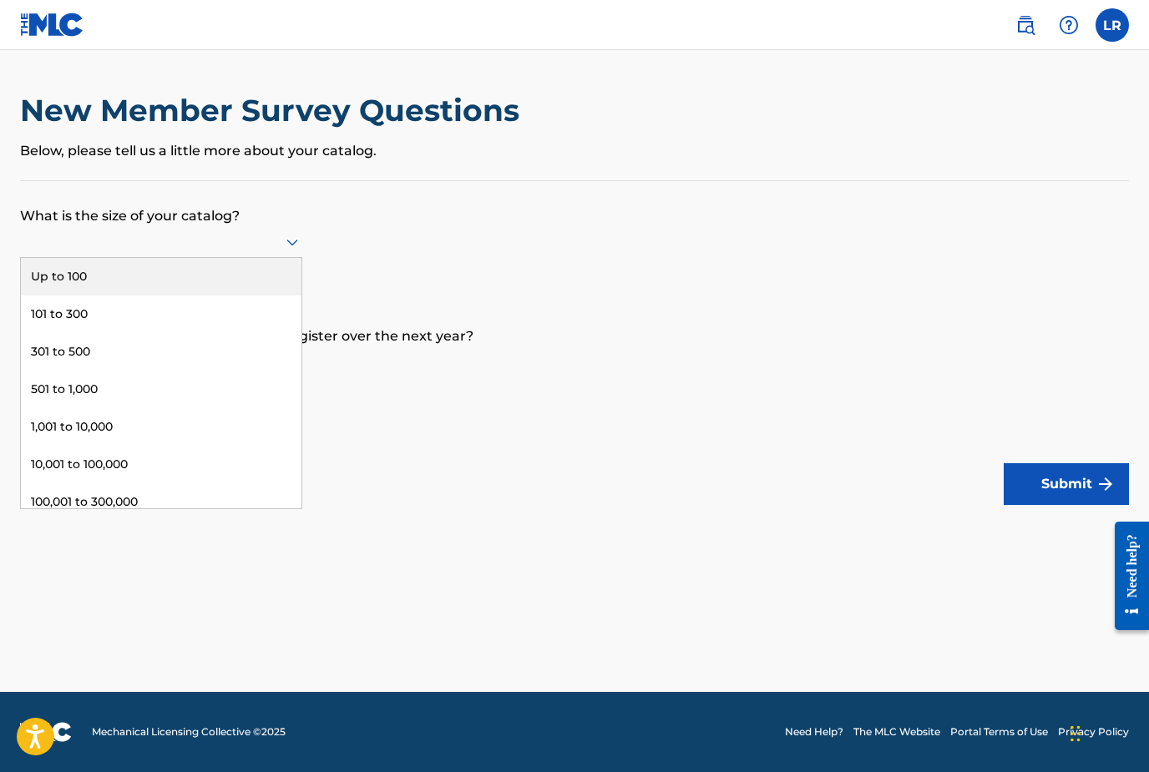
click at [50, 292] on div "Up to 100" at bounding box center [161, 277] width 281 height 38
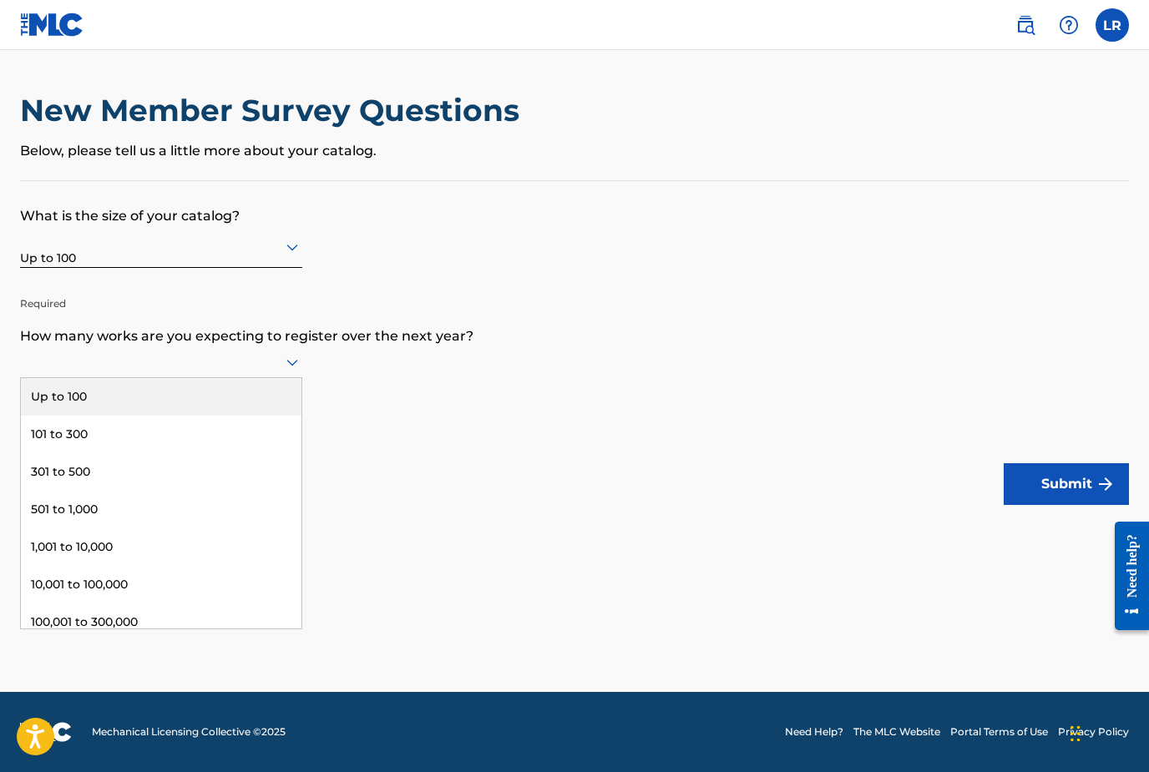
click at [98, 416] on div "Up to 100" at bounding box center [161, 397] width 281 height 38
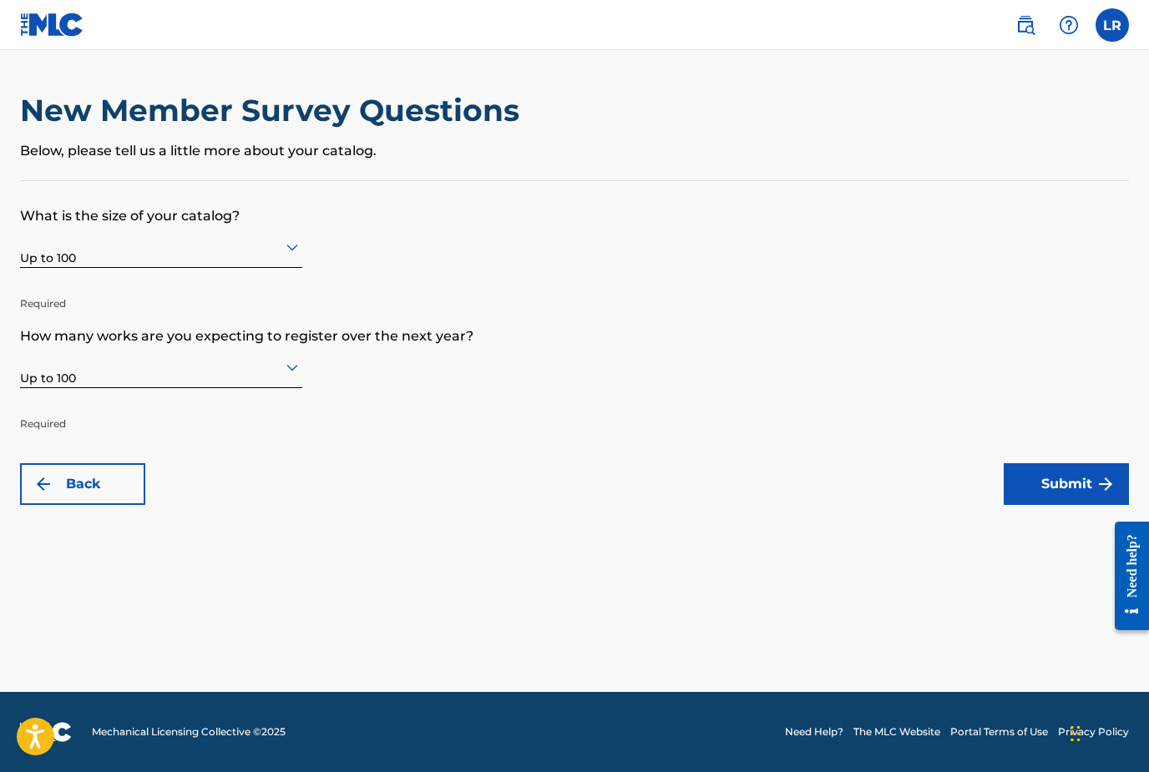
click at [1062, 480] on button "Submit" at bounding box center [1066, 484] width 125 height 42
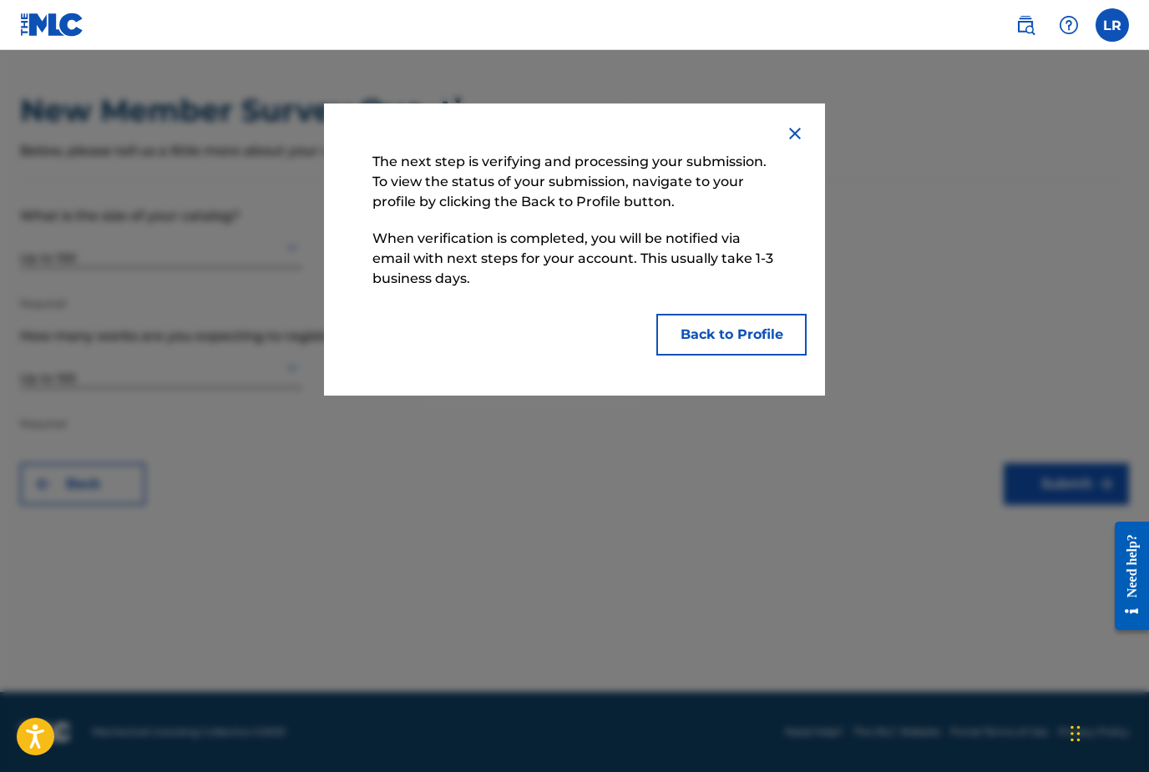
click at [768, 335] on button "Back to Profile" at bounding box center [731, 335] width 150 height 42
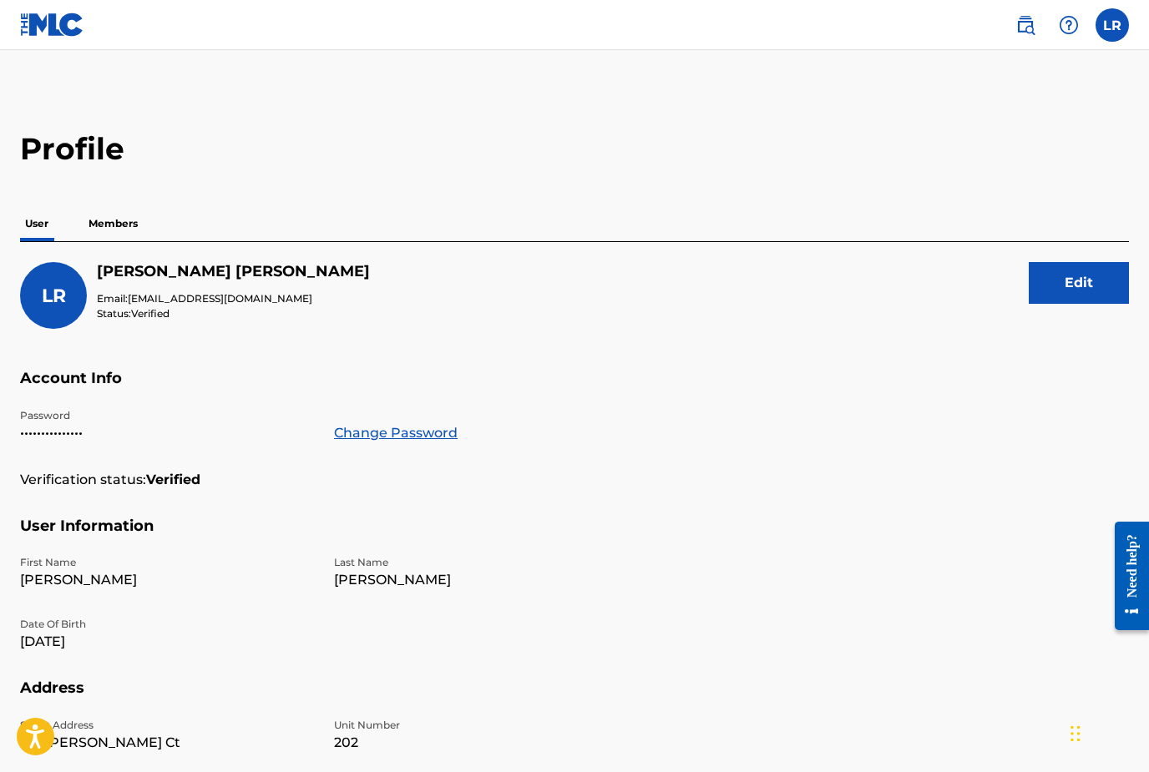
click at [110, 226] on p "Members" at bounding box center [112, 223] width 59 height 35
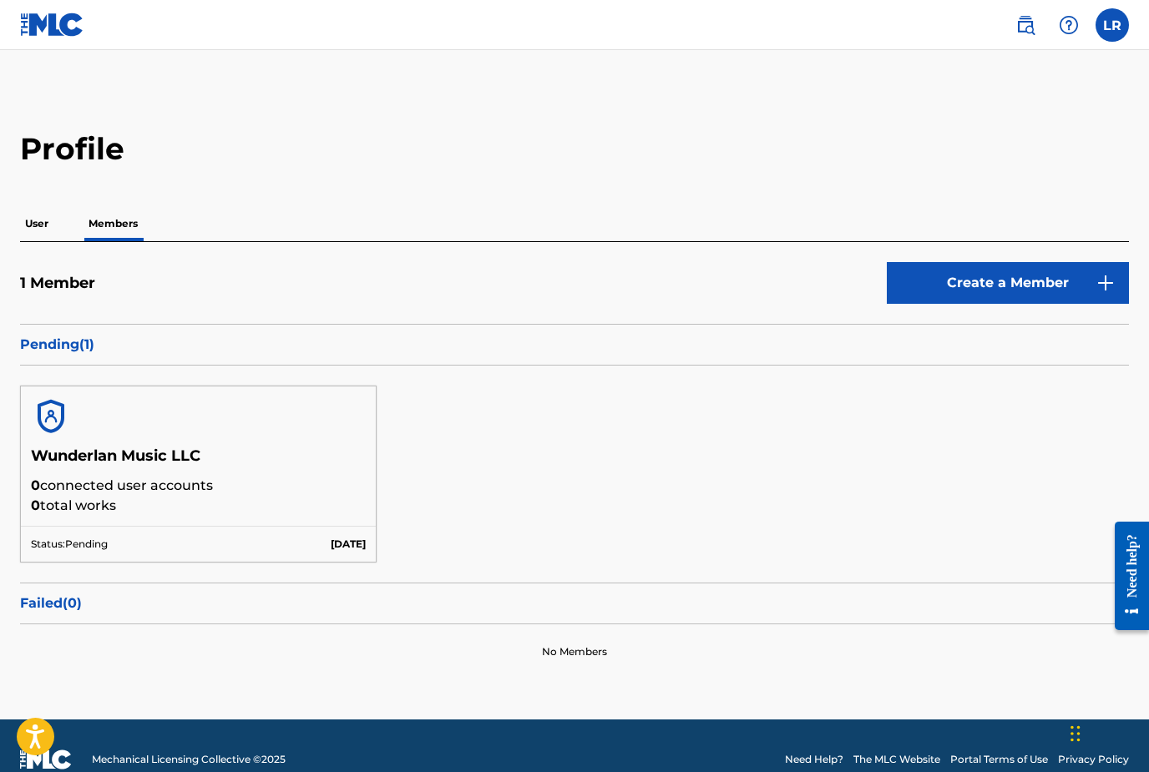
click at [167, 489] on p "0 connected user accounts" at bounding box center [198, 486] width 335 height 20
click at [128, 492] on p "0 connected user accounts" at bounding box center [198, 486] width 335 height 20
click at [23, 228] on p "User" at bounding box center [36, 223] width 33 height 35
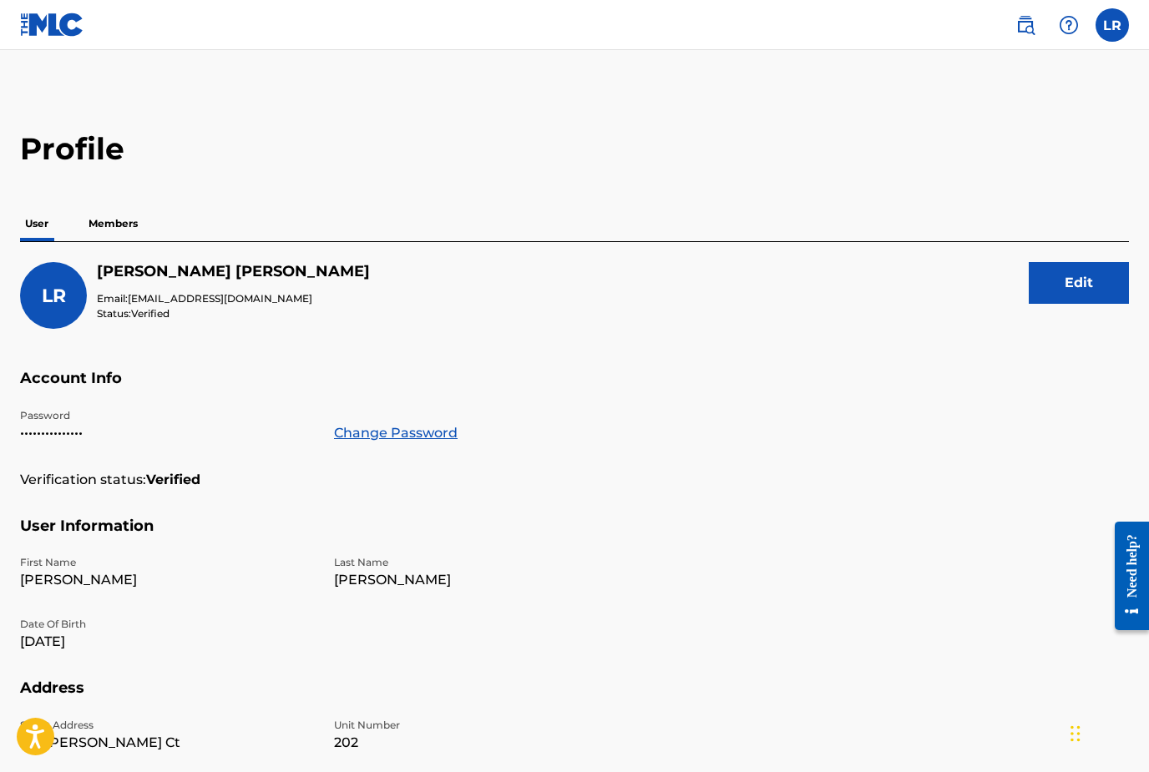
click at [120, 224] on p "Members" at bounding box center [112, 223] width 59 height 35
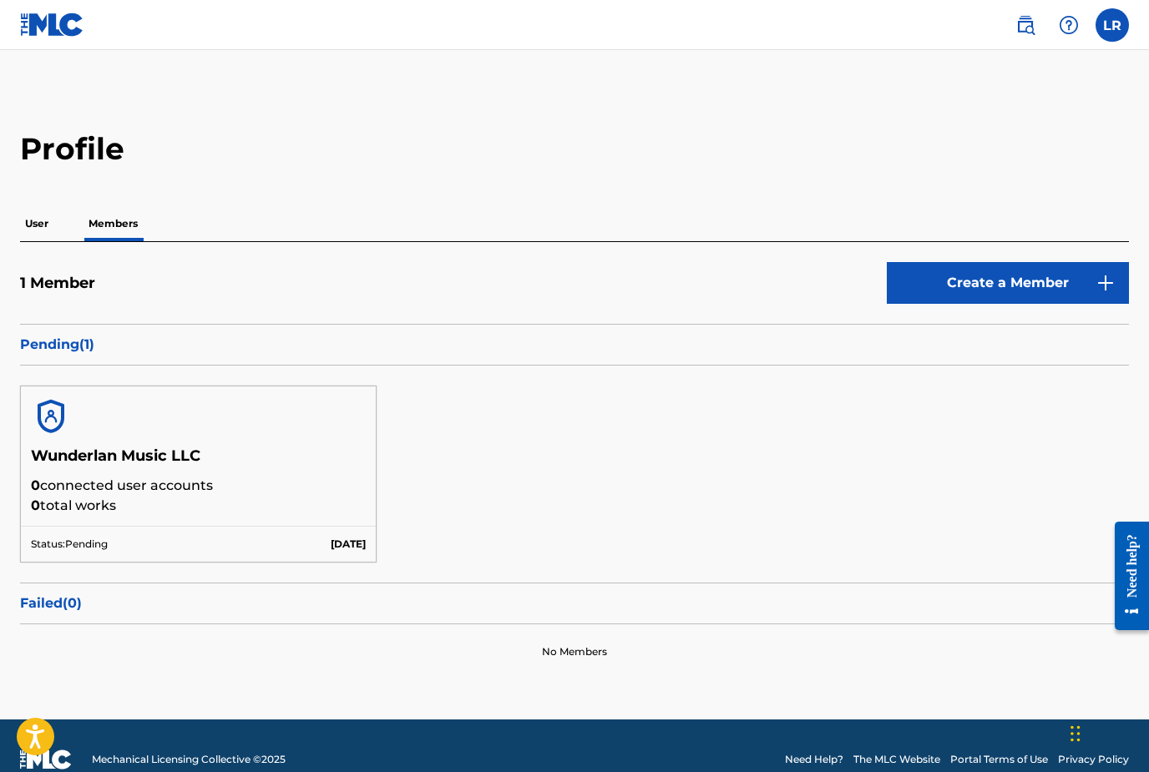
click at [1124, 28] on label at bounding box center [1111, 24] width 33 height 33
click at [1112, 25] on input "LR [PERSON_NAME] [EMAIL_ADDRESS][DOMAIN_NAME] Notification Preferences Profile …" at bounding box center [1112, 25] width 0 height 0
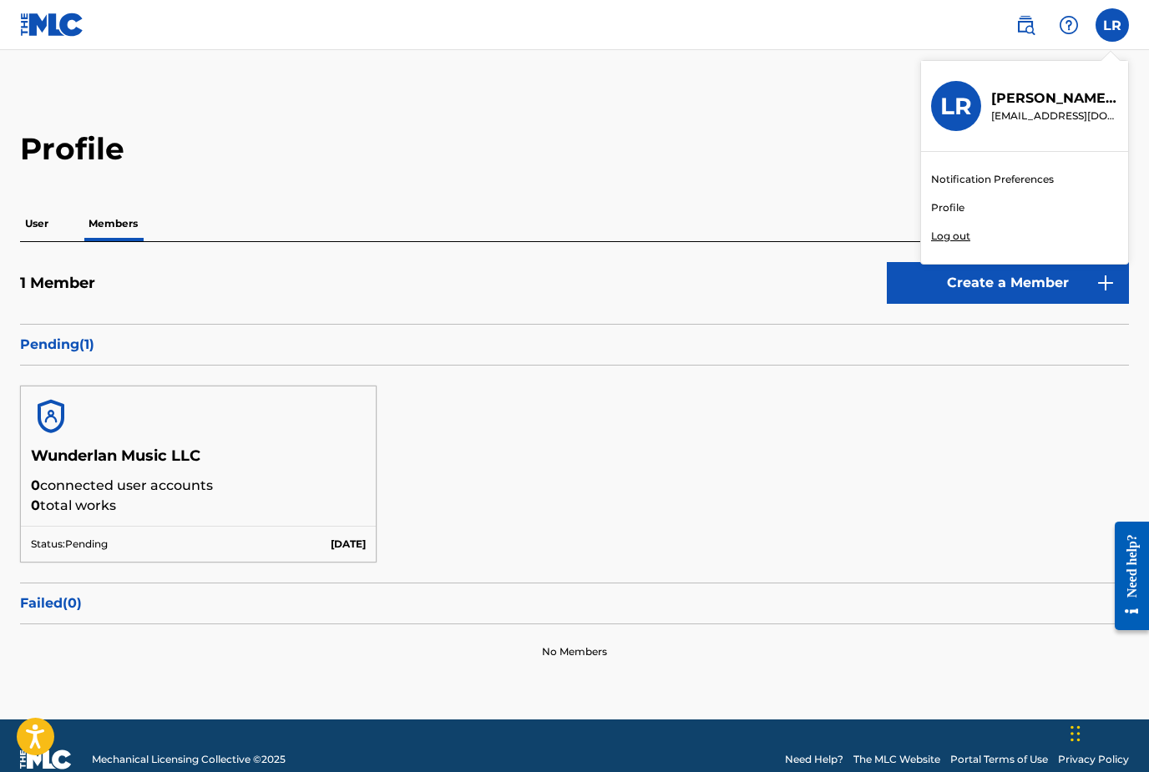
click at [962, 200] on link "Profile" at bounding box center [947, 207] width 33 height 15
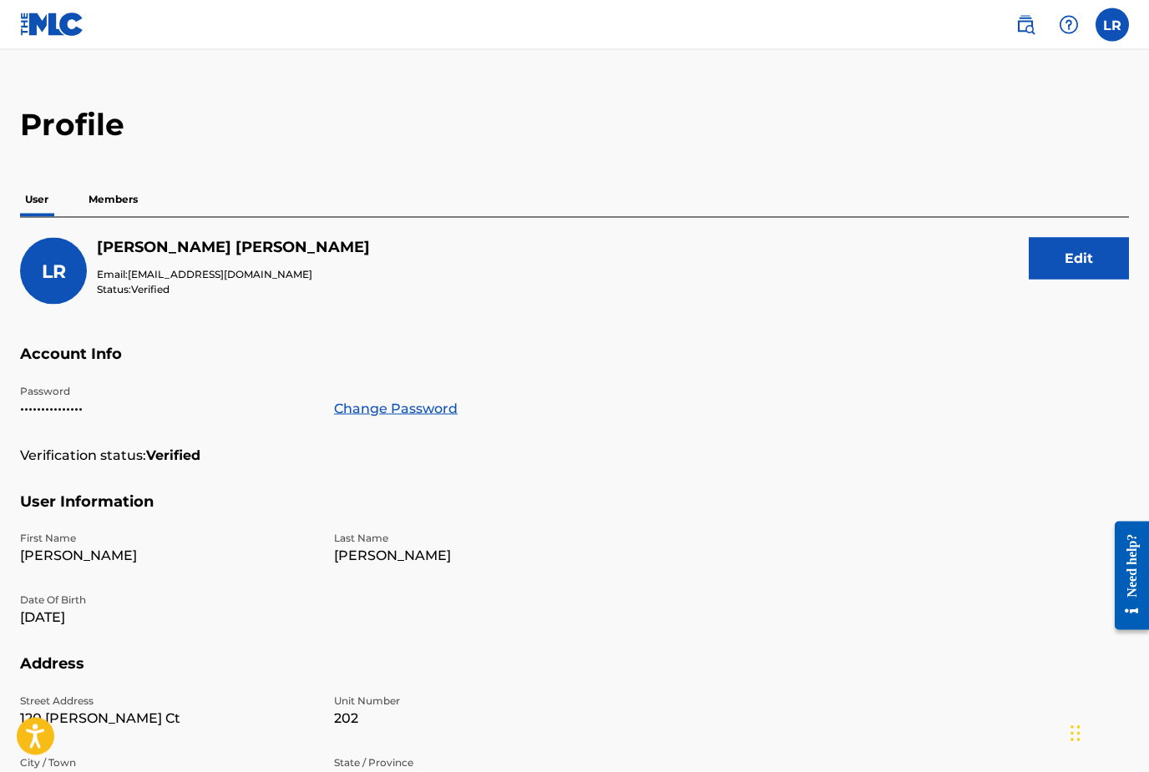
scroll to position [19, 0]
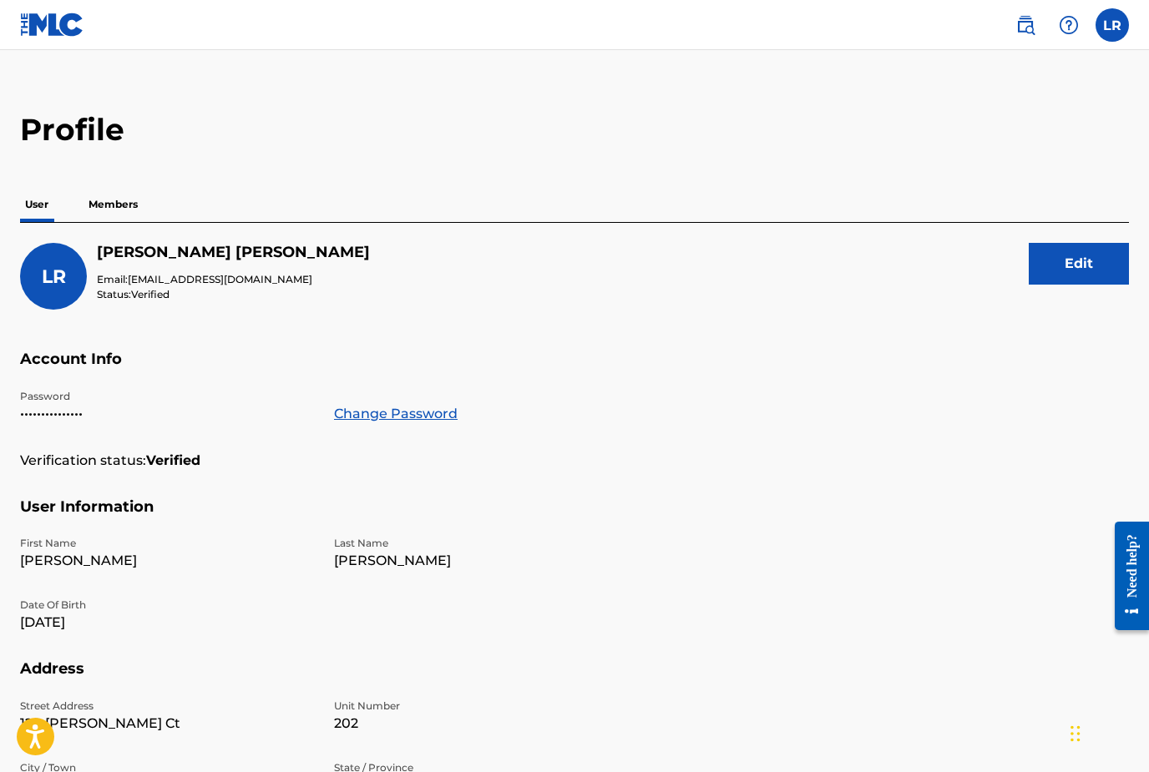
click at [110, 212] on p "Members" at bounding box center [112, 204] width 59 height 35
